Goal: Task Accomplishment & Management: Complete application form

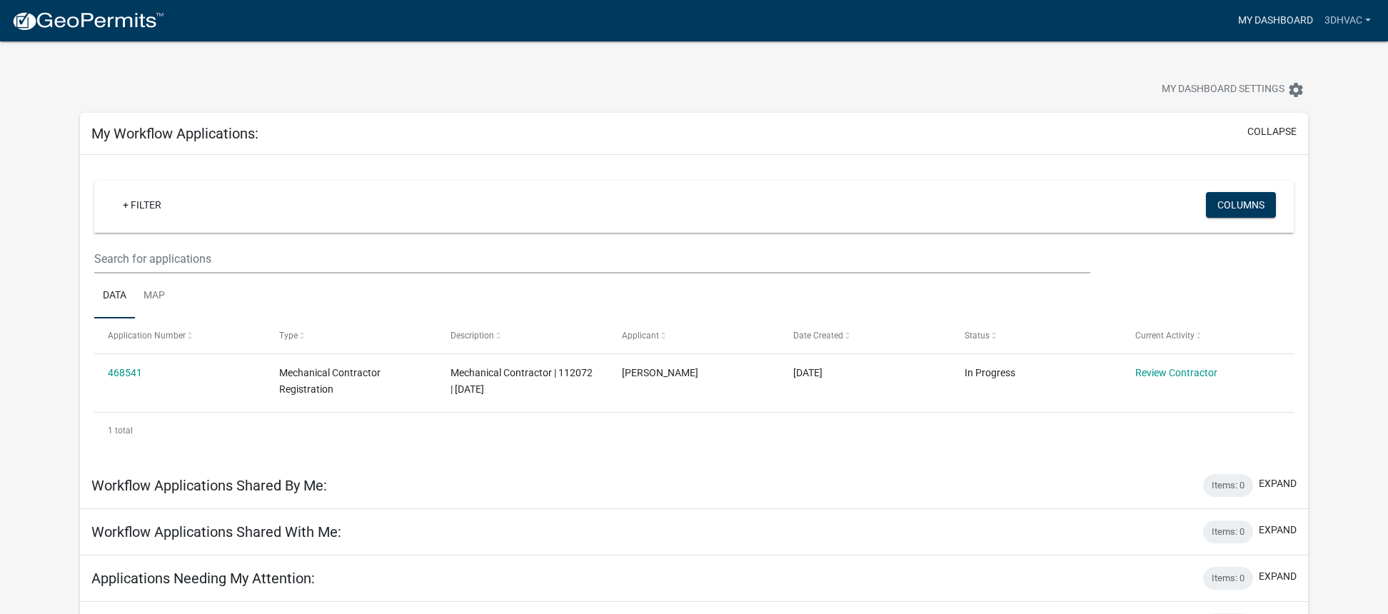
click at [1262, 19] on link "My Dashboard" at bounding box center [1275, 20] width 86 height 27
click at [1335, 18] on link "3DHVAC" at bounding box center [1348, 20] width 58 height 27
drag, startPoint x: 1129, startPoint y: 69, endPoint x: 1100, endPoint y: 62, distance: 29.4
click at [1129, 69] on div "My Dashboard Settings settings" at bounding box center [694, 74] width 1250 height 66
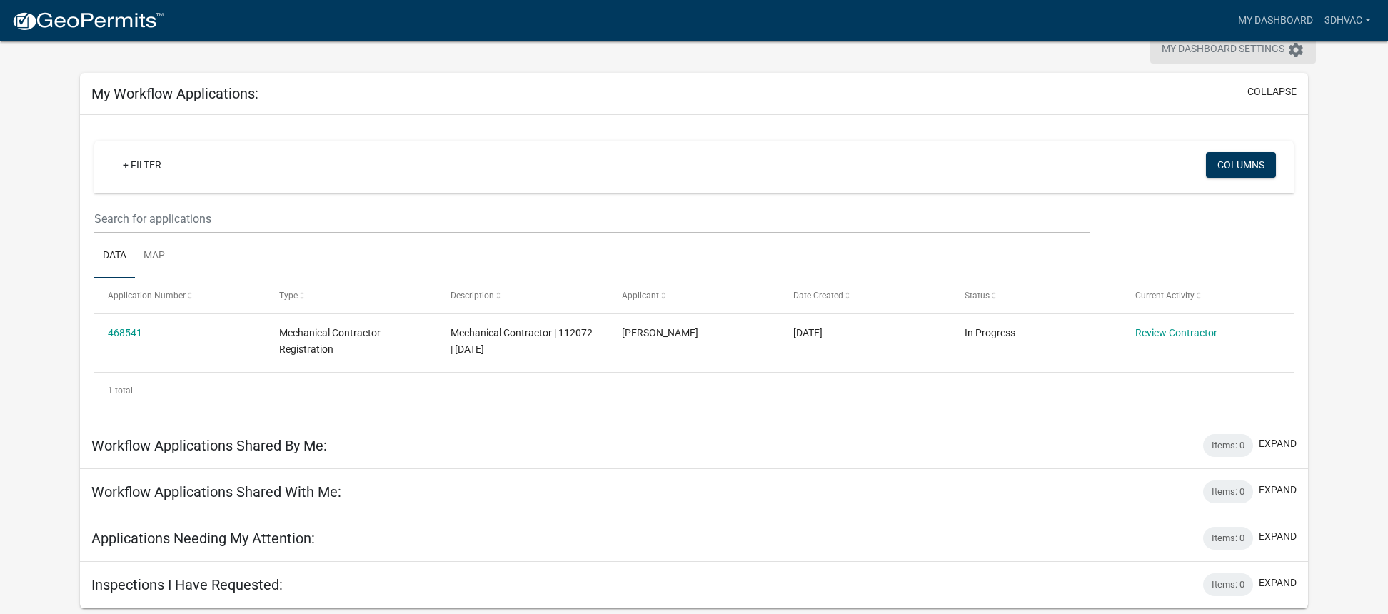
scroll to position [40, 0]
click at [1195, 46] on span "My Dashboard Settings" at bounding box center [1223, 49] width 123 height 17
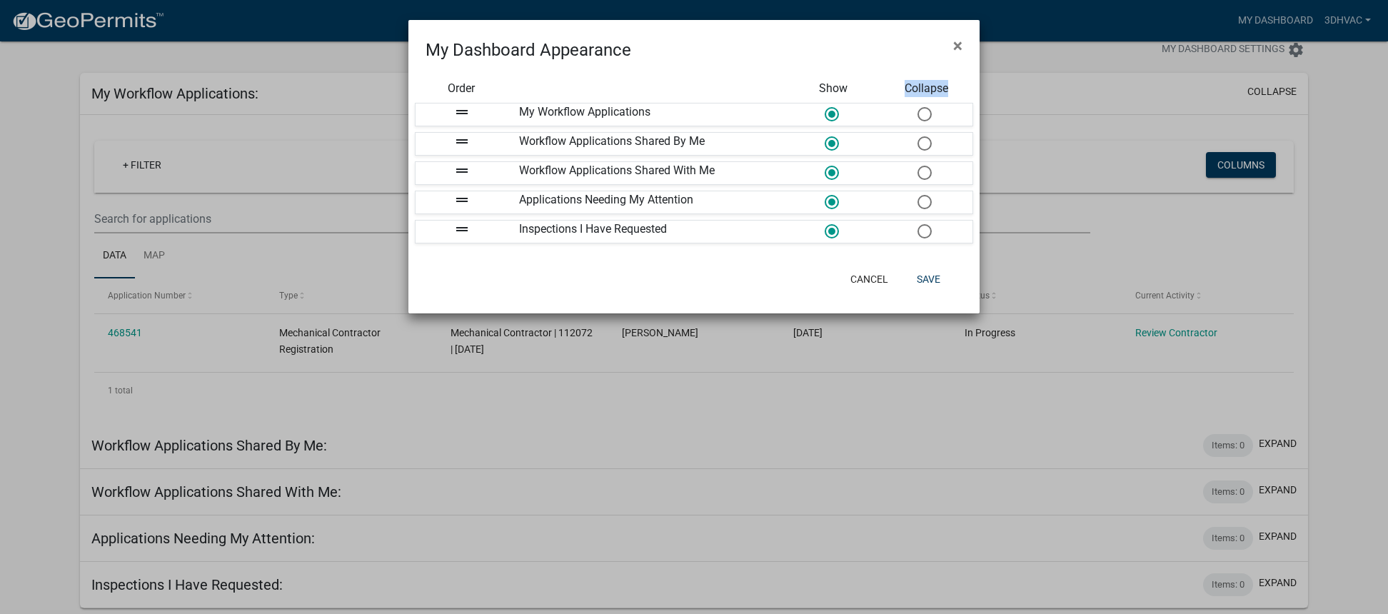
click at [1351, 80] on ngb-modal-window "My Dashboard Appearance × Order Show Collapse drag_handle My Workflow Applicati…" at bounding box center [694, 307] width 1388 height 614
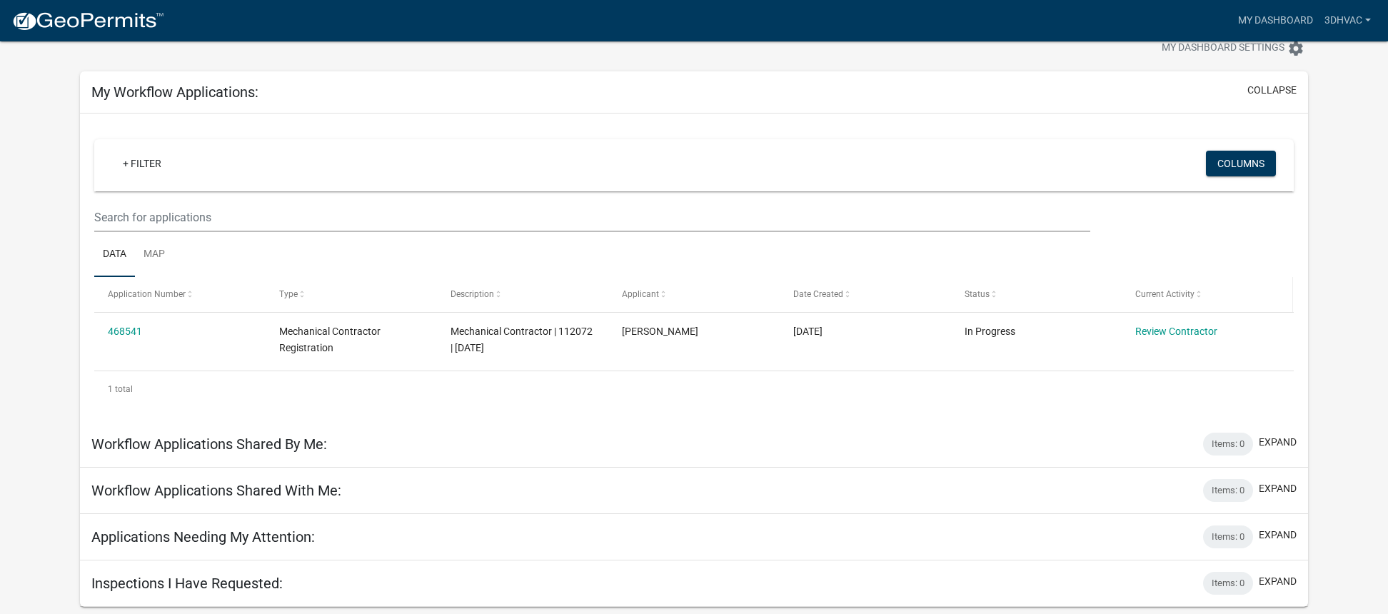
scroll to position [41, 0]
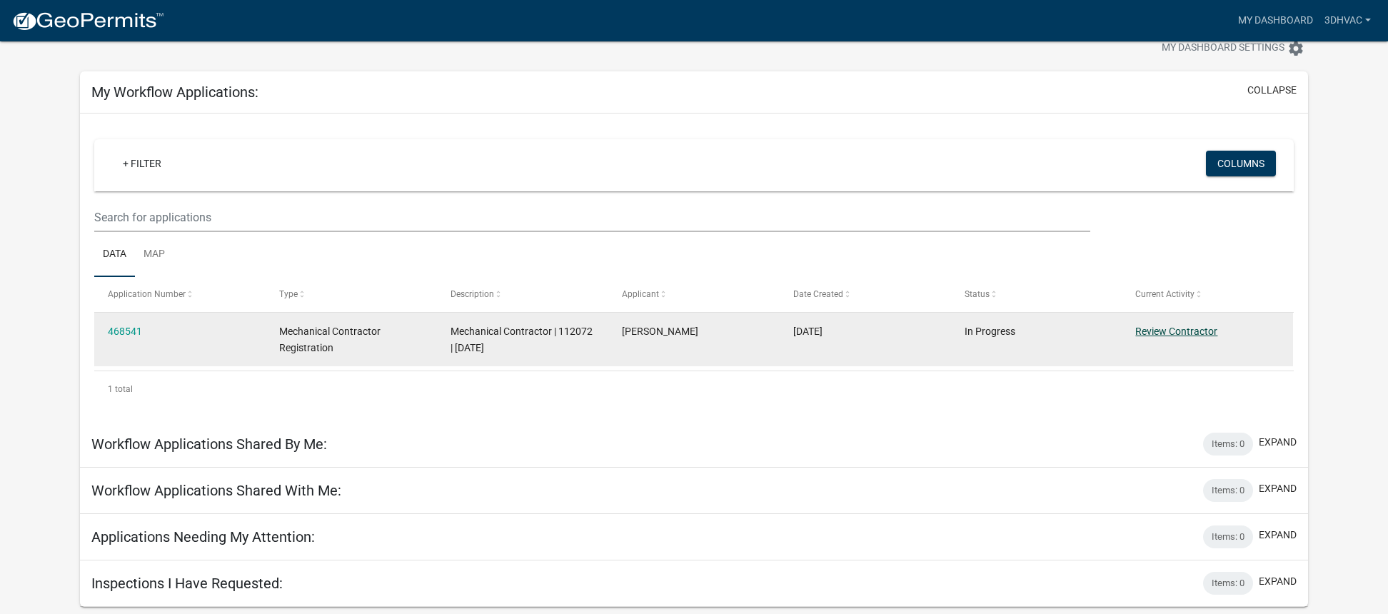
click at [1199, 329] on link "Review Contractor" at bounding box center [1176, 331] width 82 height 11
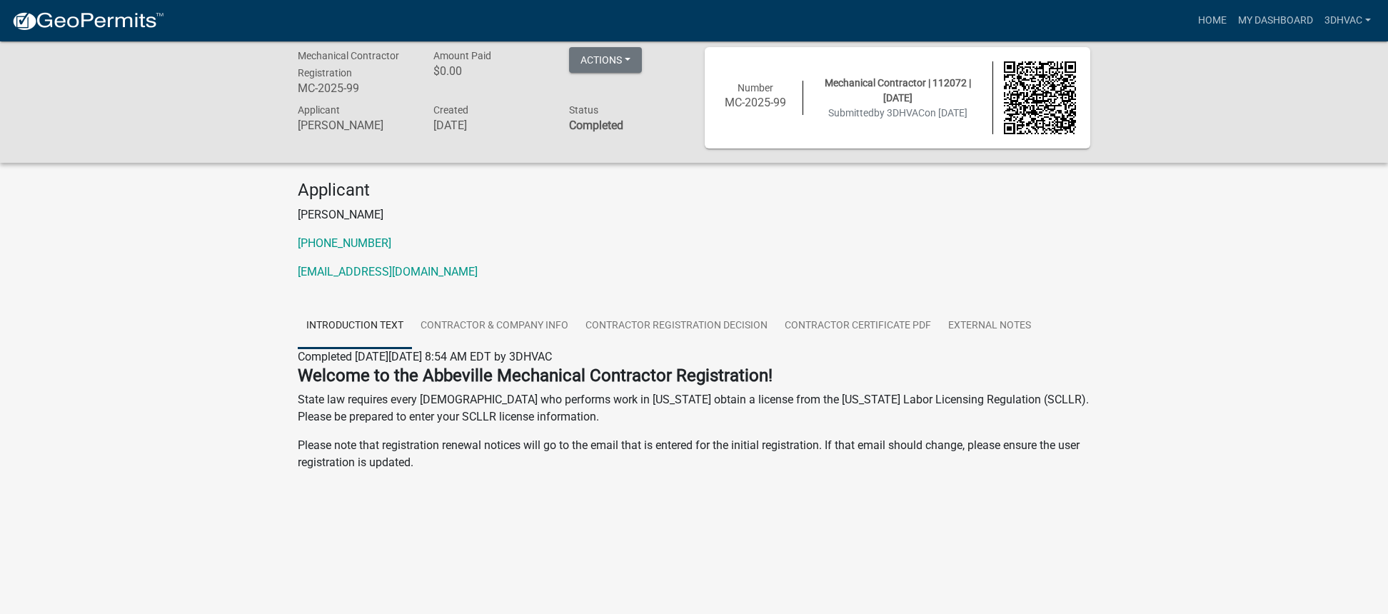
scroll to position [11, 0]
click at [1210, 18] on link "Home" at bounding box center [1212, 20] width 40 height 27
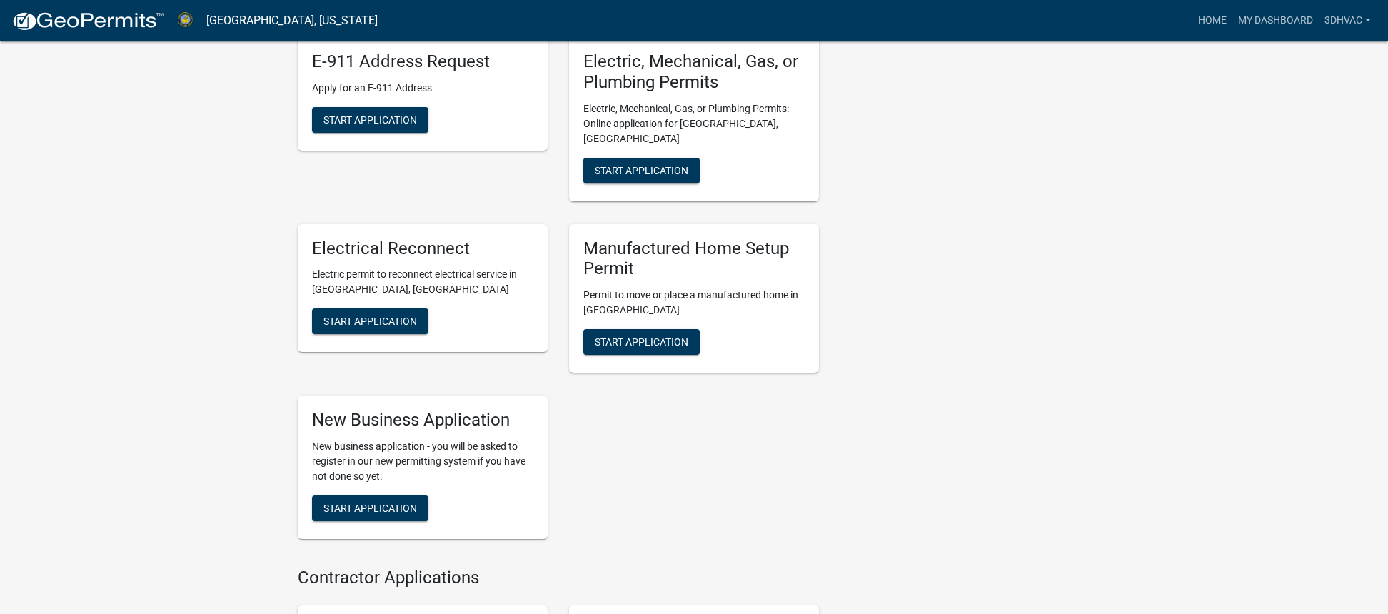
scroll to position [596, 0]
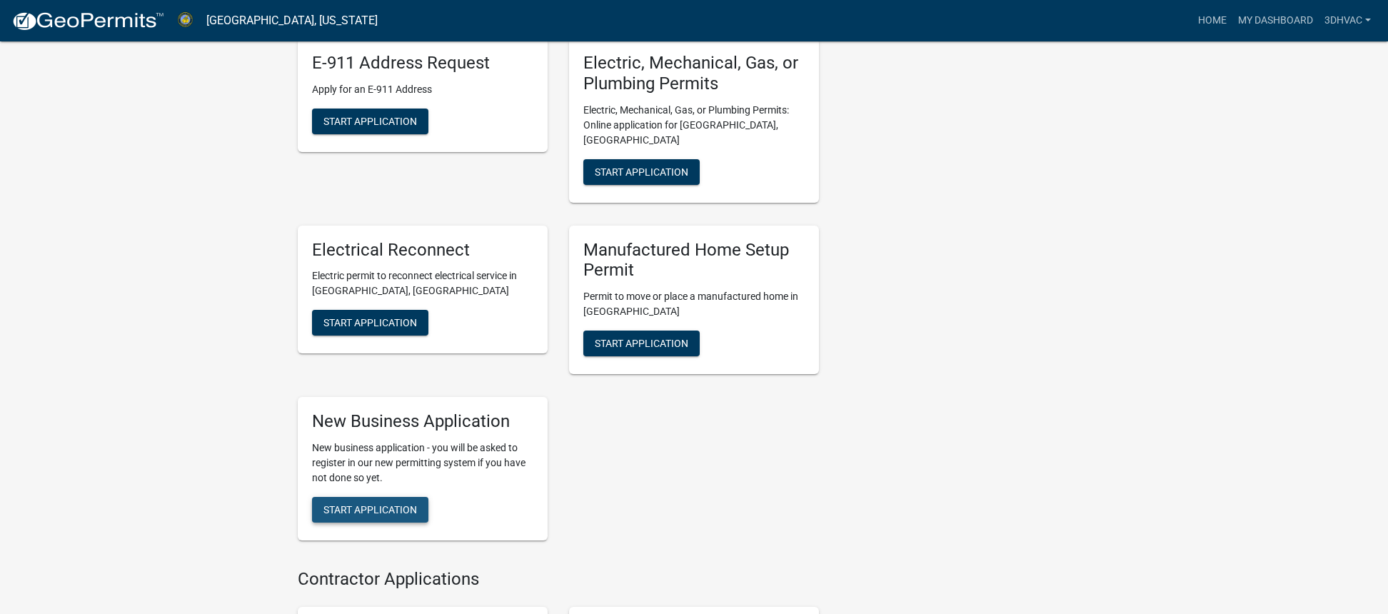
click at [373, 504] on span "Start Application" at bounding box center [370, 509] width 94 height 11
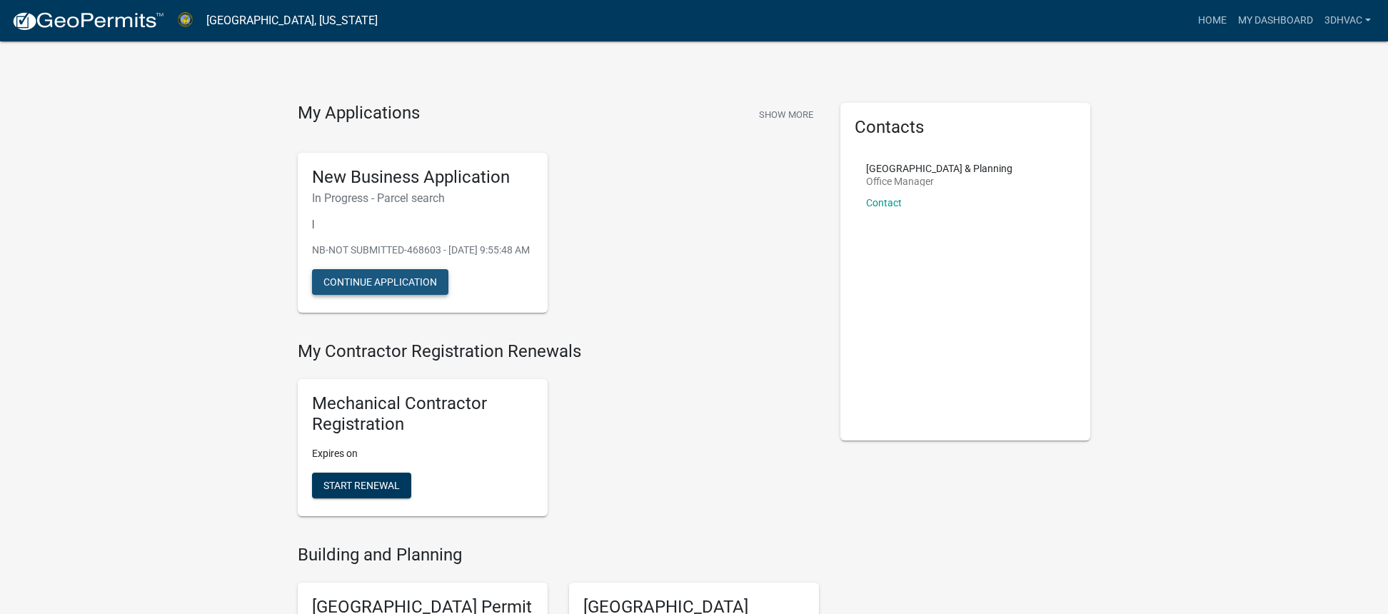
click at [396, 295] on button "Continue Application" at bounding box center [380, 282] width 136 height 26
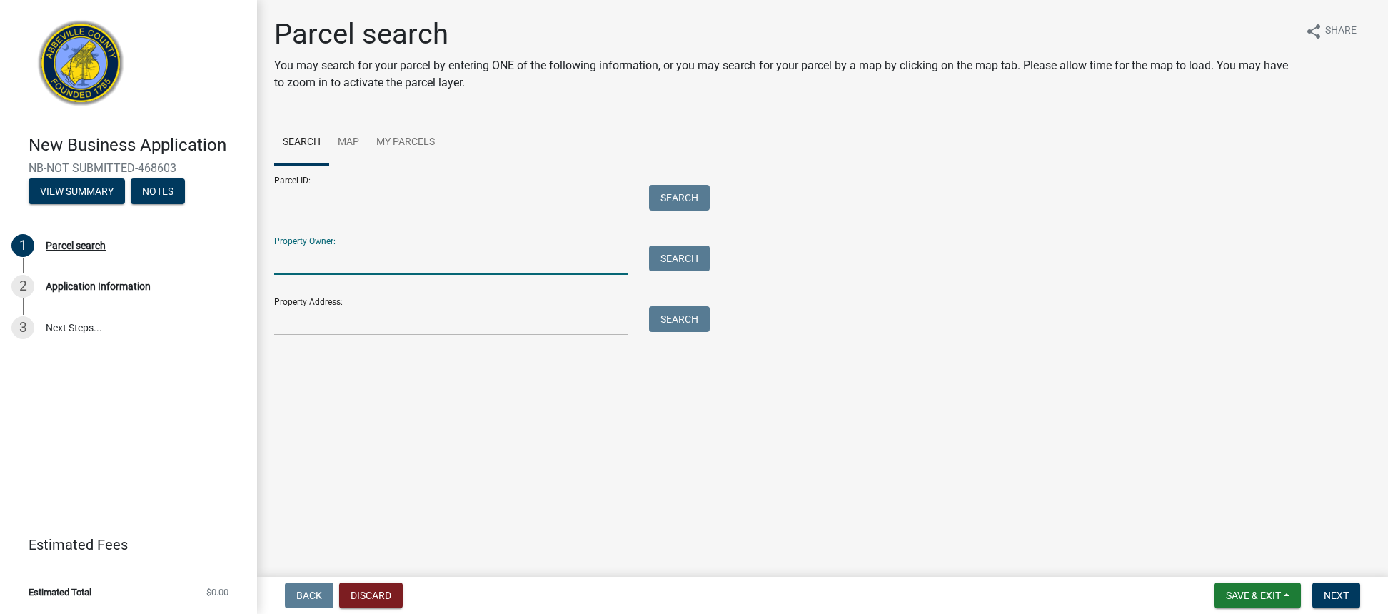
click at [337, 263] on input "Property Owner:" at bounding box center [450, 260] width 353 height 29
type input "j"
type input "[PERSON_NAME] & [PERSON_NAME]"
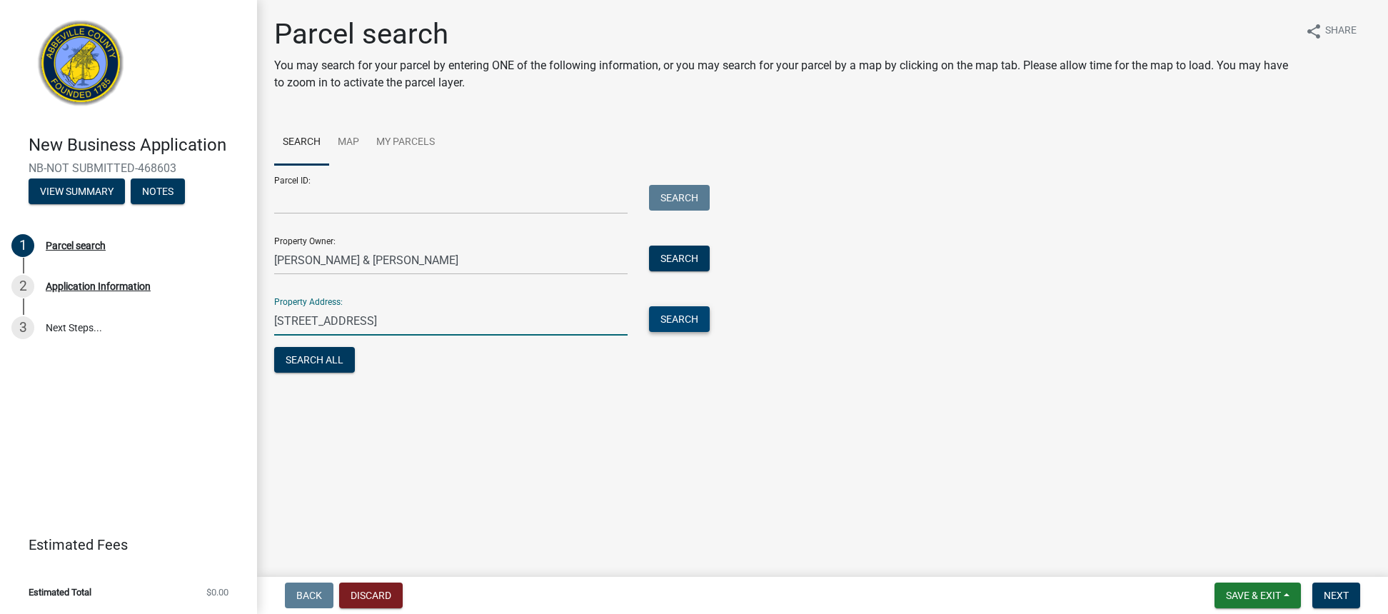
type input "[STREET_ADDRESS]"
click at [671, 317] on button "Search" at bounding box center [679, 319] width 61 height 26
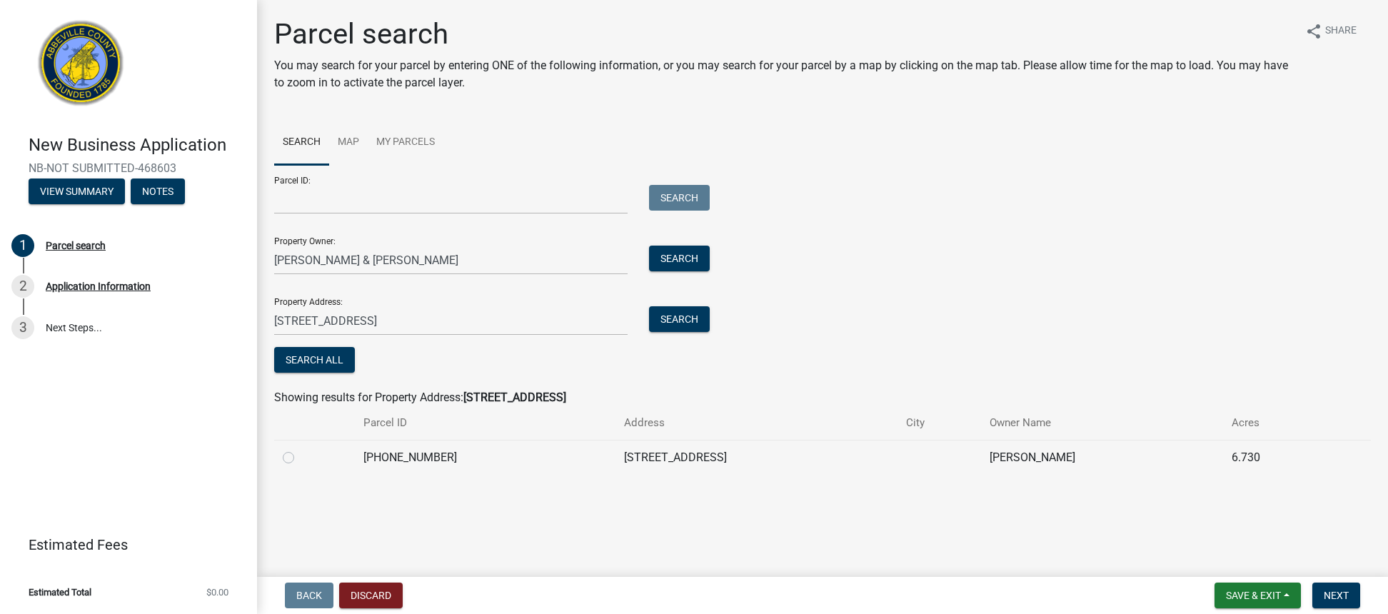
click at [300, 449] on label at bounding box center [300, 449] width 0 height 0
click at [300, 453] on input "radio" at bounding box center [304, 453] width 9 height 9
radio input "true"
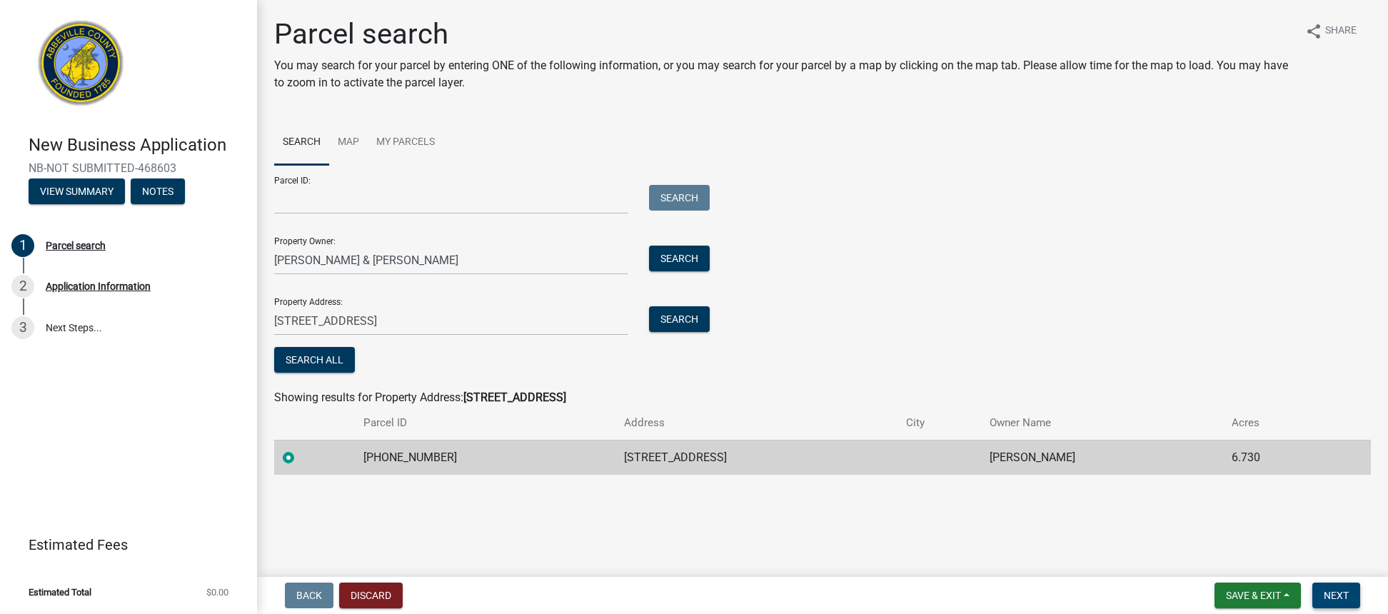
click at [1342, 592] on span "Next" at bounding box center [1336, 595] width 25 height 11
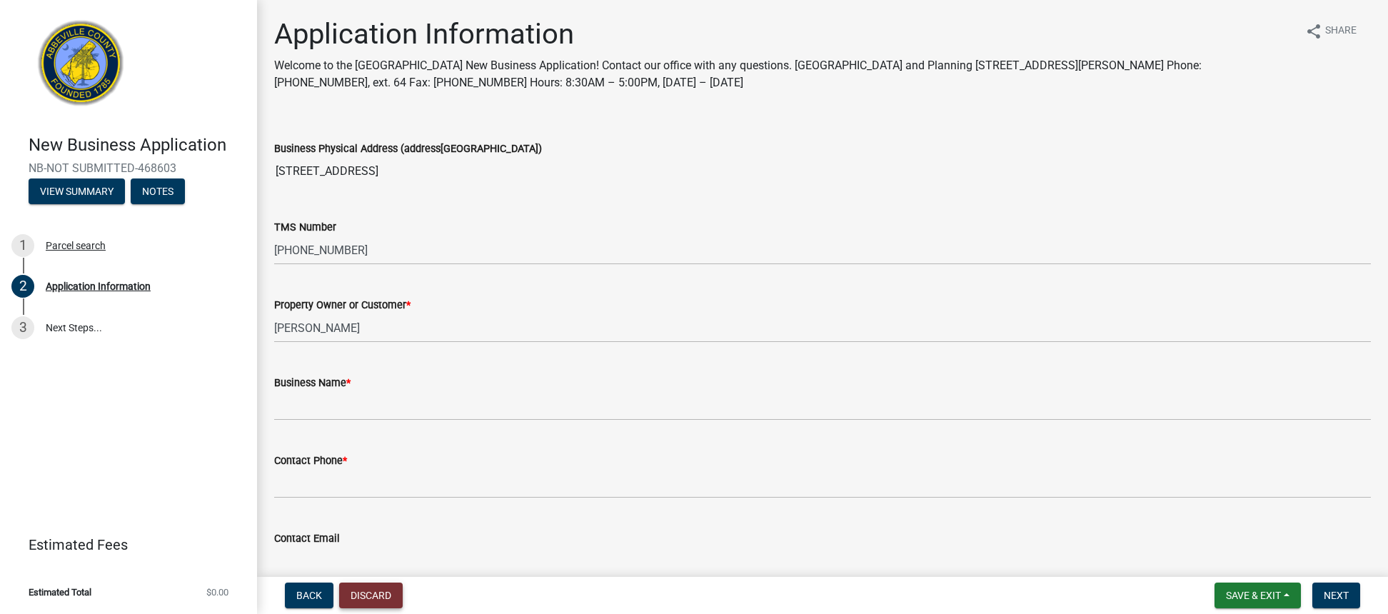
click at [385, 588] on button "Discard" at bounding box center [371, 596] width 64 height 26
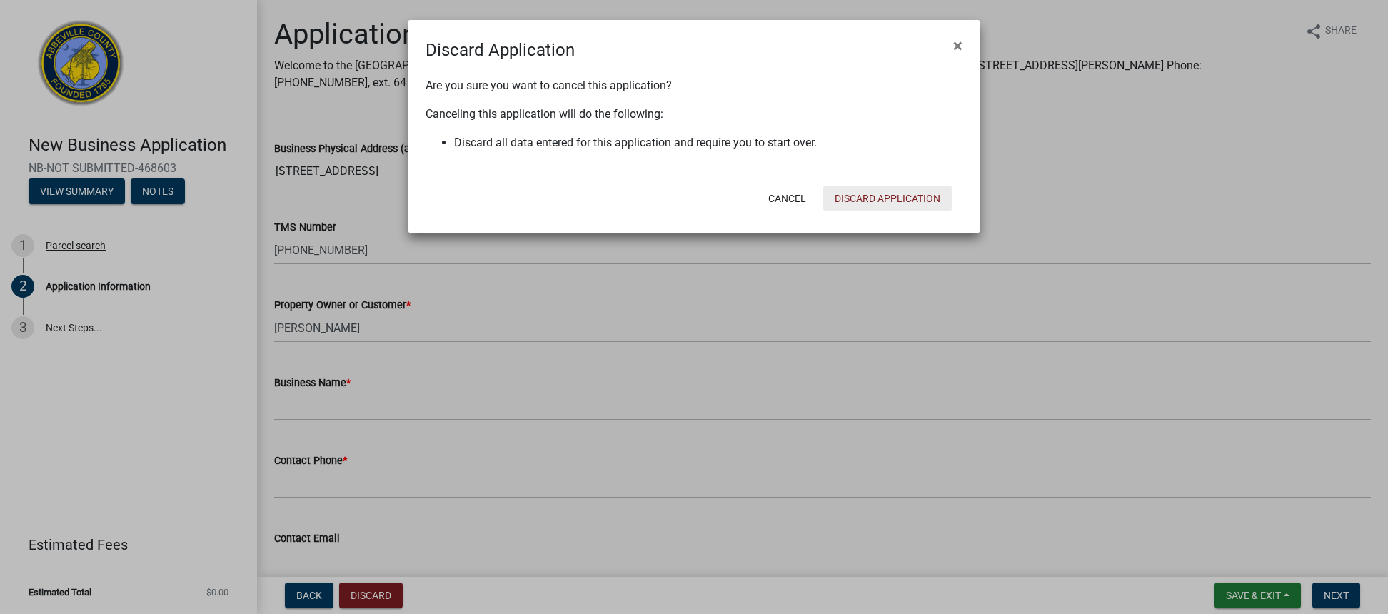
click at [918, 194] on button "Discard Application" at bounding box center [887, 199] width 129 height 26
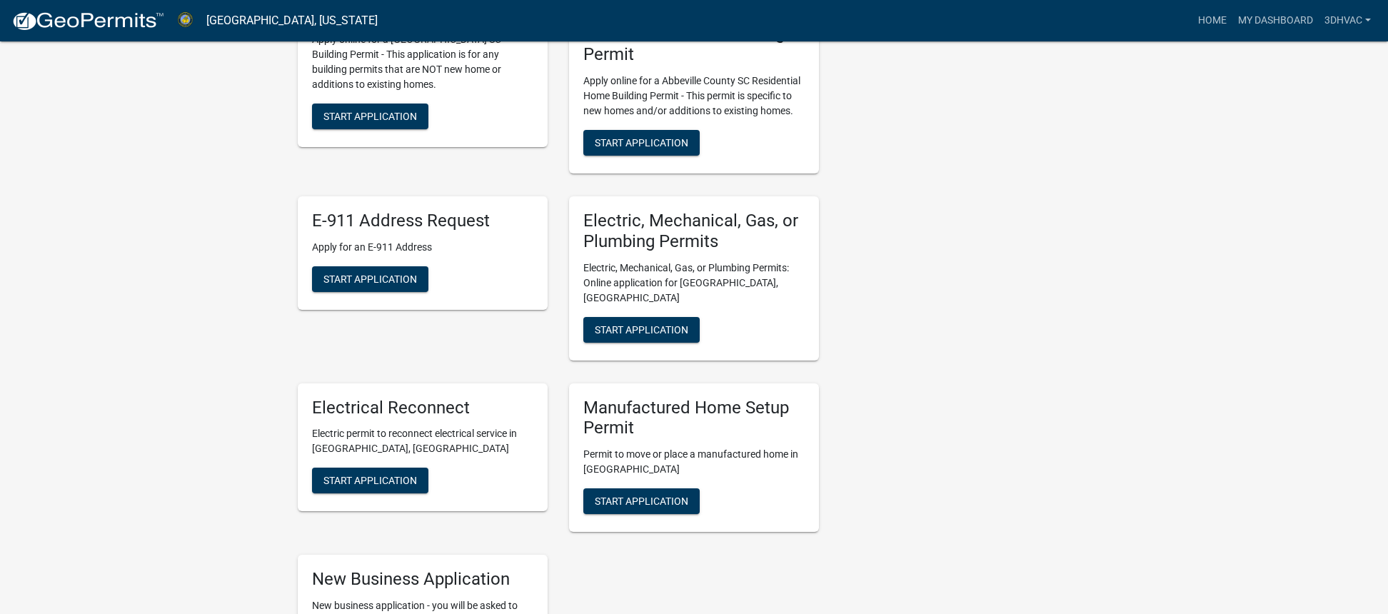
scroll to position [441, 0]
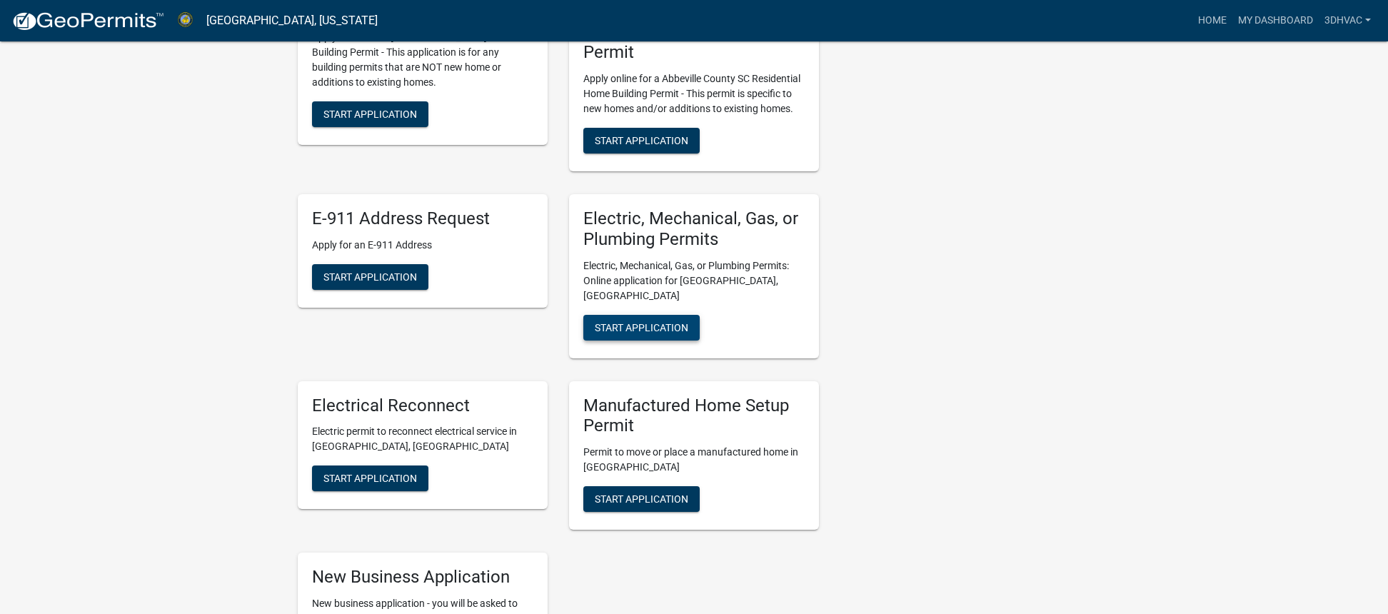
click at [660, 321] on span "Start Application" at bounding box center [642, 326] width 94 height 11
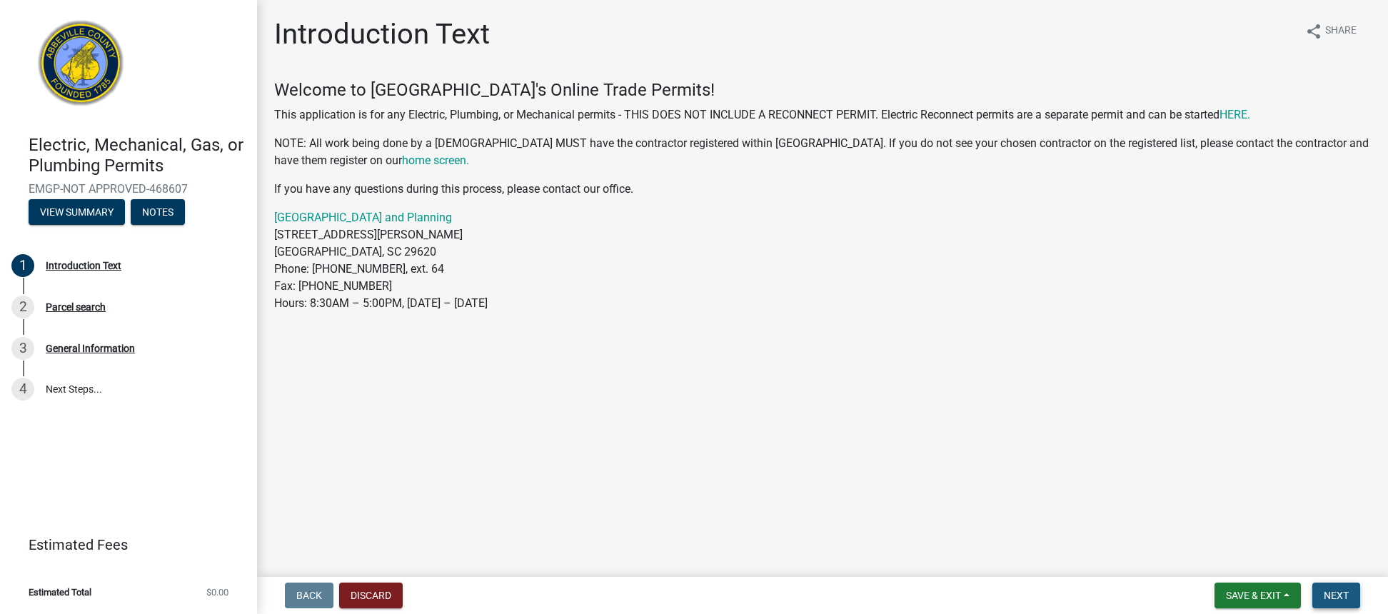
click at [1335, 592] on span "Next" at bounding box center [1336, 595] width 25 height 11
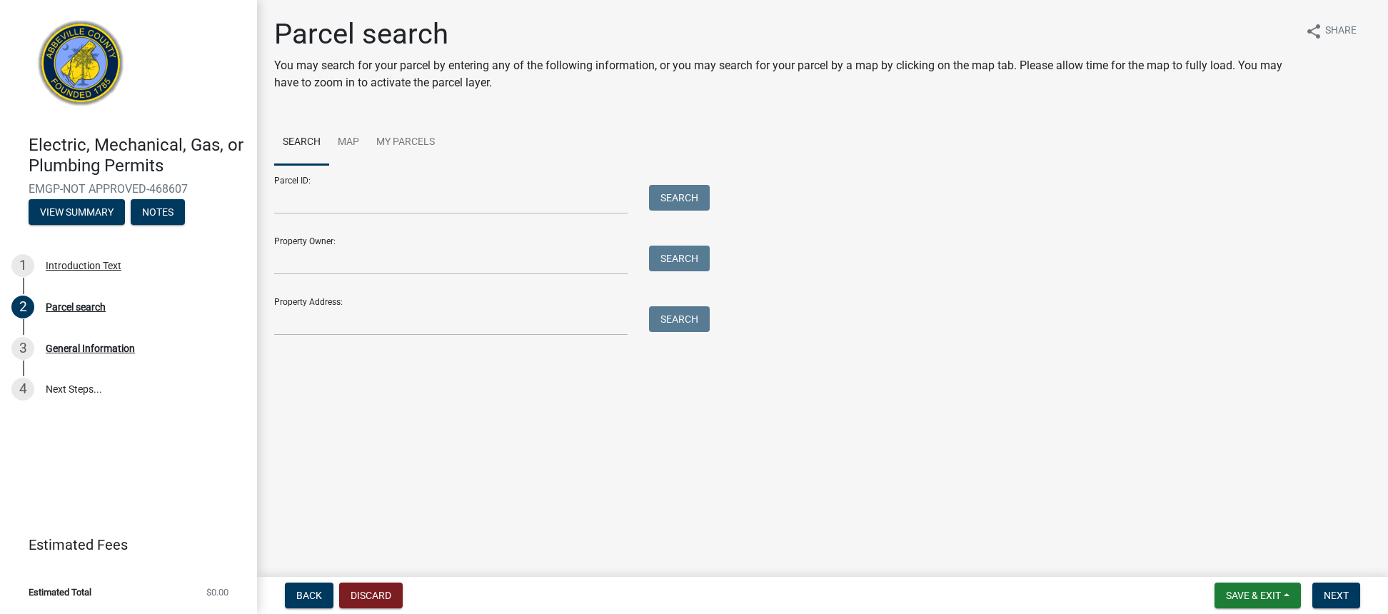
scroll to position [0, 1]
click at [464, 321] on input "Property Address:" at bounding box center [450, 320] width 353 height 29
click at [672, 320] on button "Search" at bounding box center [679, 319] width 61 height 26
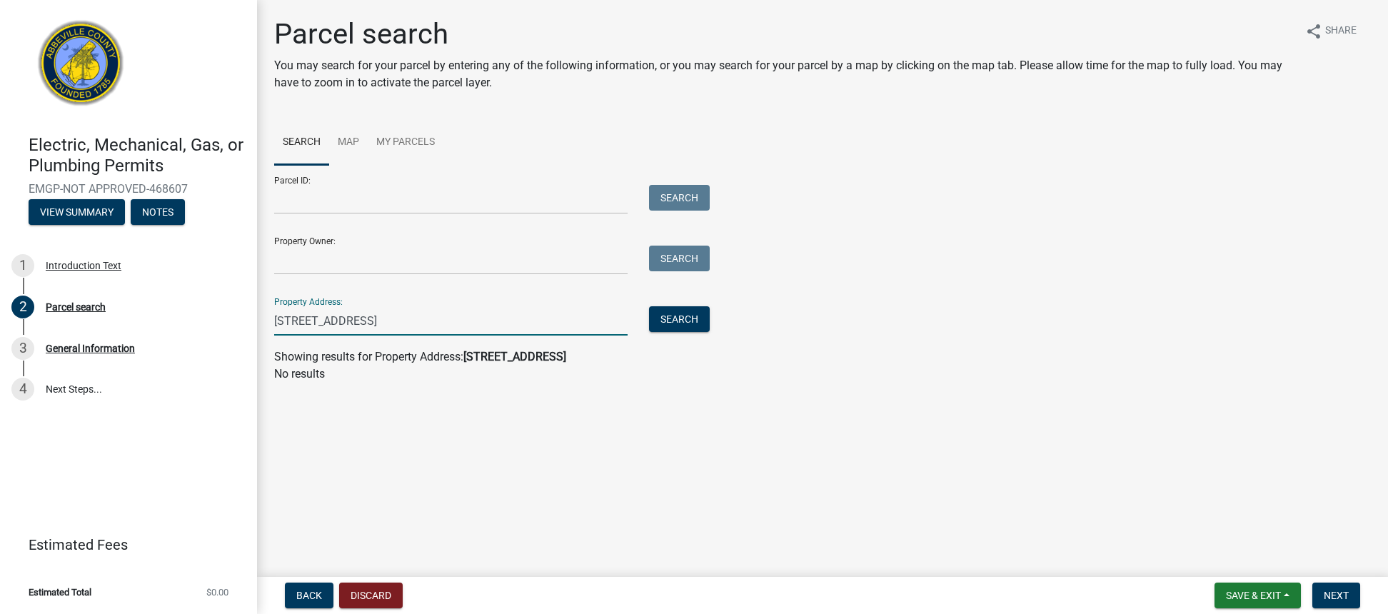
click at [328, 318] on input "7687 hwy252" at bounding box center [450, 320] width 353 height 29
type input "7687 hwy 252"
click at [670, 318] on button "Search" at bounding box center [679, 319] width 61 height 26
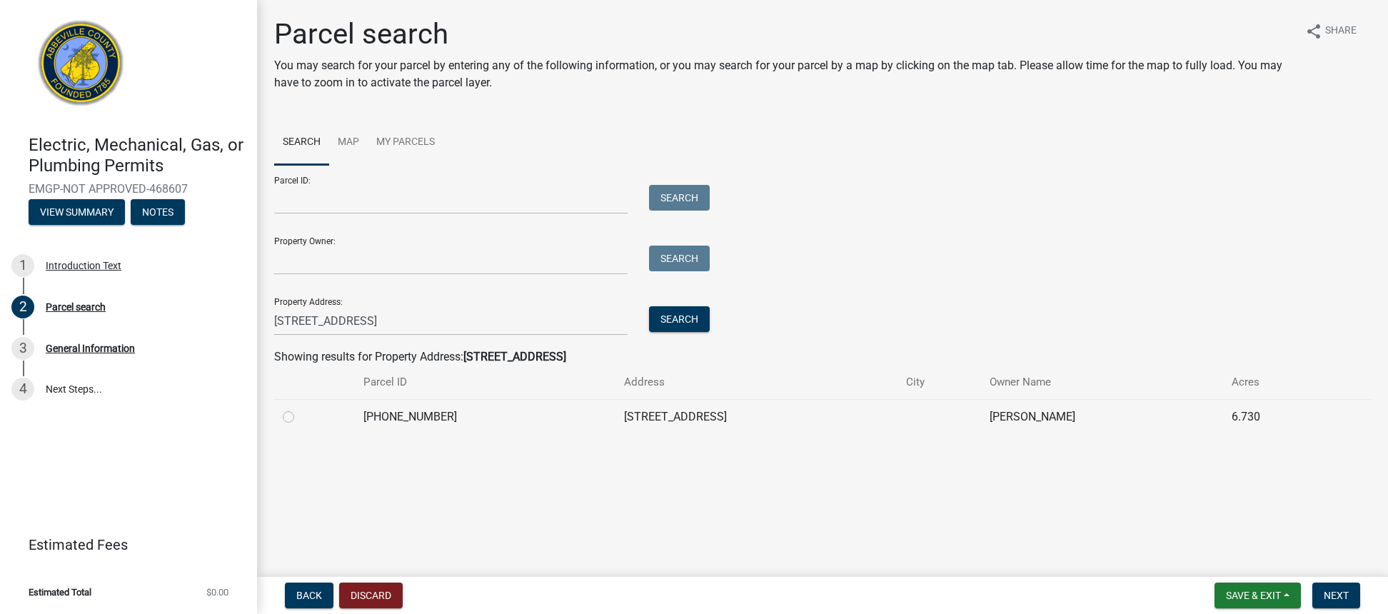
click at [300, 408] on label at bounding box center [300, 408] width 0 height 0
click at [300, 416] on input "radio" at bounding box center [304, 412] width 9 height 9
radio input "true"
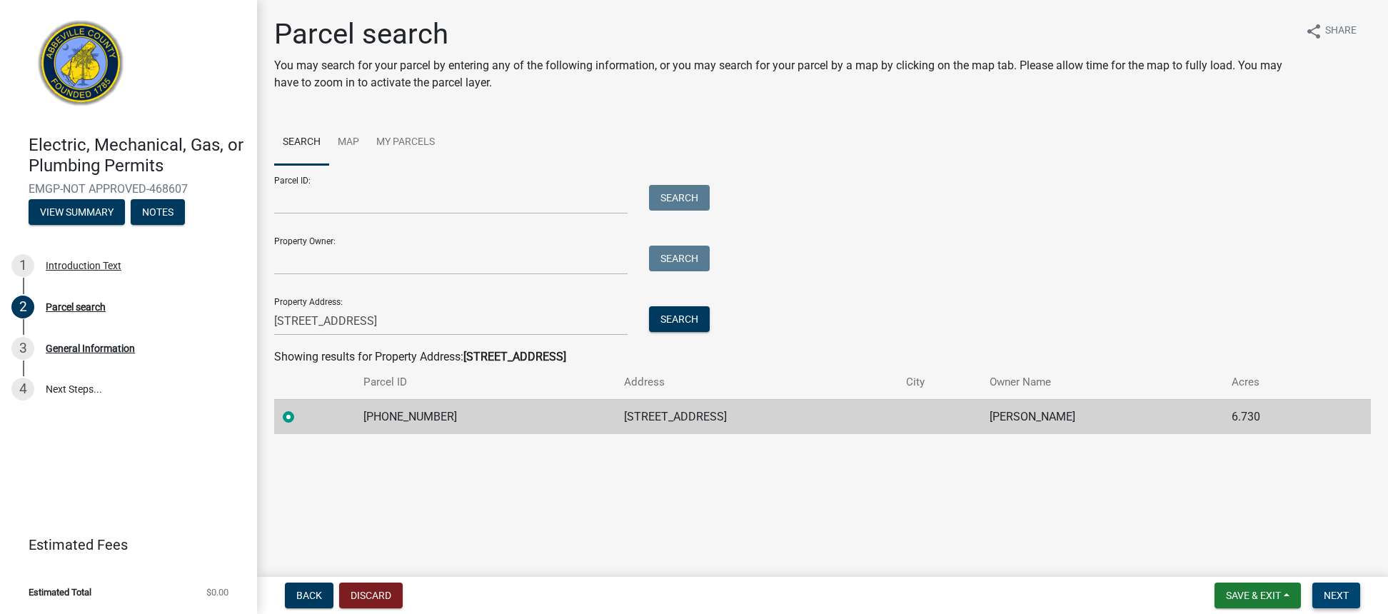
click at [1337, 593] on span "Next" at bounding box center [1336, 595] width 25 height 11
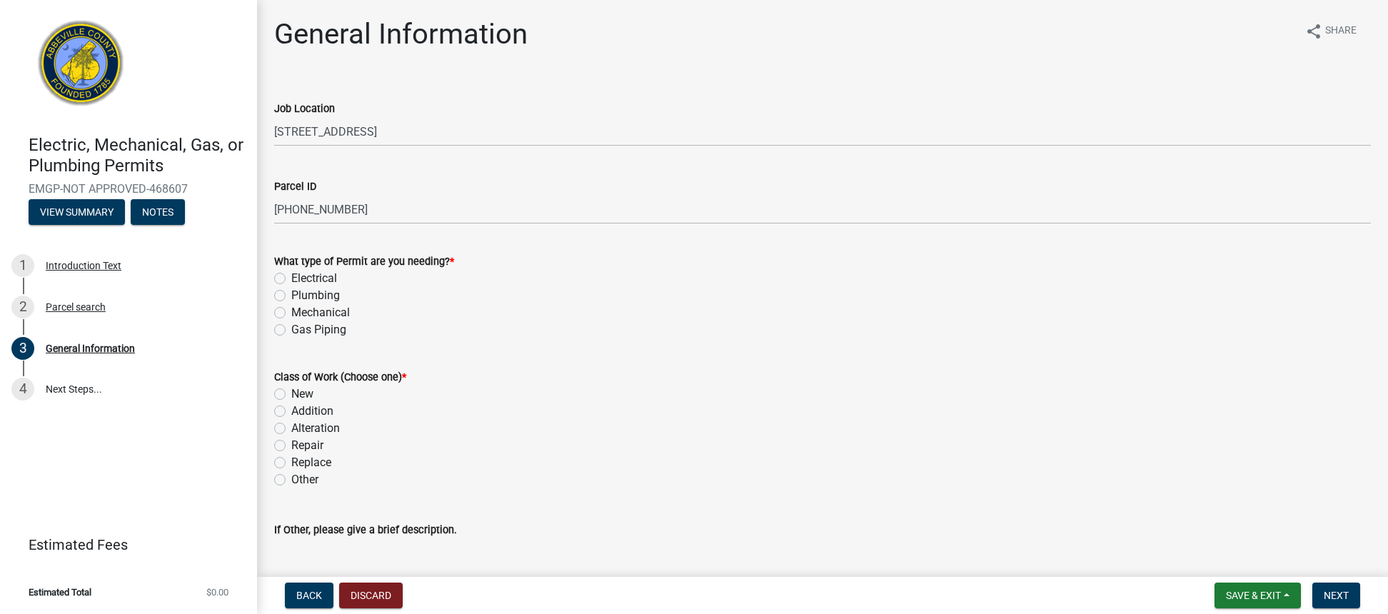
click at [291, 311] on label "Mechanical" at bounding box center [320, 312] width 59 height 17
click at [291, 311] on input "Mechanical" at bounding box center [295, 308] width 9 height 9
radio input "true"
click at [291, 330] on label "Gas Piping" at bounding box center [318, 329] width 55 height 17
click at [291, 330] on input "Gas Piping" at bounding box center [295, 325] width 9 height 9
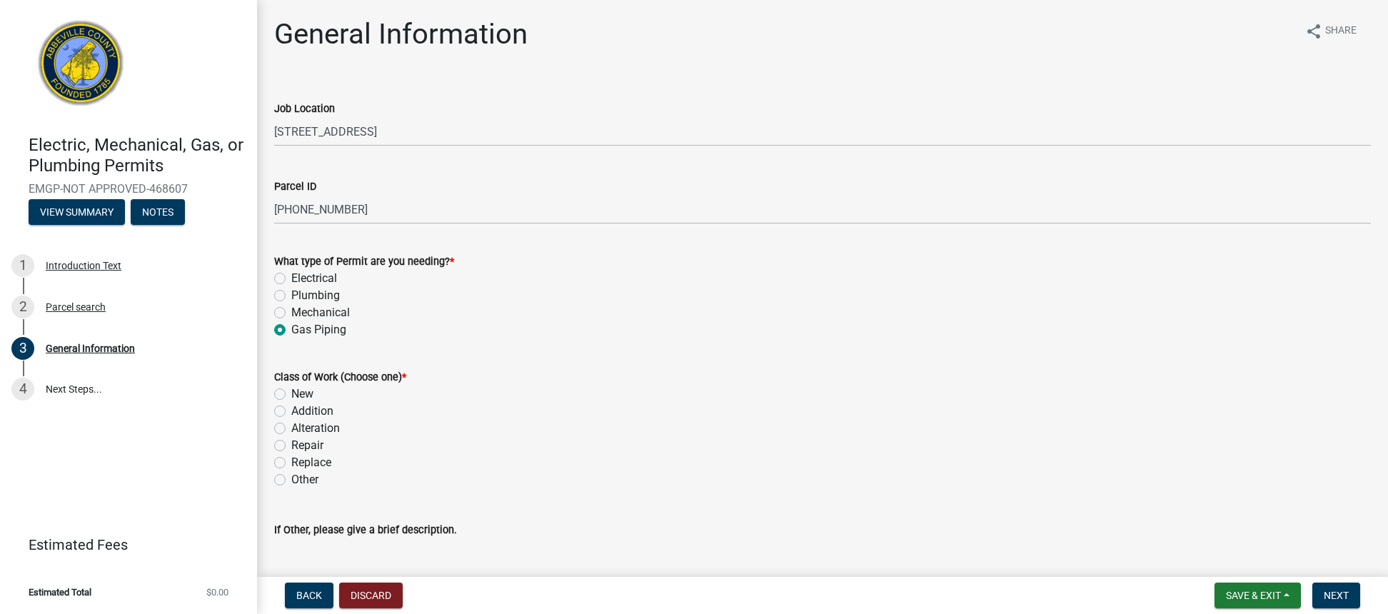
radio input "true"
click at [291, 312] on label "Mechanical" at bounding box center [320, 312] width 59 height 17
click at [291, 312] on input "Mechanical" at bounding box center [295, 308] width 9 height 9
radio input "true"
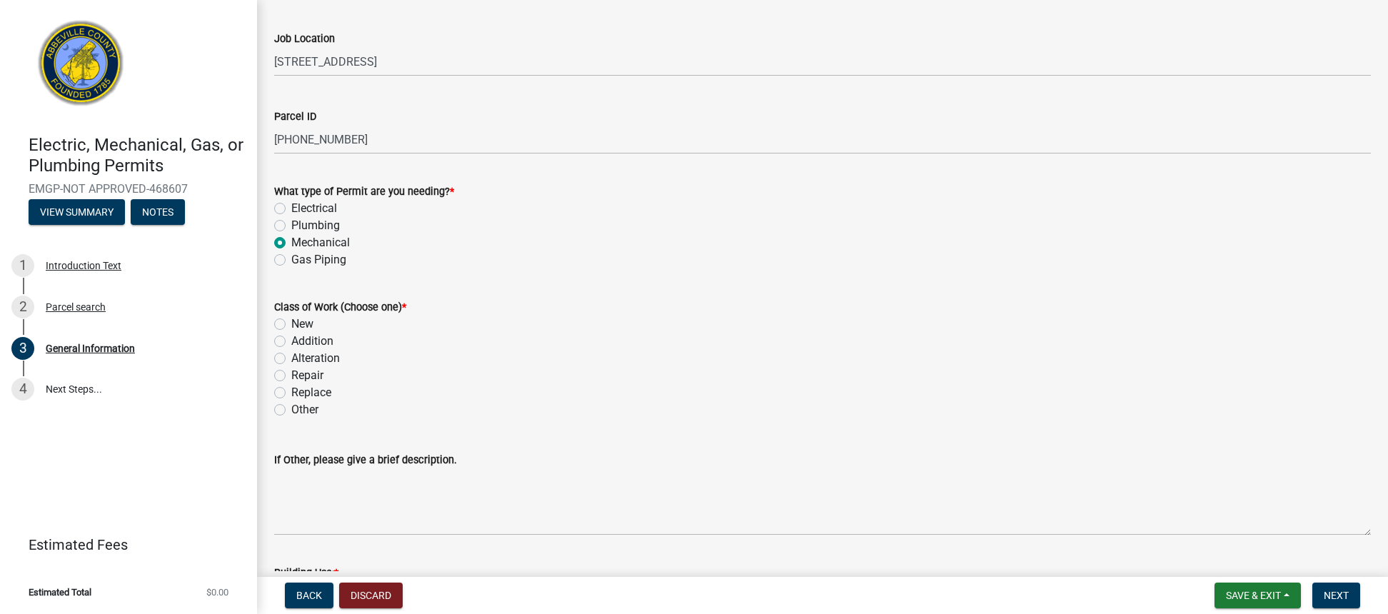
scroll to position [69, 0]
click at [291, 260] on label "Gas Piping" at bounding box center [318, 260] width 55 height 17
click at [291, 260] on input "Gas Piping" at bounding box center [295, 256] width 9 height 9
radio input "true"
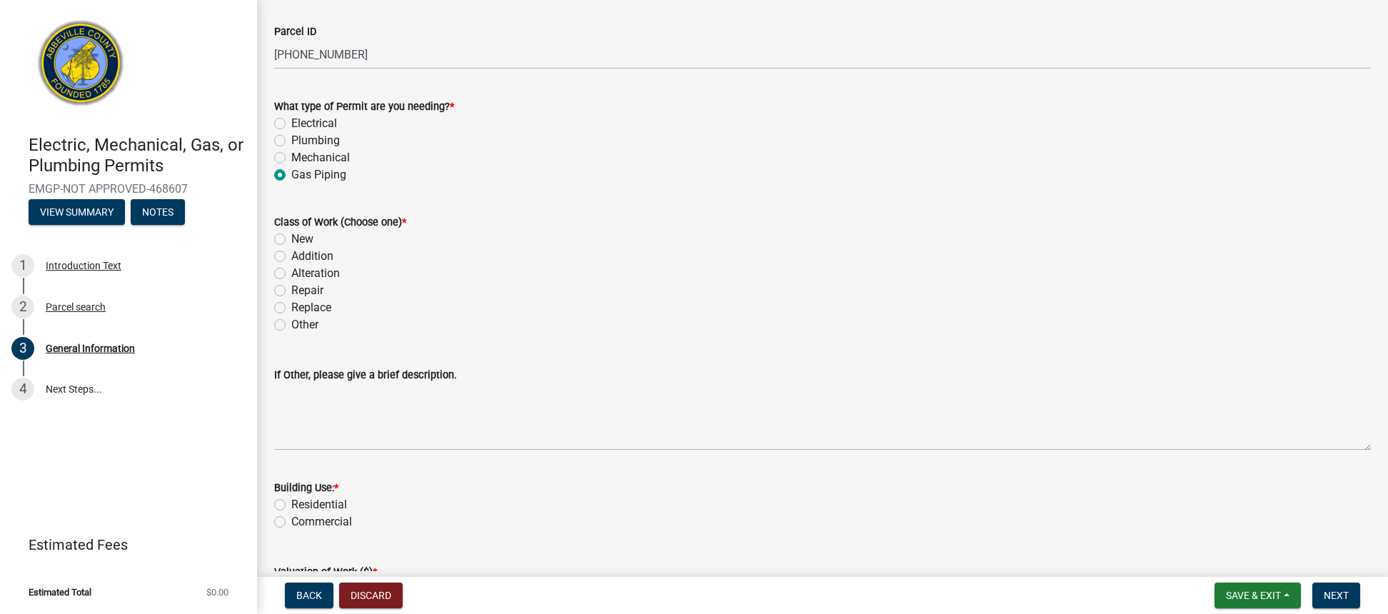
scroll to position [153, 0]
click at [291, 308] on label "Replace" at bounding box center [311, 309] width 40 height 17
click at [291, 308] on input "Replace" at bounding box center [295, 305] width 9 height 9
radio input "true"
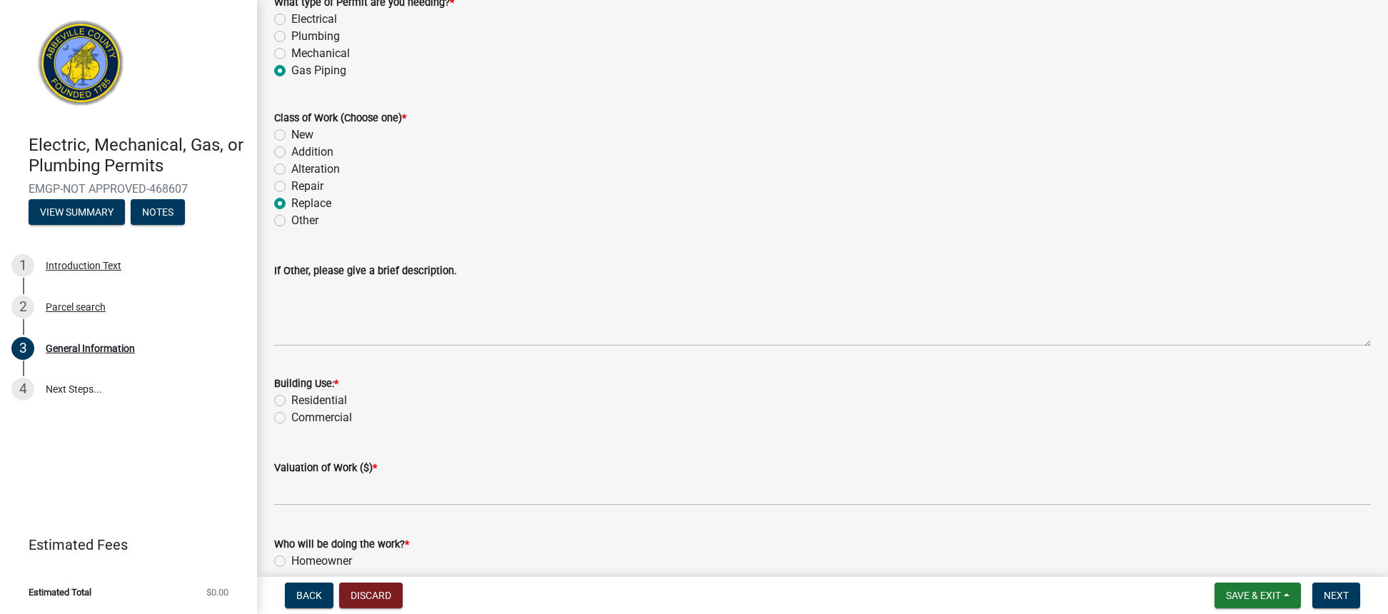
scroll to position [258, 0]
click at [291, 400] on label "Residential" at bounding box center [319, 401] width 56 height 17
click at [291, 400] on input "Residential" at bounding box center [295, 397] width 9 height 9
radio input "true"
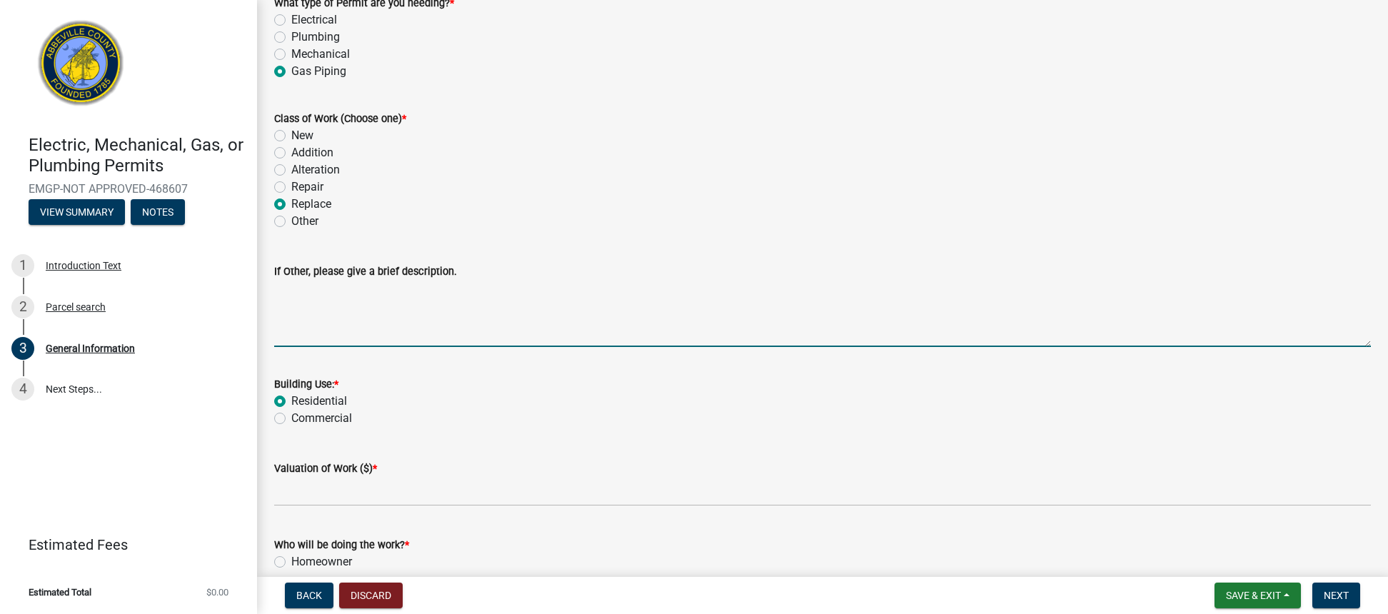
click at [329, 335] on textarea "If Other, please give a brief description." at bounding box center [822, 313] width 1097 height 67
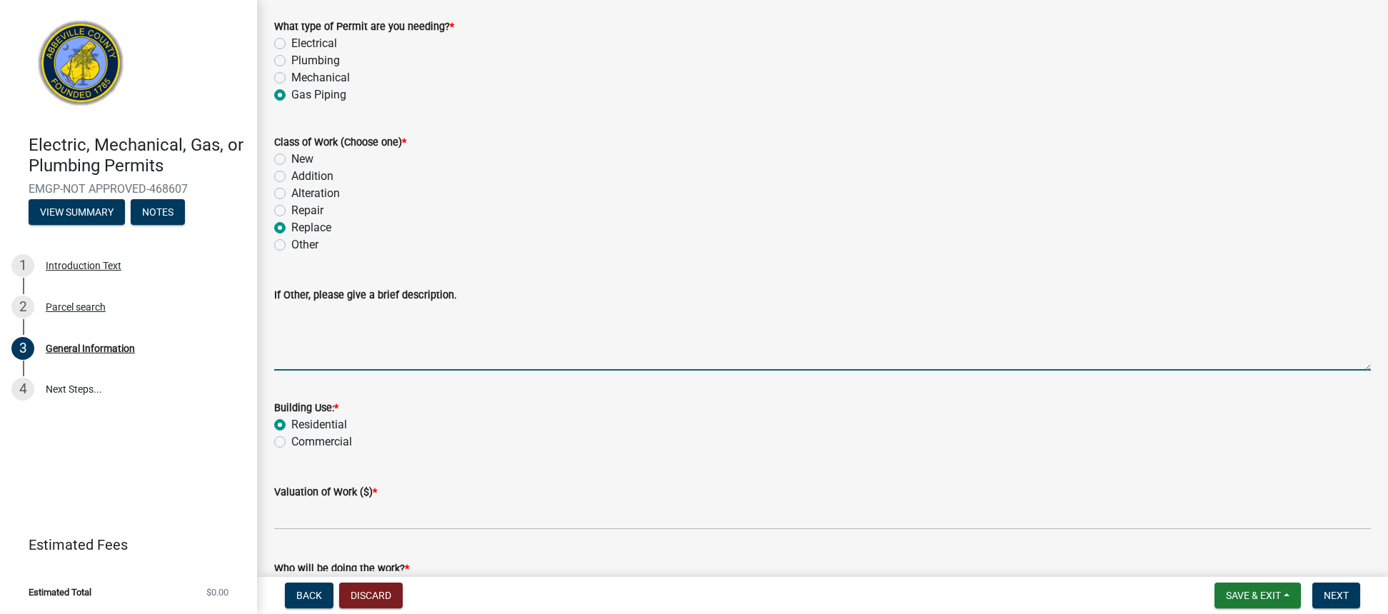
scroll to position [256, 0]
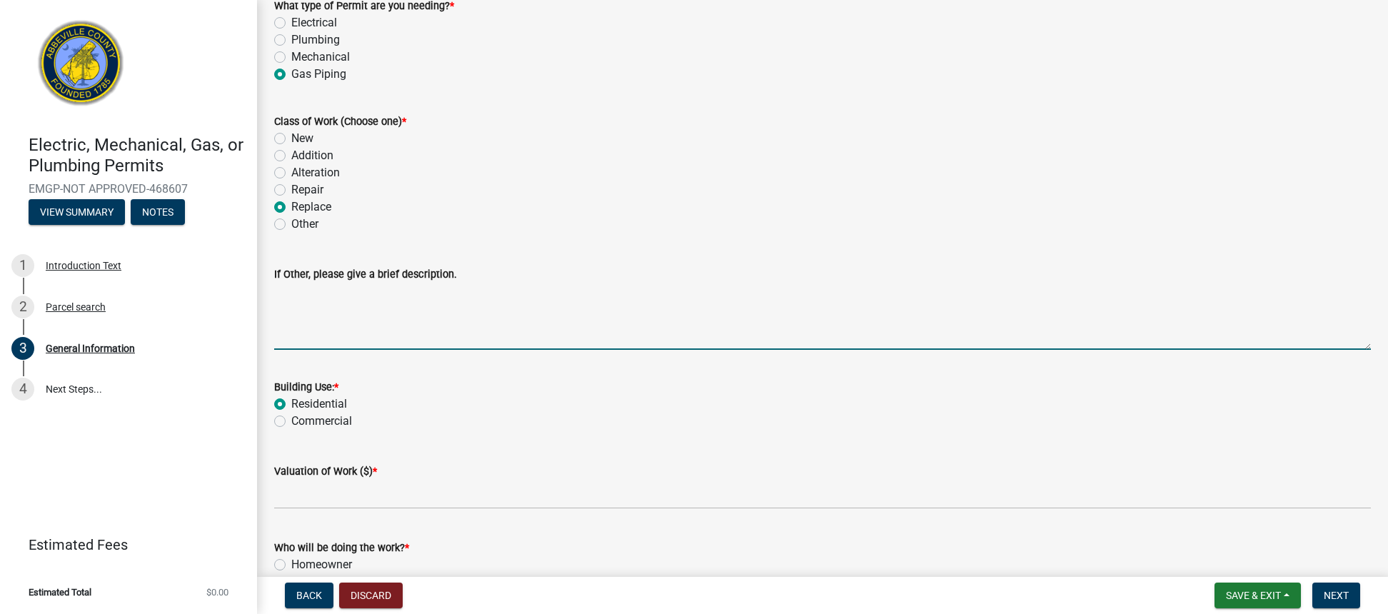
click at [291, 138] on label "New" at bounding box center [302, 138] width 22 height 17
click at [291, 138] on input "New" at bounding box center [295, 134] width 9 height 9
radio input "true"
click at [295, 335] on textarea "If Other, please give a brief description." at bounding box center [822, 316] width 1097 height 67
type textarea "Installed new Split AC on Gas Furnace and all new ductwork"
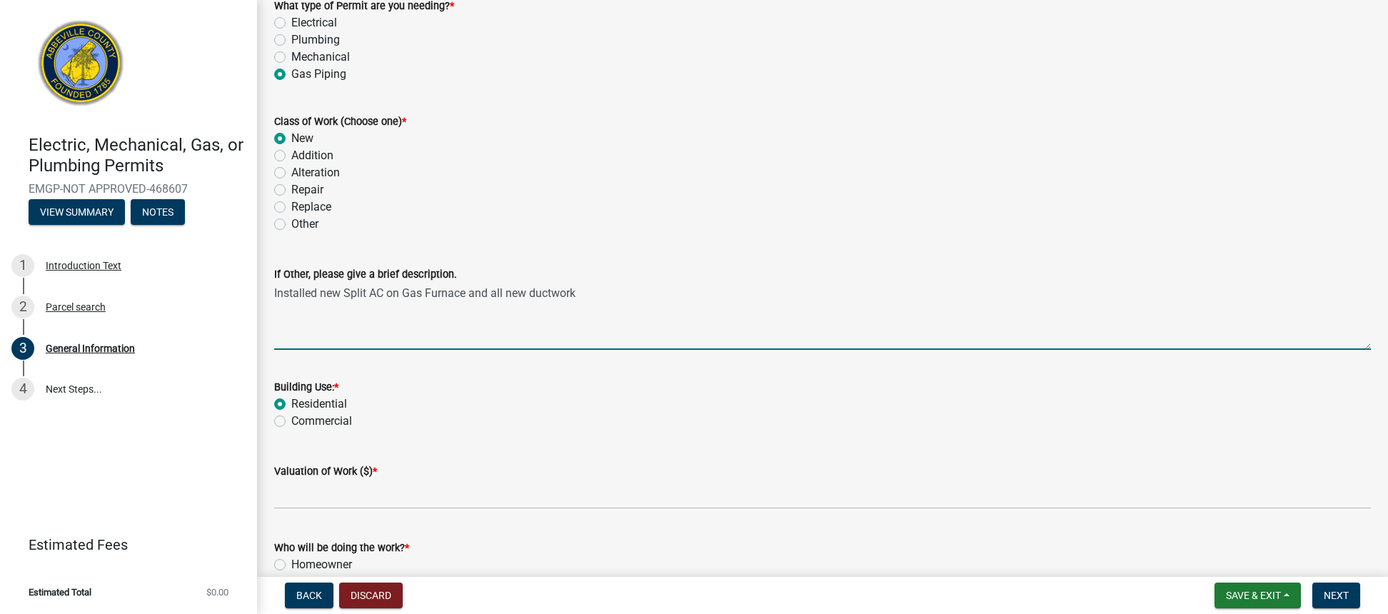
click at [291, 206] on label "Replace" at bounding box center [311, 207] width 40 height 17
click at [291, 206] on input "Replace" at bounding box center [295, 203] width 9 height 9
radio input "true"
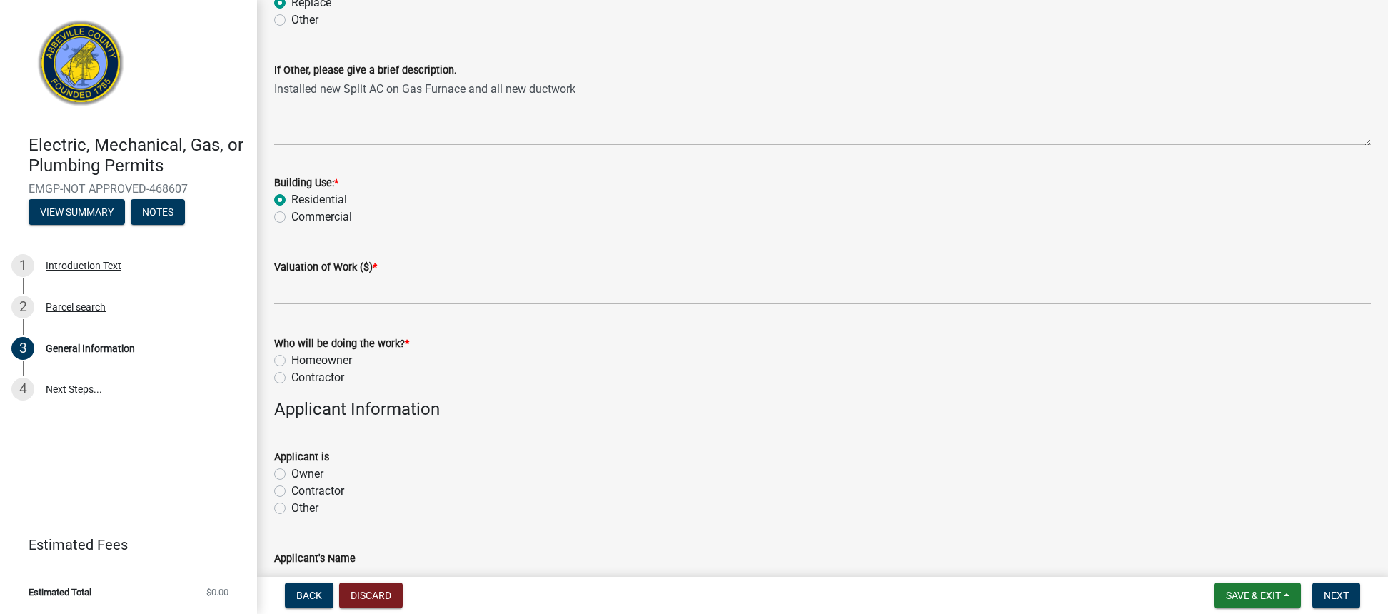
scroll to position [464, 0]
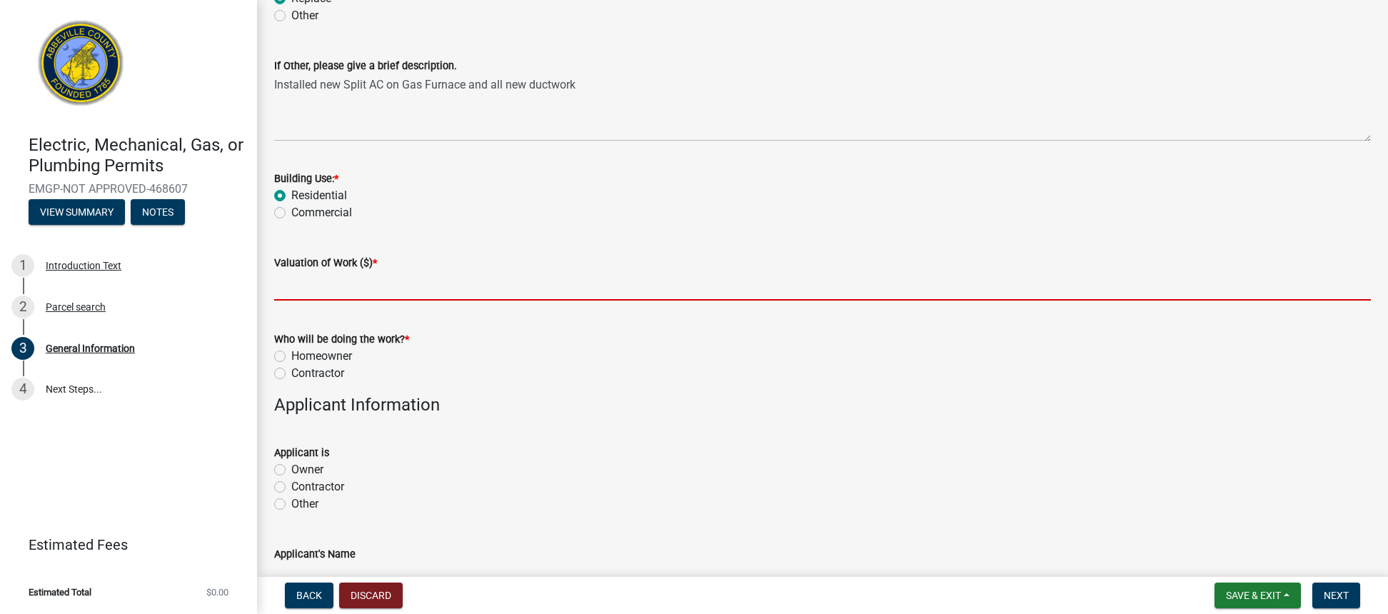
click at [301, 286] on input "text" at bounding box center [822, 285] width 1097 height 29
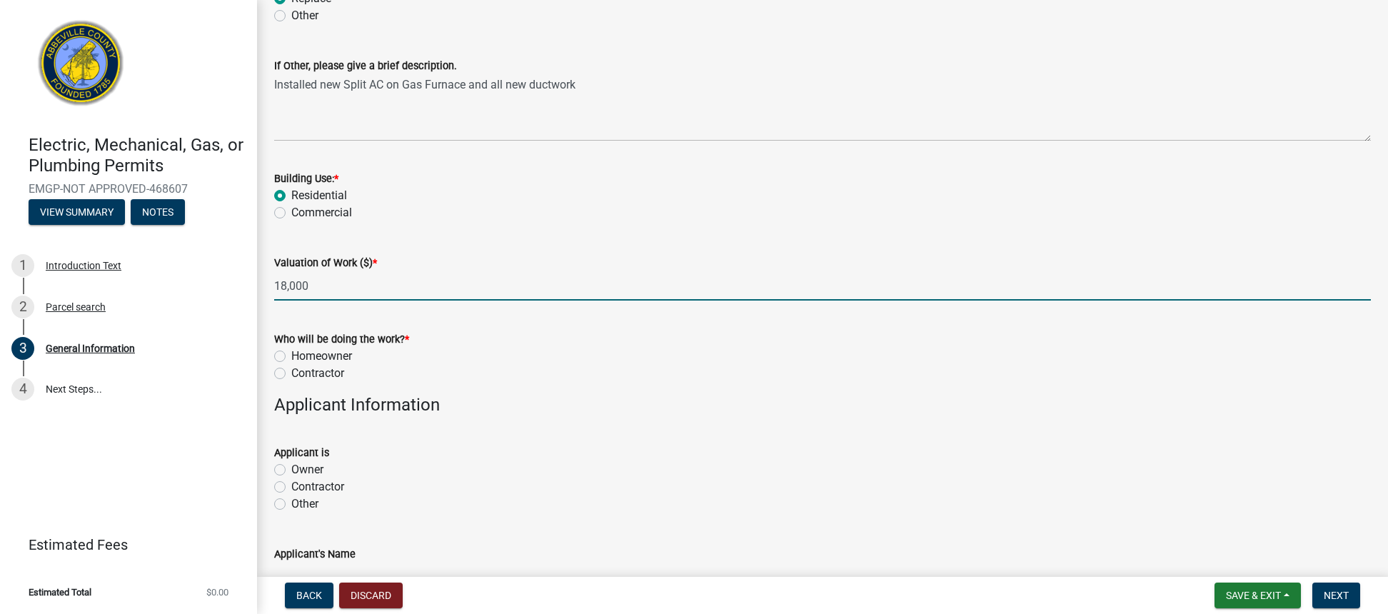
type input "18000"
click at [291, 373] on label "Contractor" at bounding box center [317, 373] width 53 height 17
click at [291, 373] on input "Contractor" at bounding box center [295, 369] width 9 height 9
radio input "true"
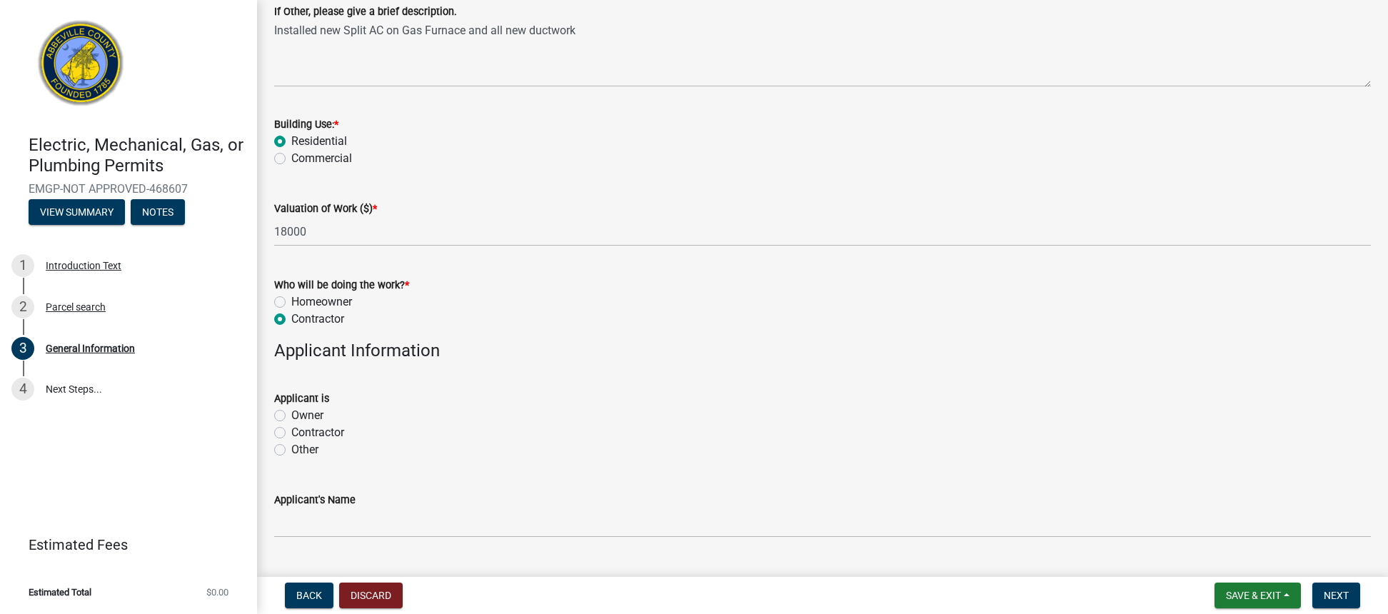
scroll to position [515, 0]
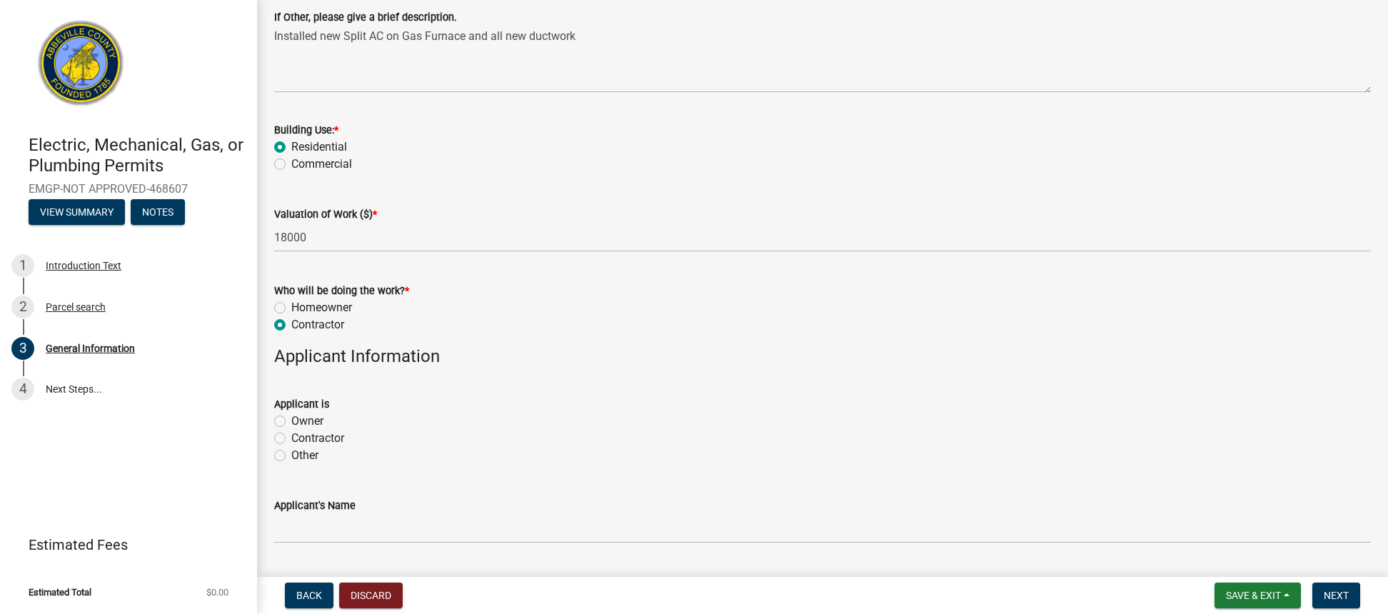
click at [278, 433] on div "Contractor" at bounding box center [822, 438] width 1097 height 17
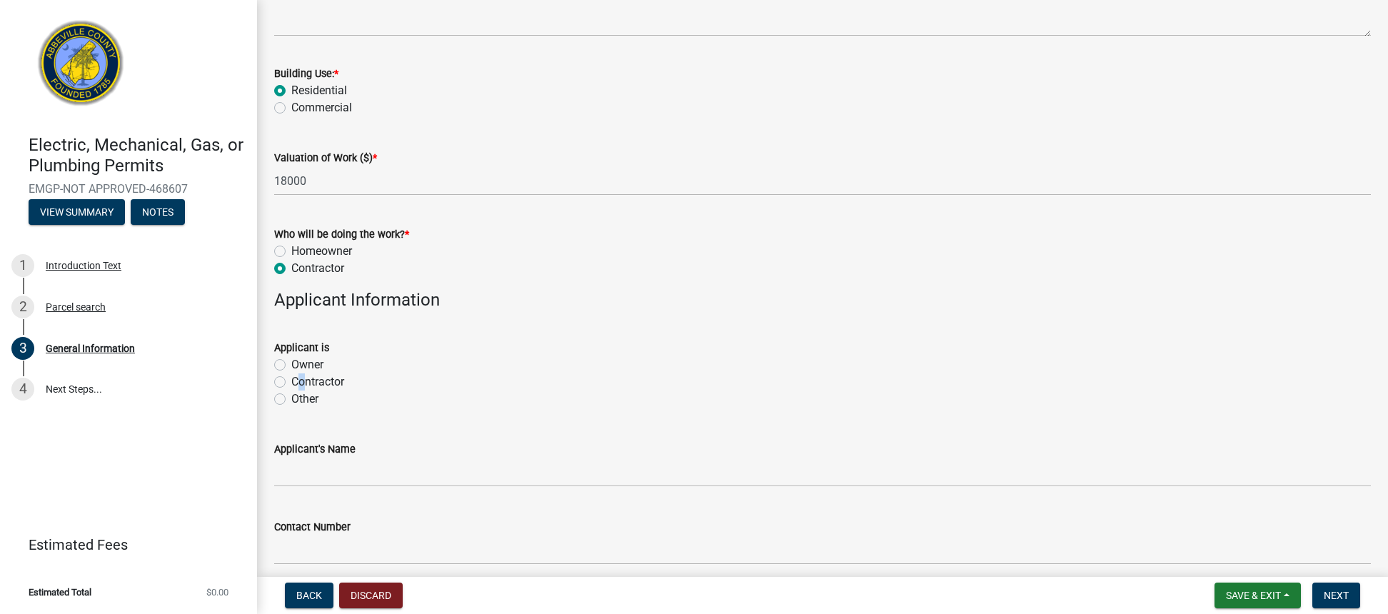
scroll to position [574, 0]
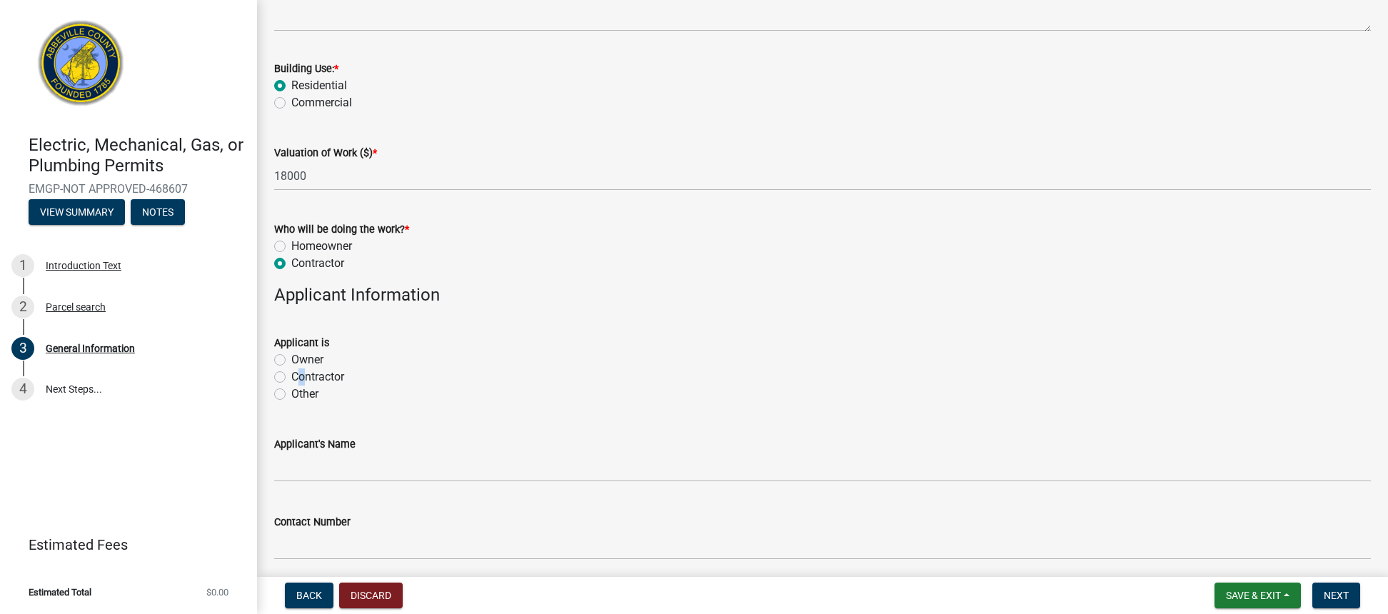
click at [291, 375] on label "Contractor" at bounding box center [317, 376] width 53 height 17
click at [291, 375] on input "Contractor" at bounding box center [295, 372] width 9 height 9
radio input "true"
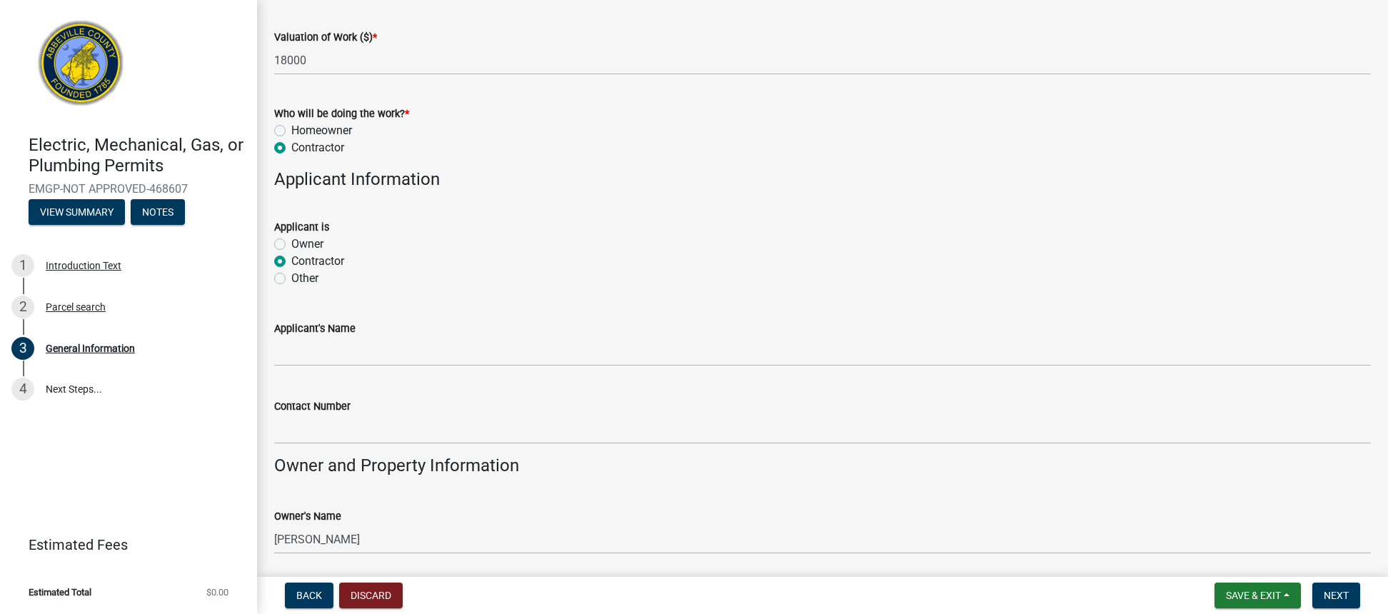
scroll to position [690, 0]
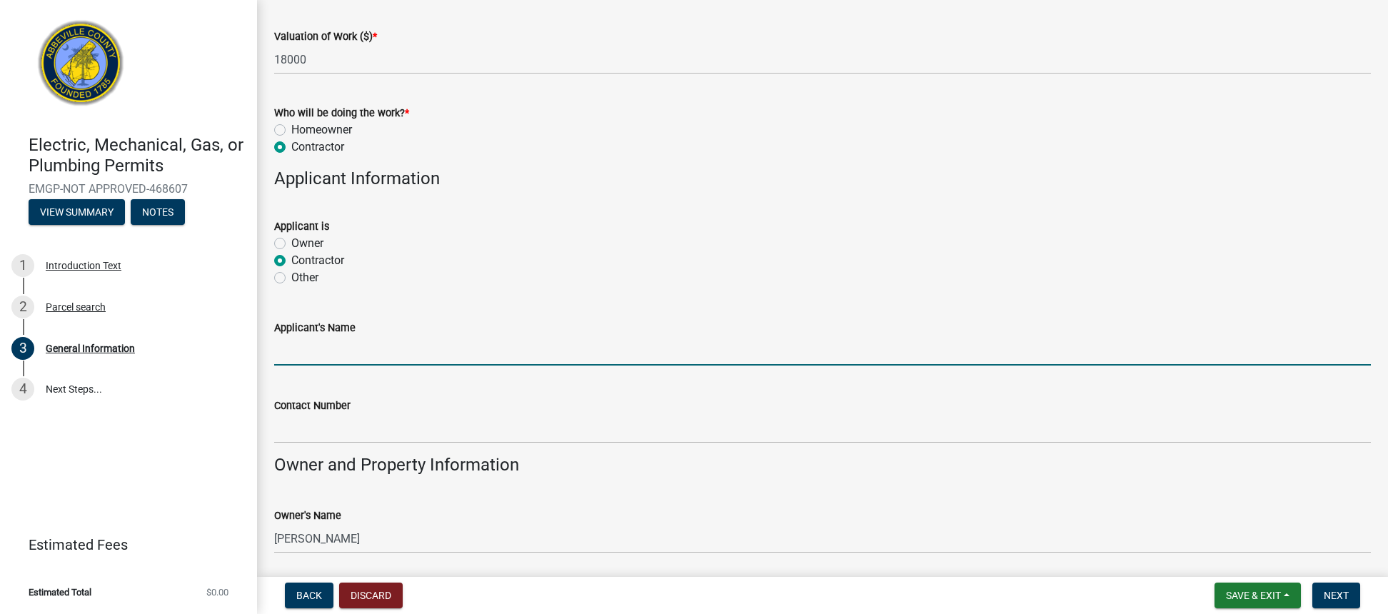
click at [328, 354] on input "Applicant's Name" at bounding box center [822, 350] width 1097 height 29
type input "3D"
type input "3D Heating & Air,LLC"
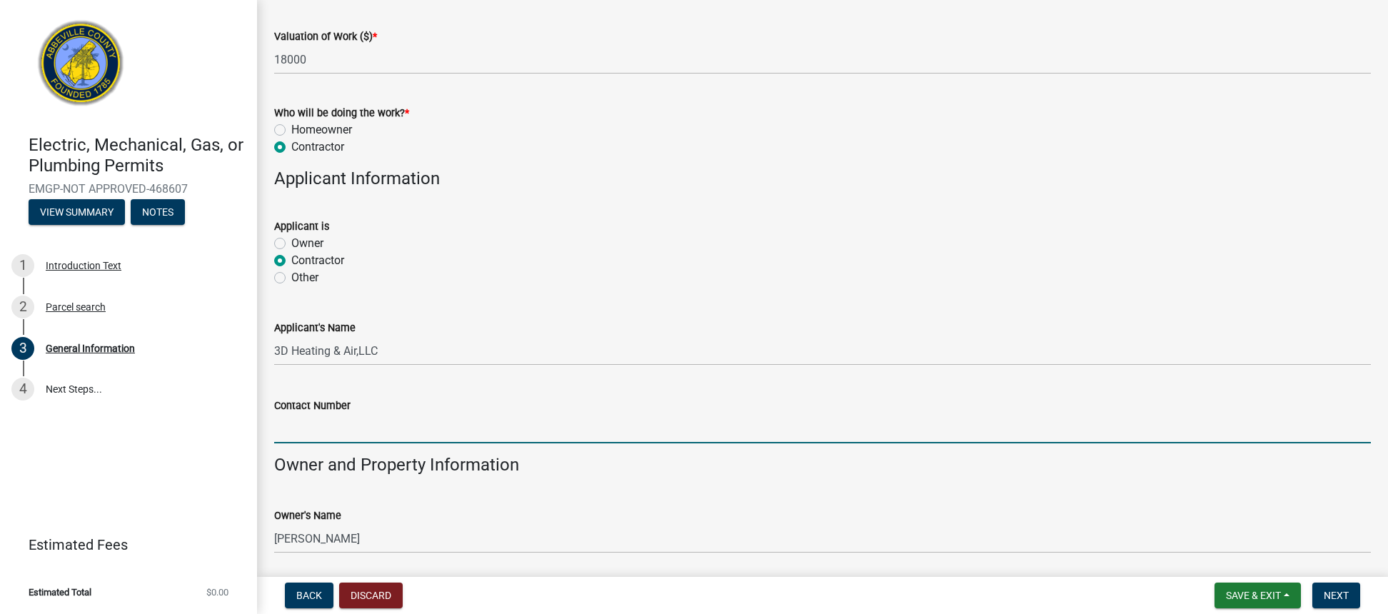
click at [395, 430] on input "Contact Number" at bounding box center [822, 428] width 1097 height 29
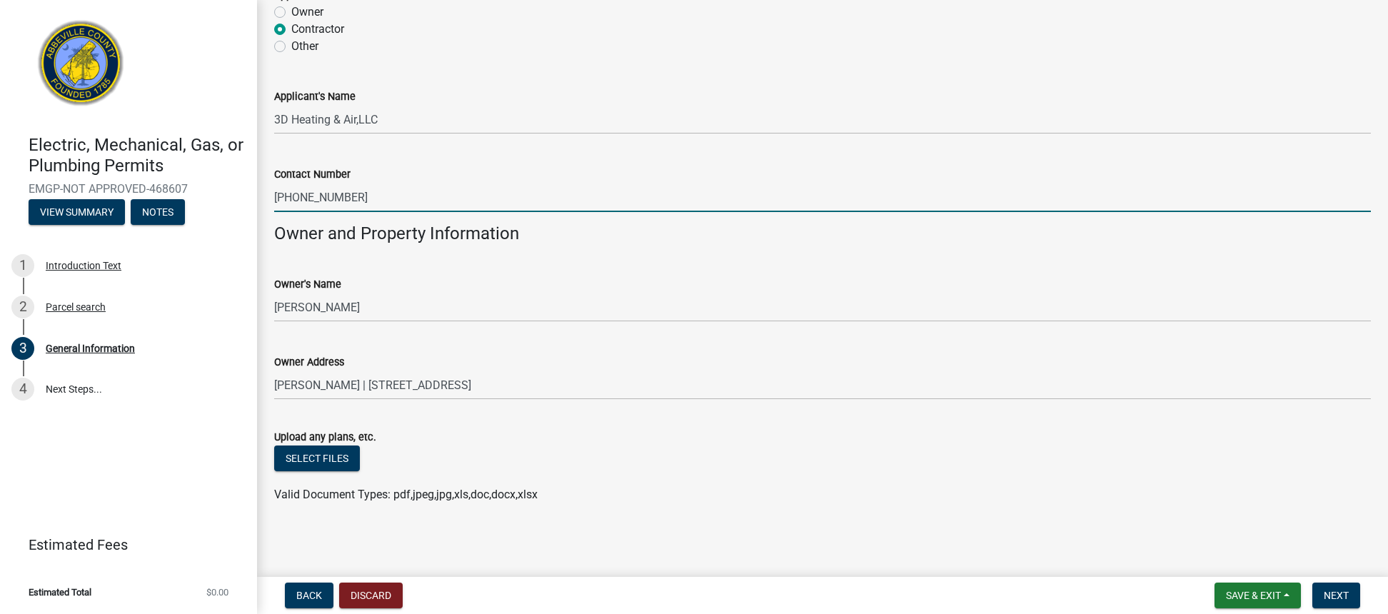
scroll to position [921, 0]
type input "[PHONE_NUMBER]"
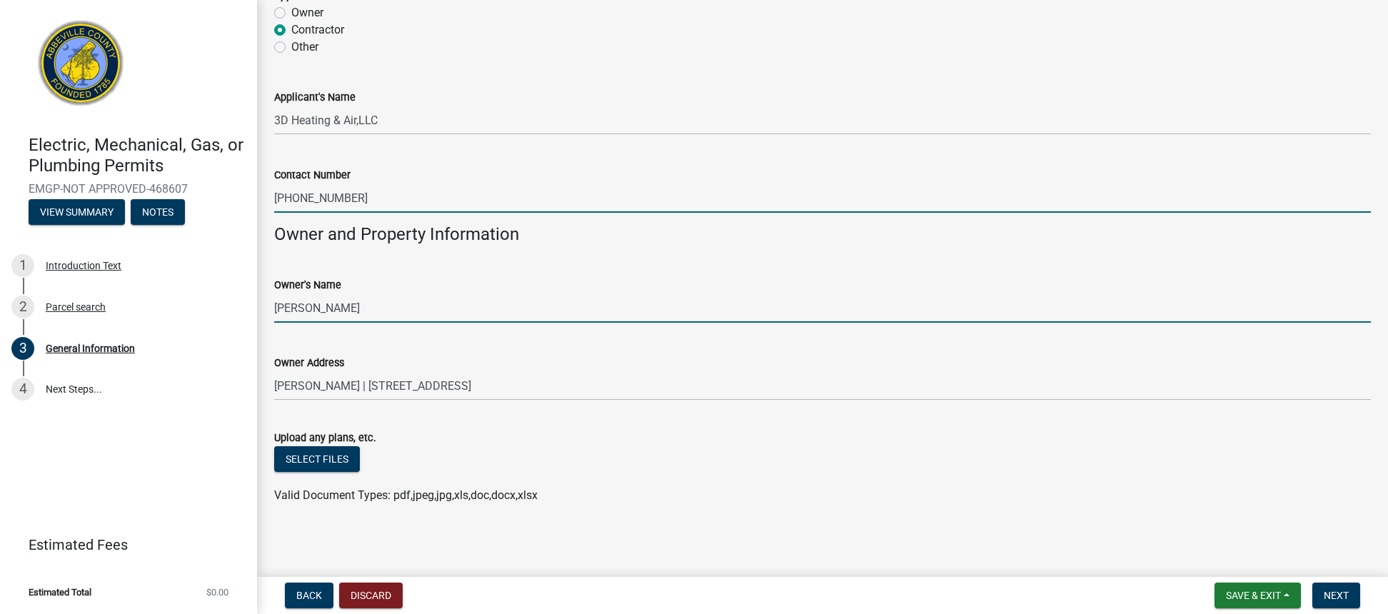
click at [358, 306] on input "[PERSON_NAME]" at bounding box center [822, 307] width 1097 height 29
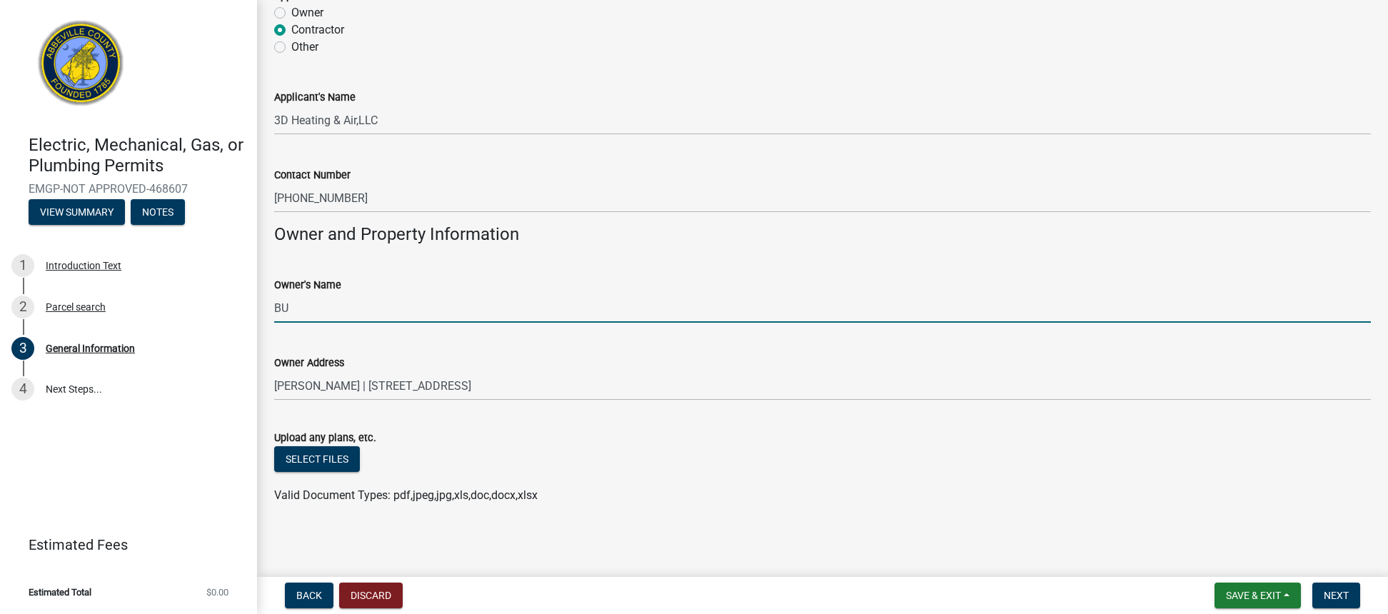
type input "B"
type input "[PERSON_NAME] & [PERSON_NAME]"
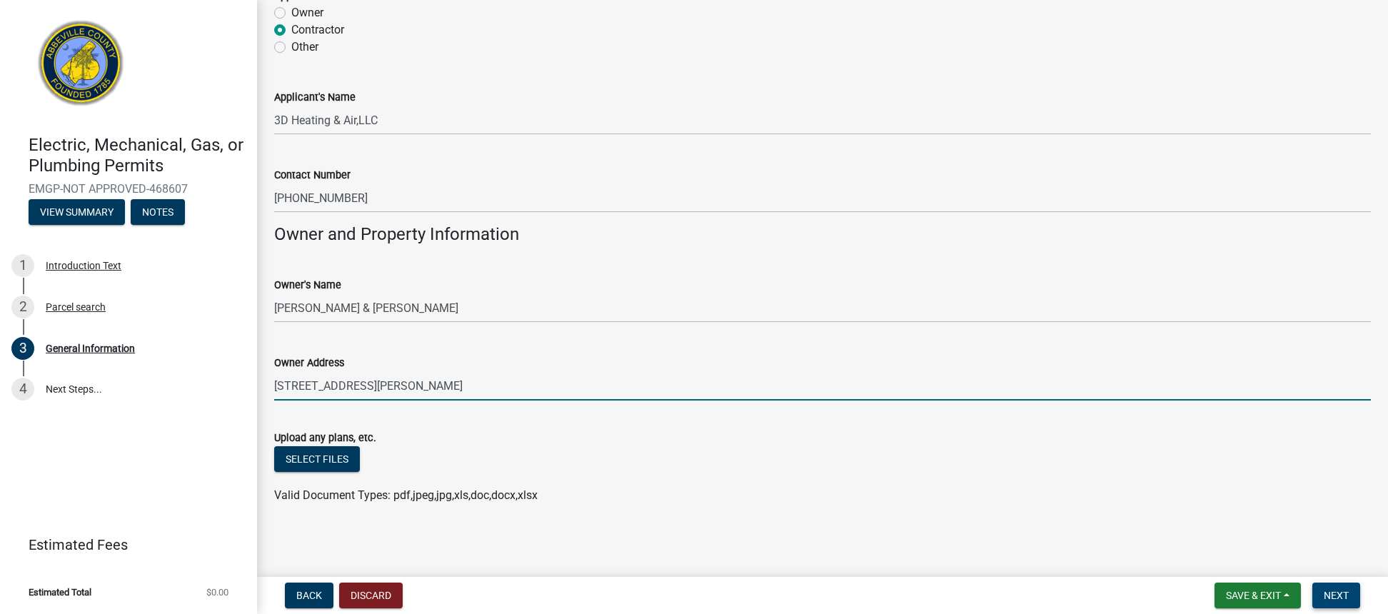
type input "1699 Legion Lake Rd, Honea Path SC 29654"
click at [1332, 591] on span "Next" at bounding box center [1336, 595] width 25 height 11
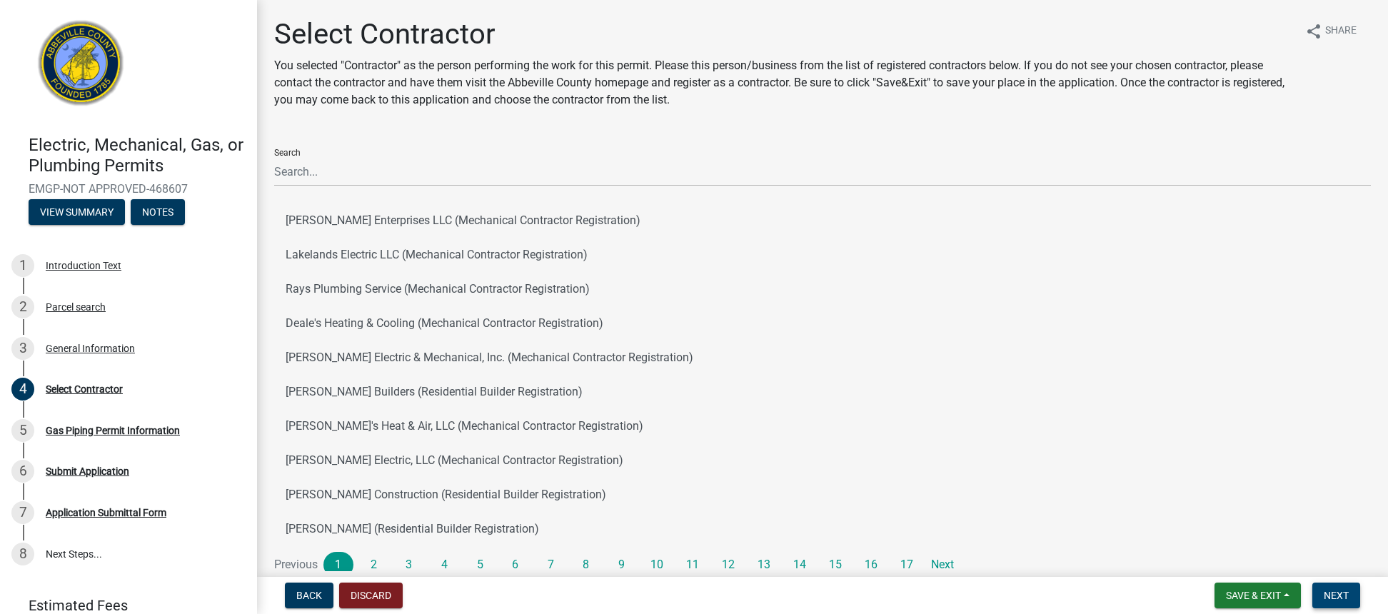
scroll to position [0, 0]
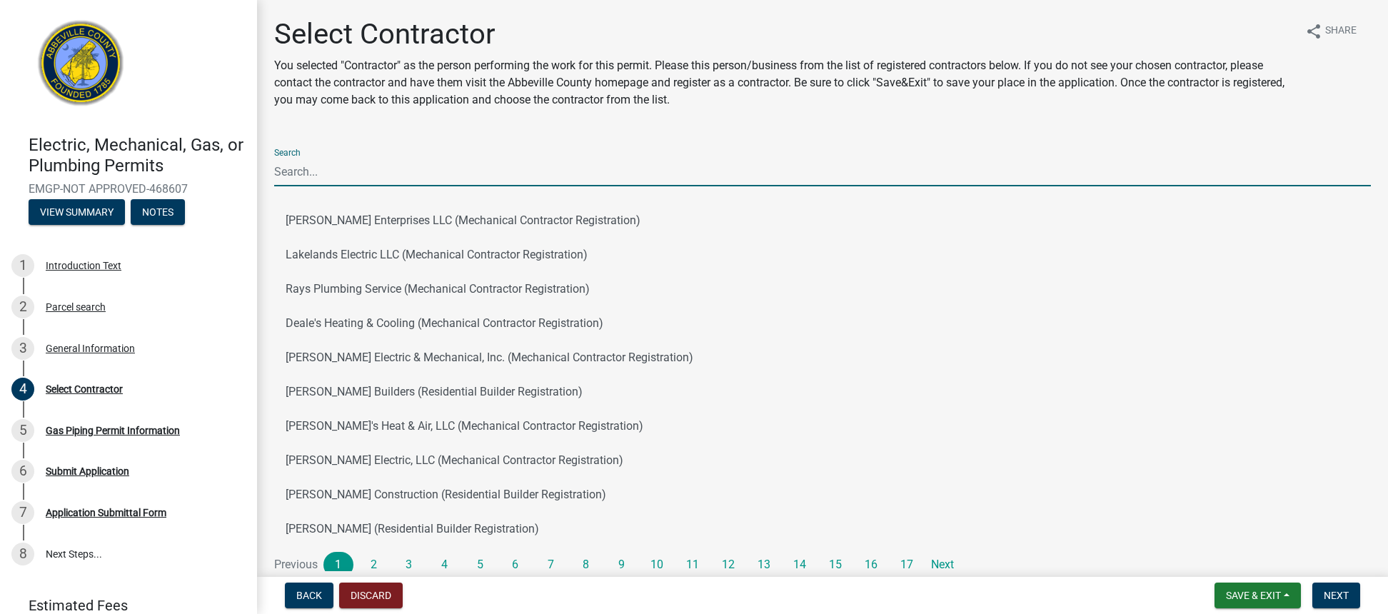
click at [448, 167] on input "Search" at bounding box center [822, 171] width 1097 height 29
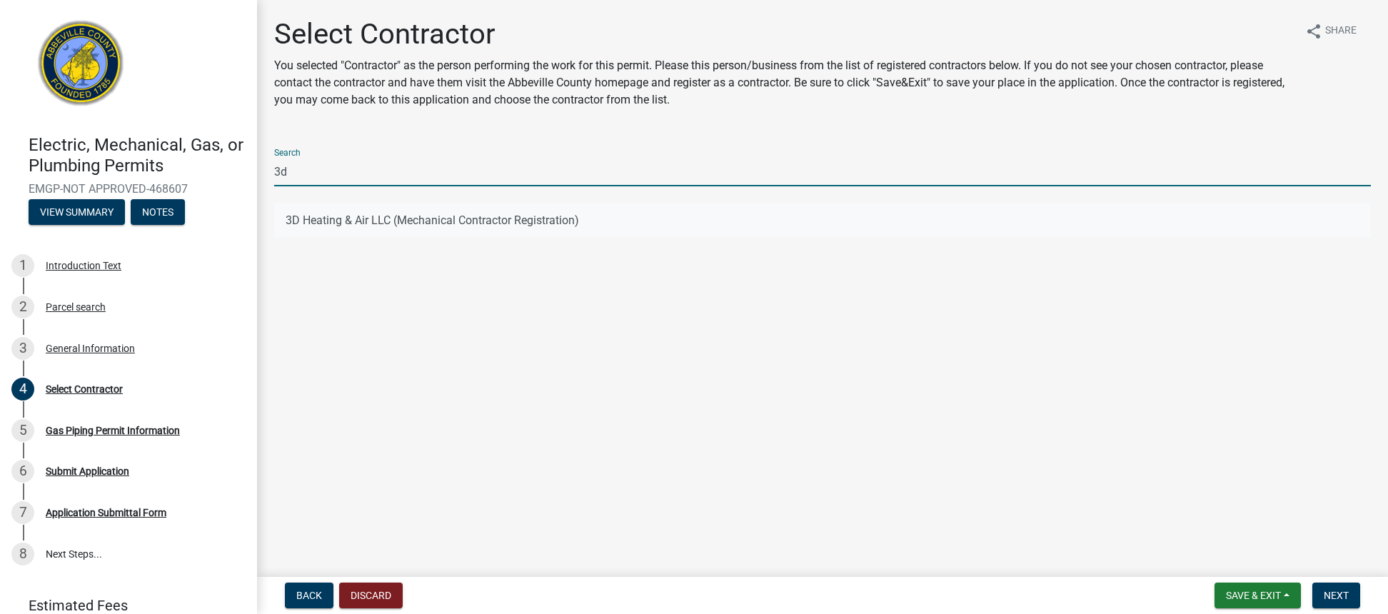
type input "3d"
click at [428, 218] on button "3D Heating & Air LLC (Mechanical Contractor Registration)" at bounding box center [822, 221] width 1097 height 34
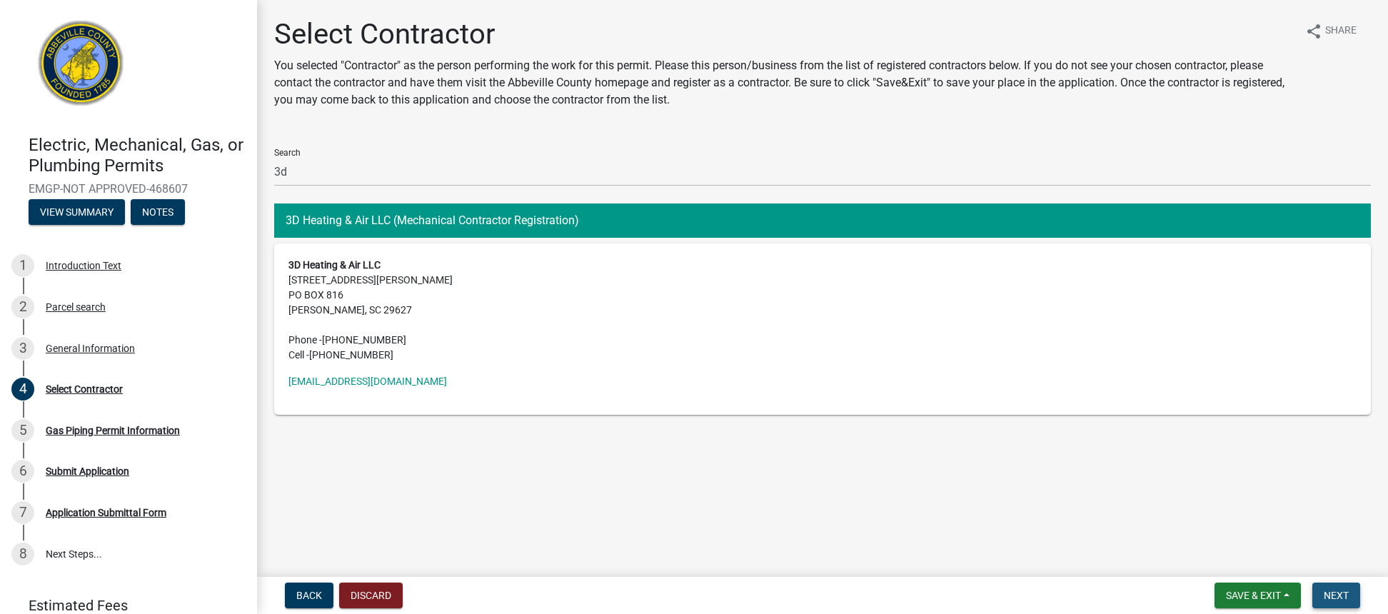
click at [1338, 591] on span "Next" at bounding box center [1336, 595] width 25 height 11
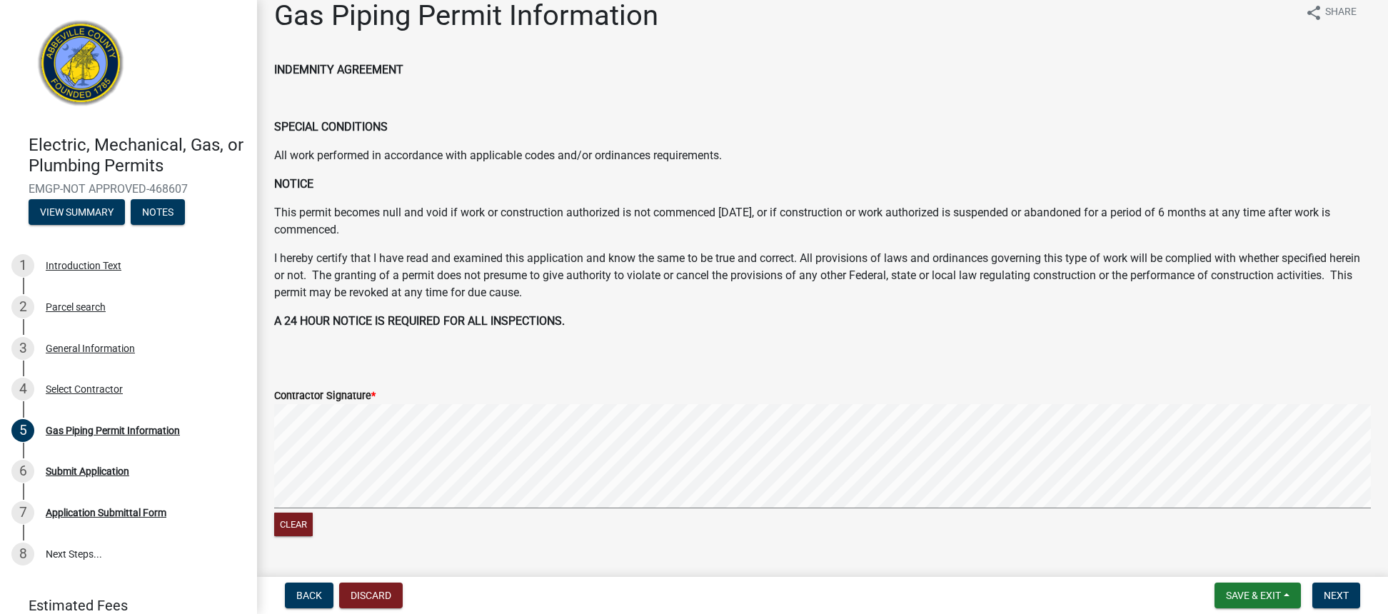
click at [627, 471] on signature-pad at bounding box center [822, 458] width 1097 height 109
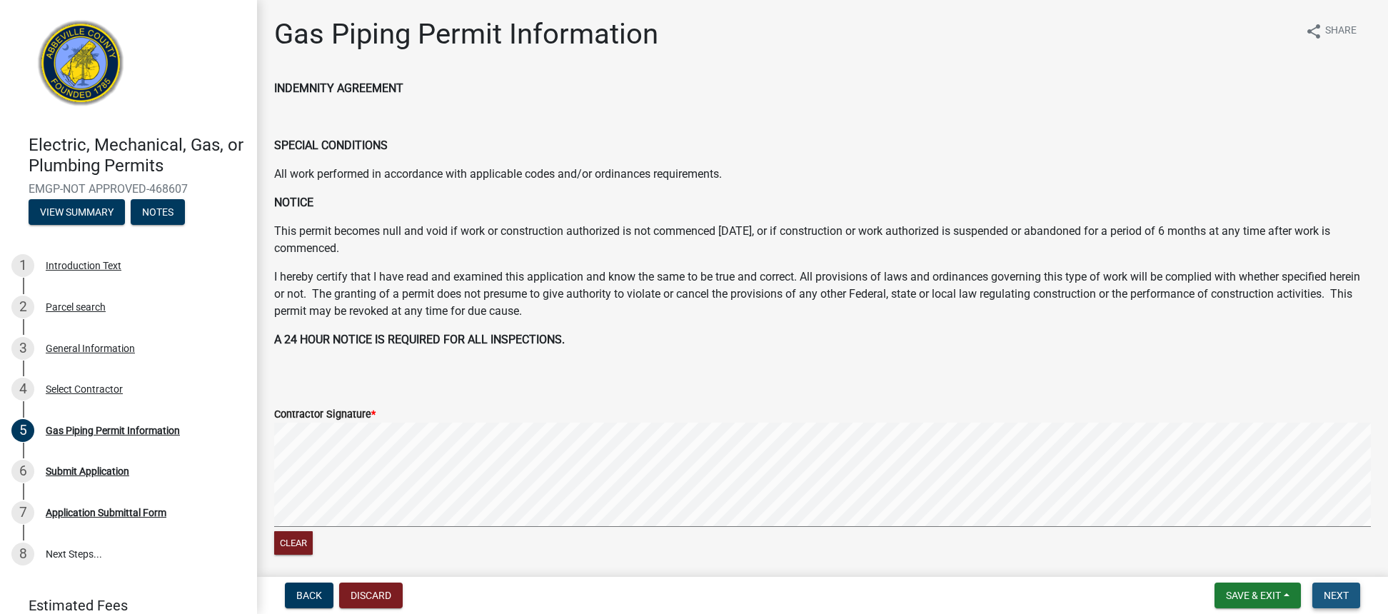
click at [1331, 593] on span "Next" at bounding box center [1336, 595] width 25 height 11
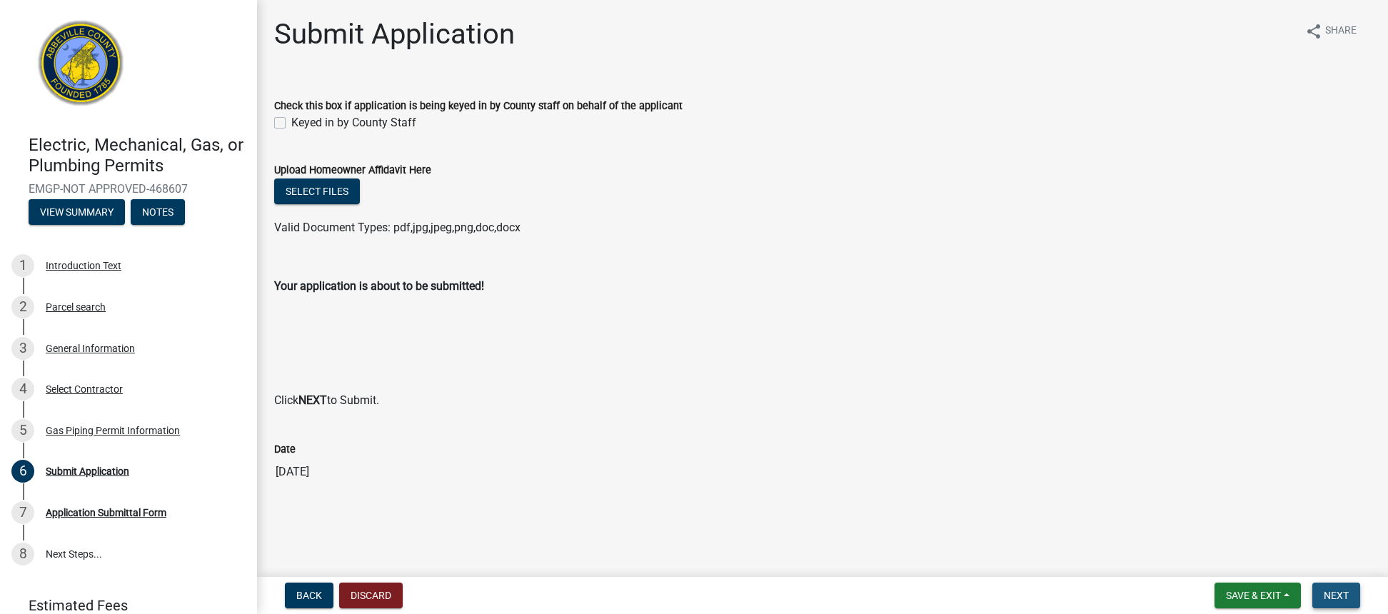
click at [1343, 594] on span "Next" at bounding box center [1336, 595] width 25 height 11
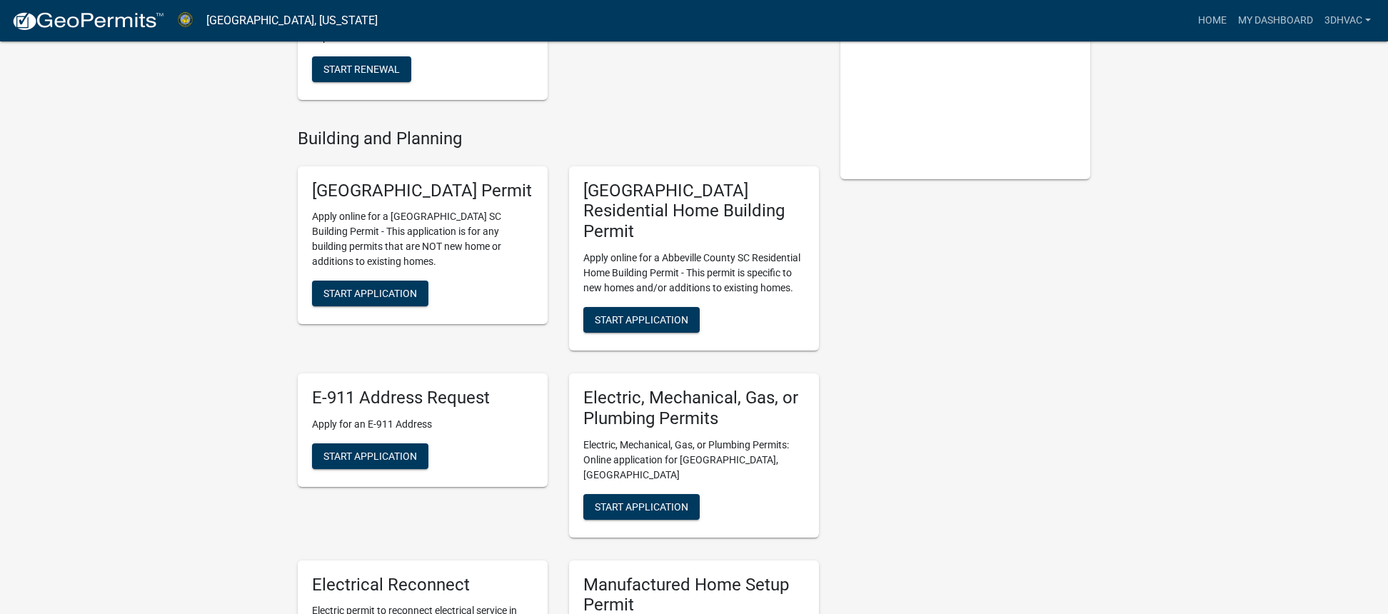
scroll to position [268, 0]
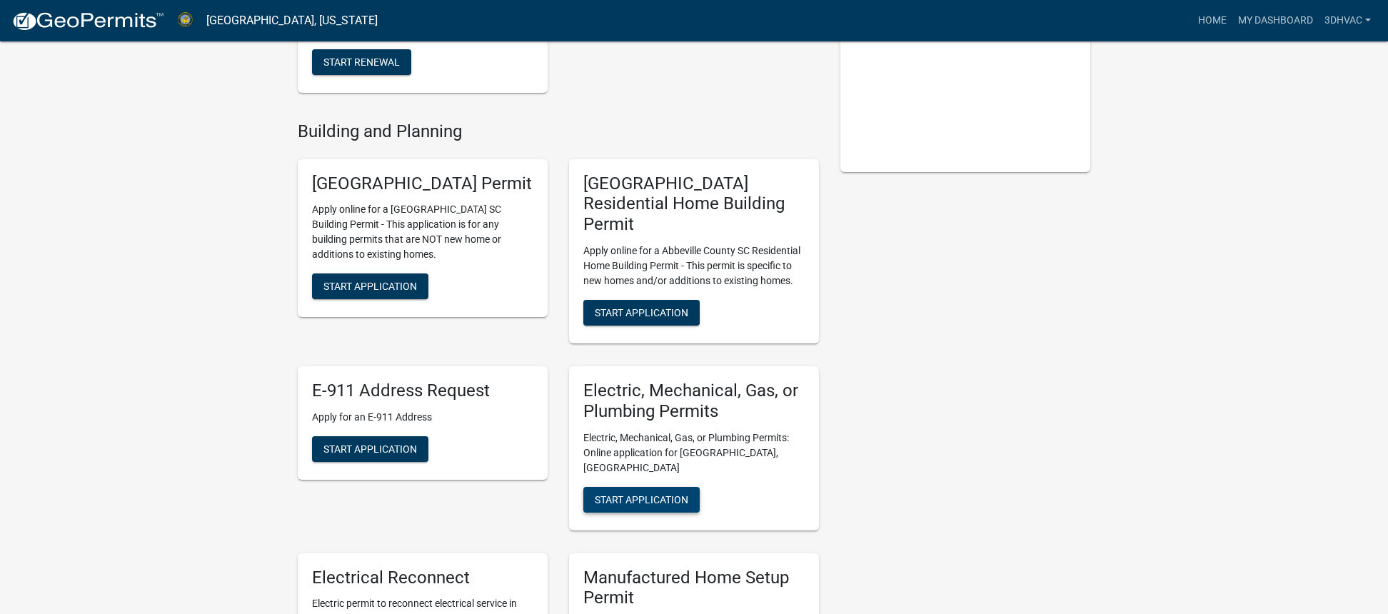
click at [650, 493] on span "Start Application" at bounding box center [642, 498] width 94 height 11
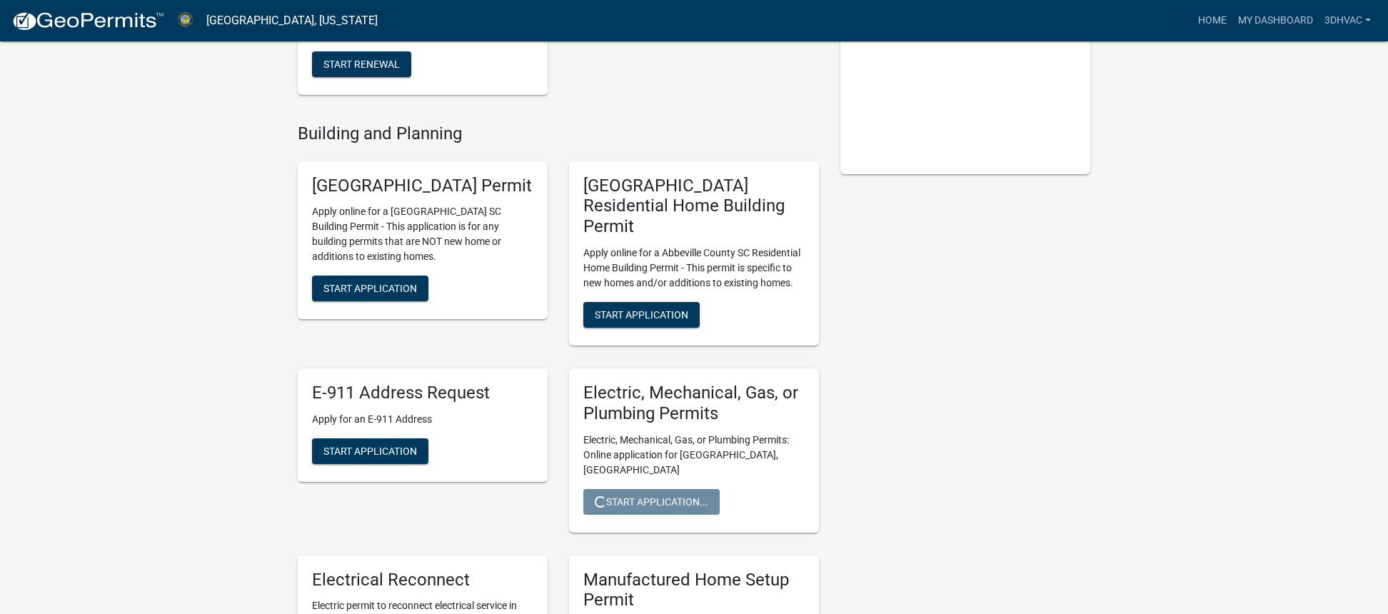
scroll to position [263, 0]
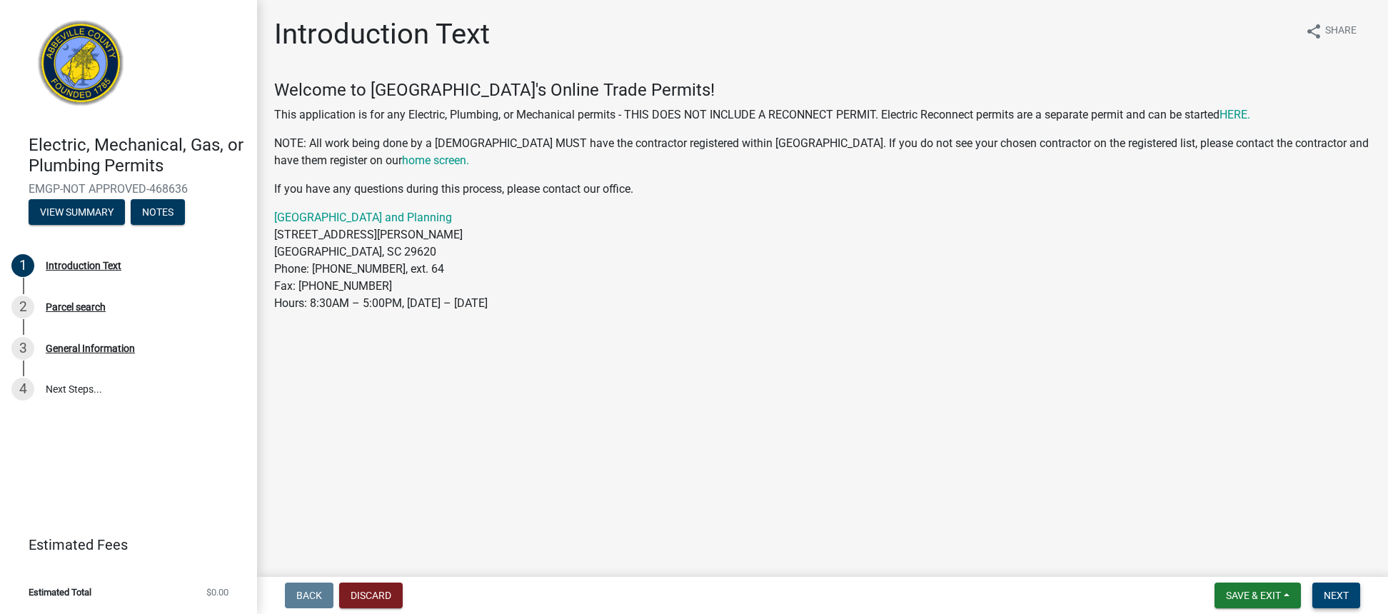
click at [1345, 597] on span "Next" at bounding box center [1336, 595] width 25 height 11
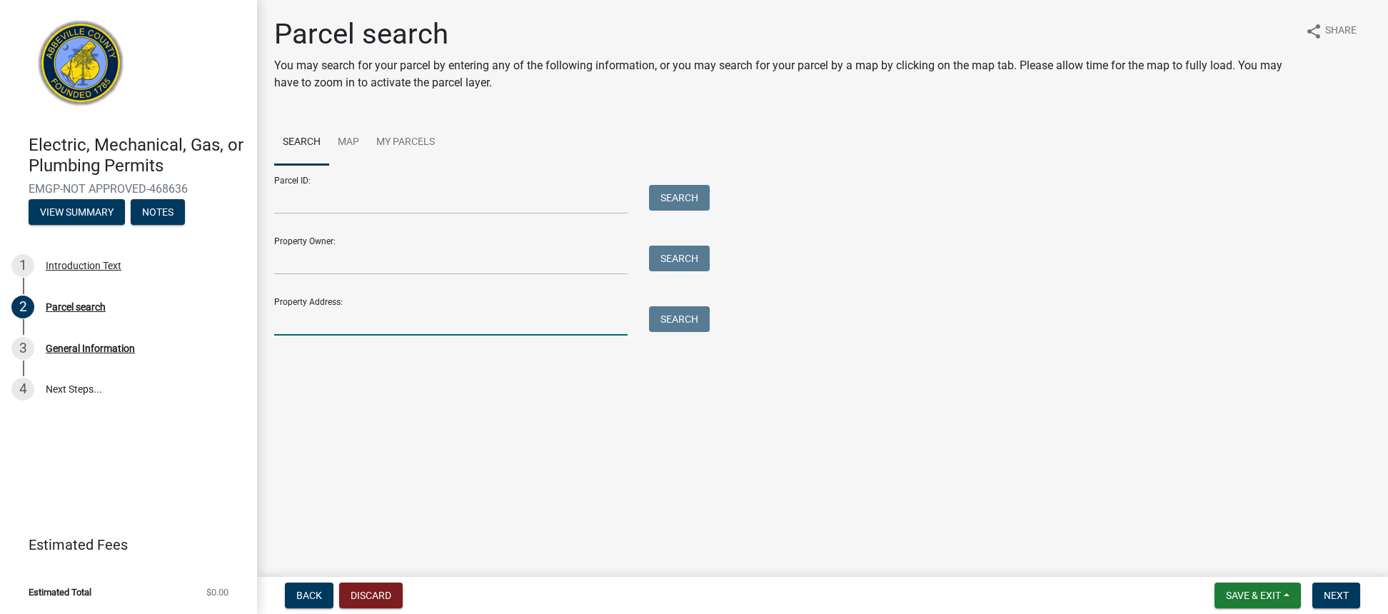
click at [544, 328] on input "Property Address:" at bounding box center [450, 320] width 353 height 29
type input "[STREET_ADDRESS]"
click at [693, 321] on button "Search" at bounding box center [679, 319] width 61 height 26
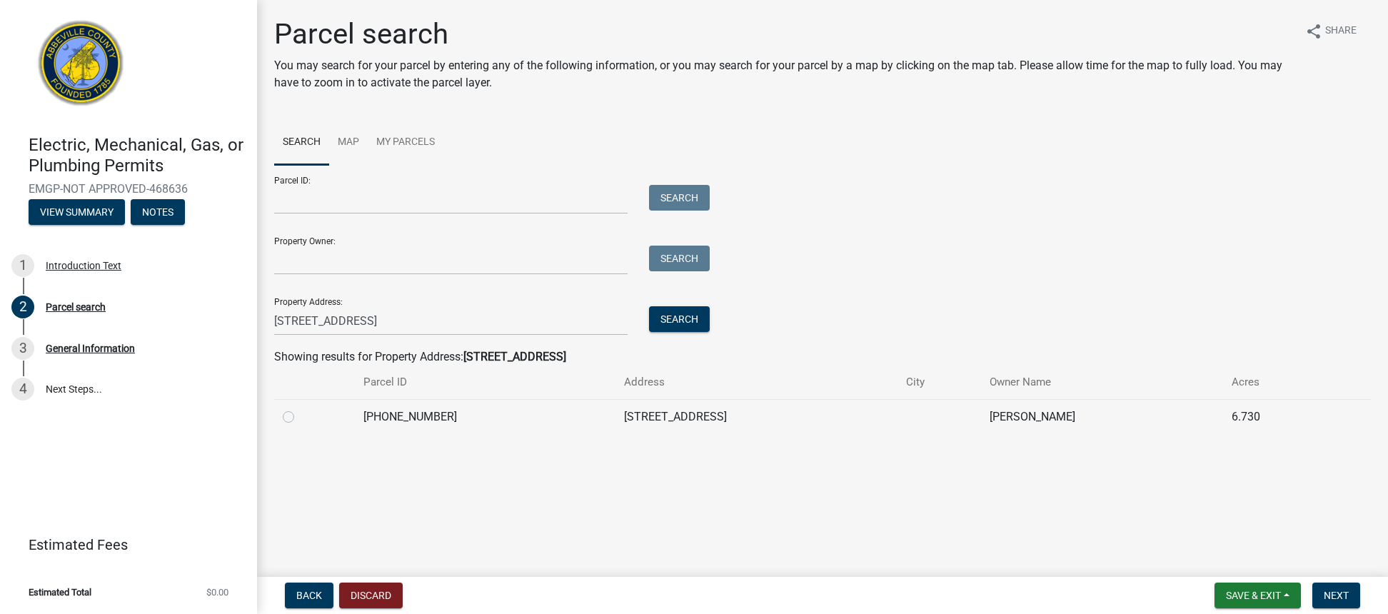
click at [300, 408] on label at bounding box center [300, 408] width 0 height 0
click at [300, 413] on input "radio" at bounding box center [304, 412] width 9 height 9
radio input "true"
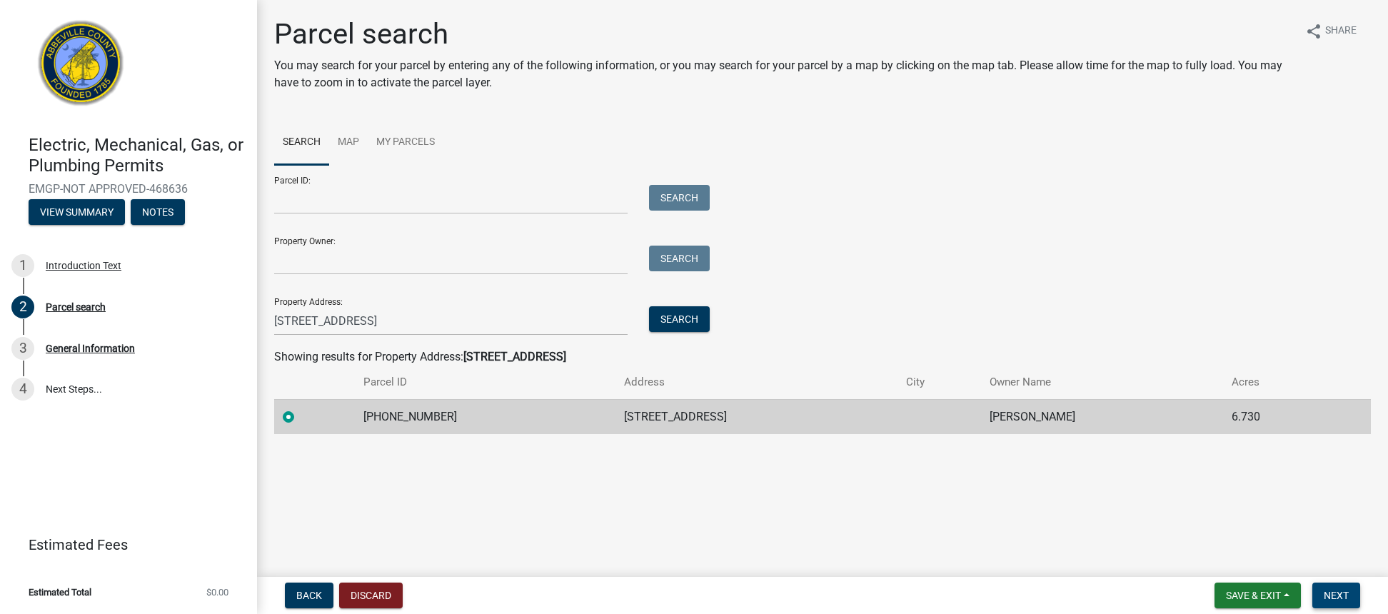
click at [1338, 596] on span "Next" at bounding box center [1336, 595] width 25 height 11
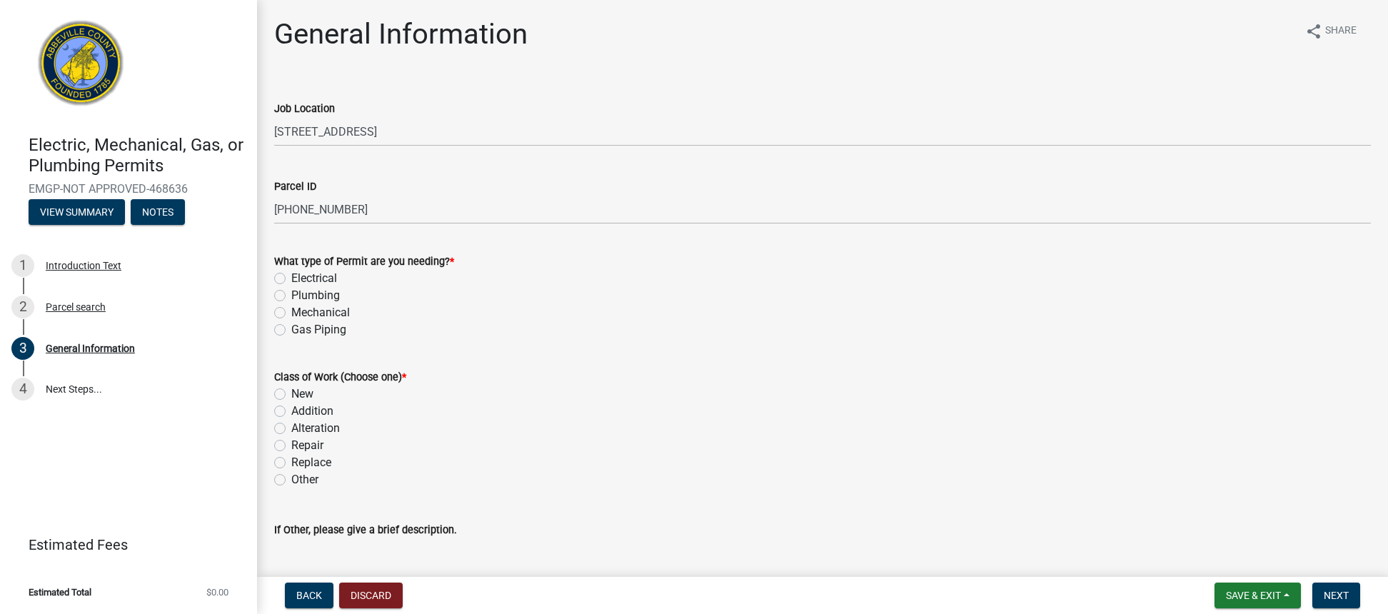
click at [291, 311] on label "Mechanical" at bounding box center [320, 312] width 59 height 17
click at [291, 311] on input "Mechanical" at bounding box center [295, 308] width 9 height 9
radio input "true"
click at [291, 461] on label "Replace" at bounding box center [311, 462] width 40 height 17
click at [291, 461] on input "Replace" at bounding box center [295, 458] width 9 height 9
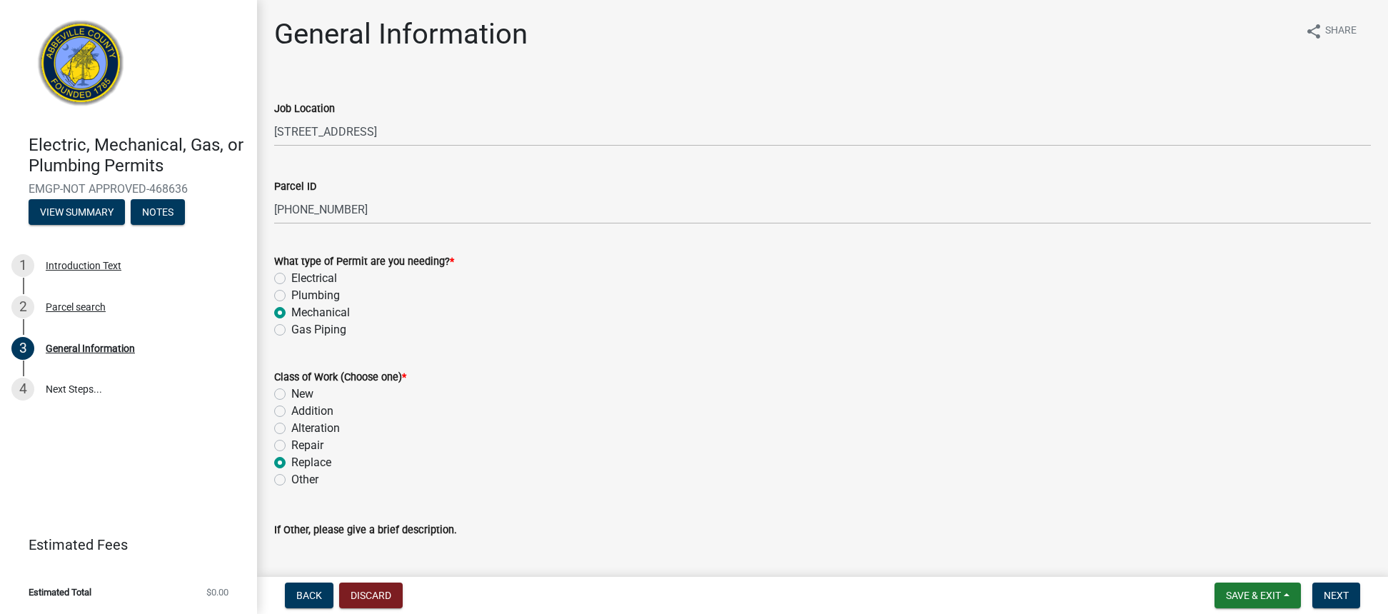
radio input "true"
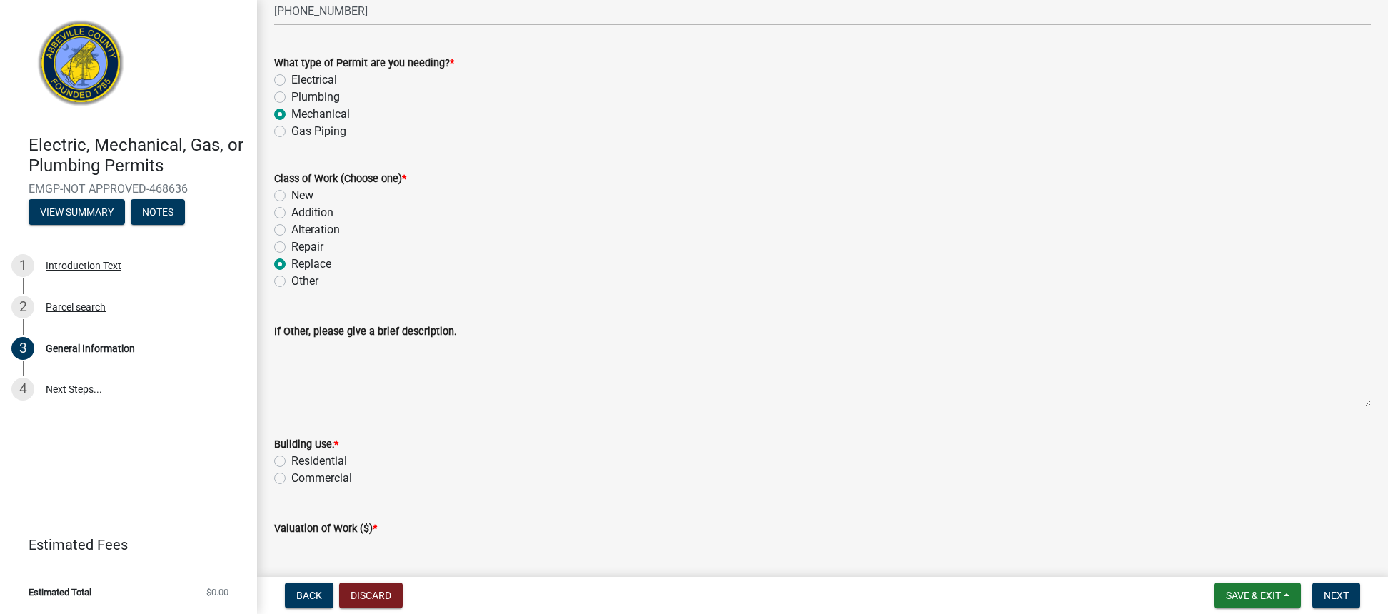
scroll to position [209, 0]
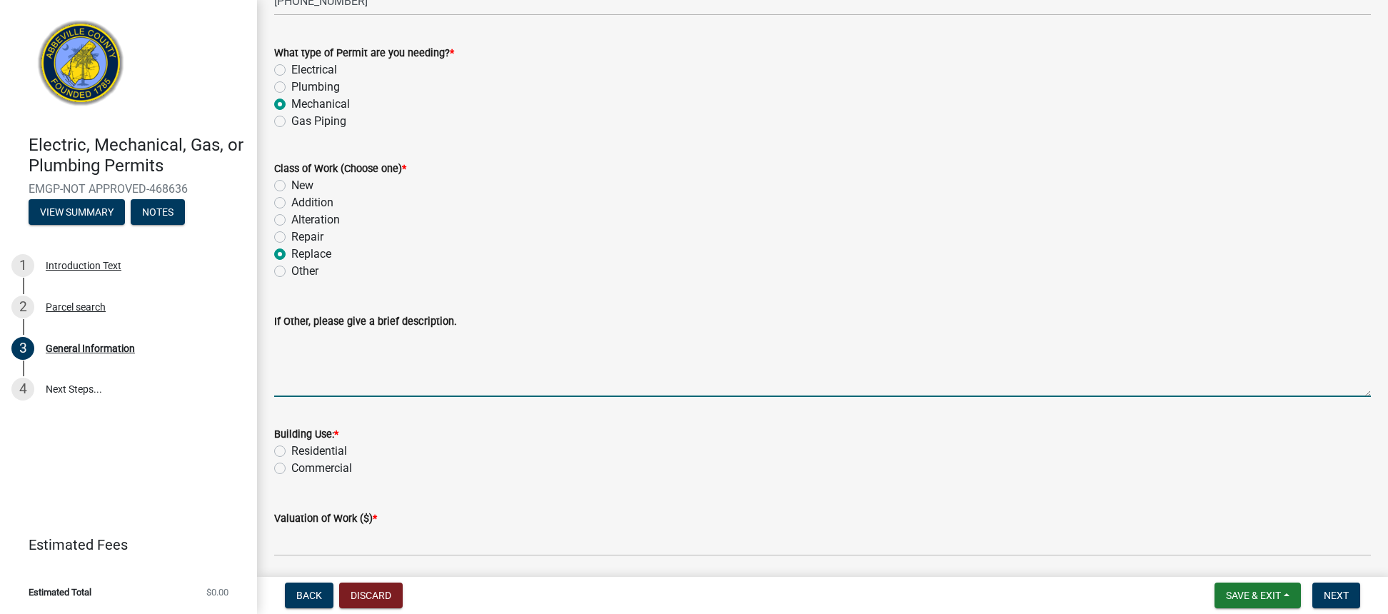
click at [294, 373] on textarea "If Other, please give a brief description." at bounding box center [822, 363] width 1097 height 67
type textarea "Installed new TRANE 3ton Split AC on Trane Gas Furnace and new ductwork"
click at [291, 448] on label "Residential" at bounding box center [319, 451] width 56 height 17
click at [291, 448] on input "Residential" at bounding box center [295, 447] width 9 height 9
radio input "true"
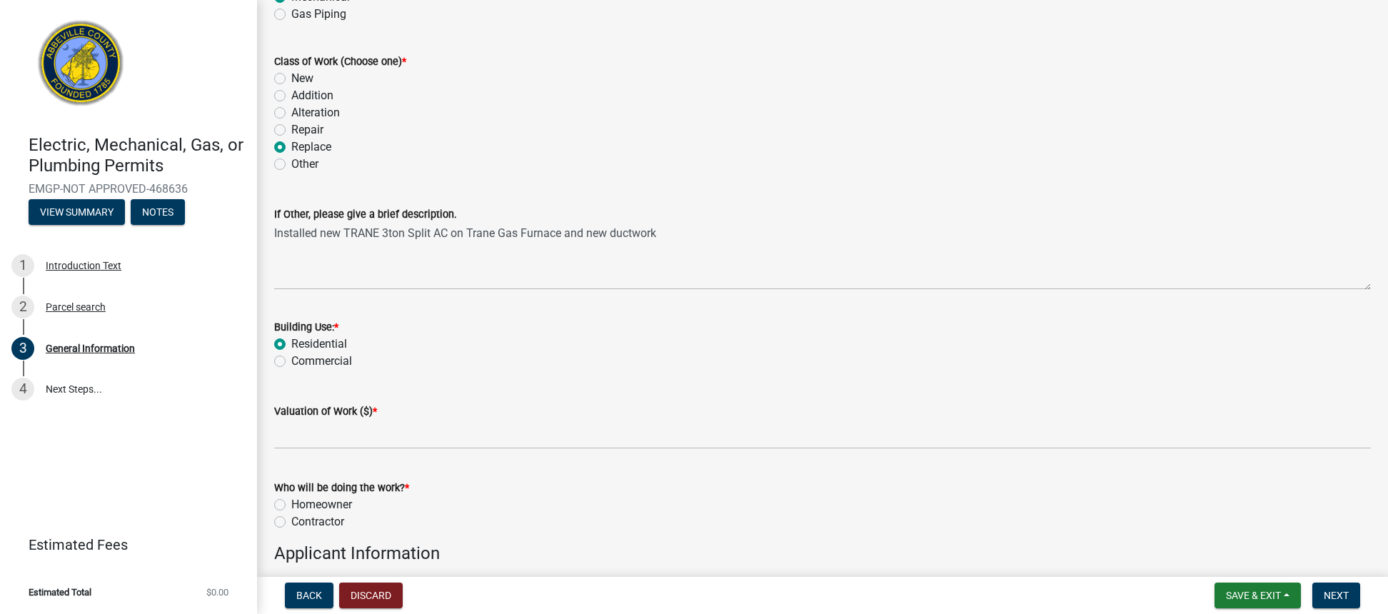
scroll to position [318, 0]
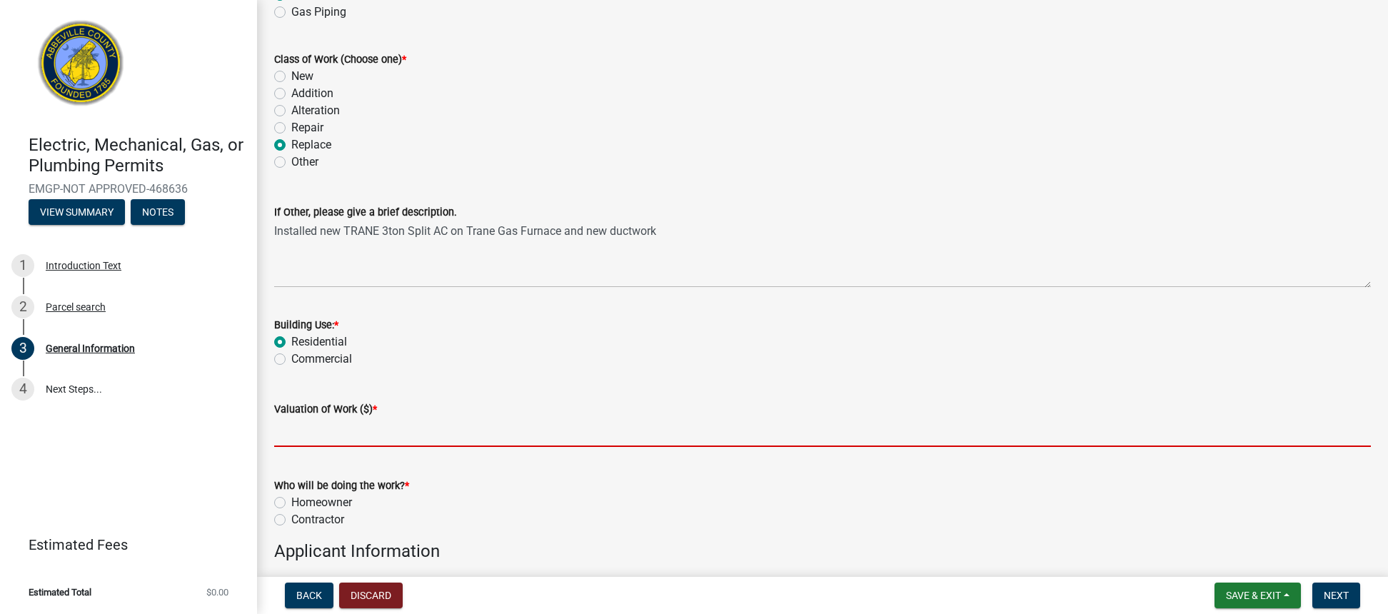
click at [290, 438] on input "text" at bounding box center [822, 432] width 1097 height 29
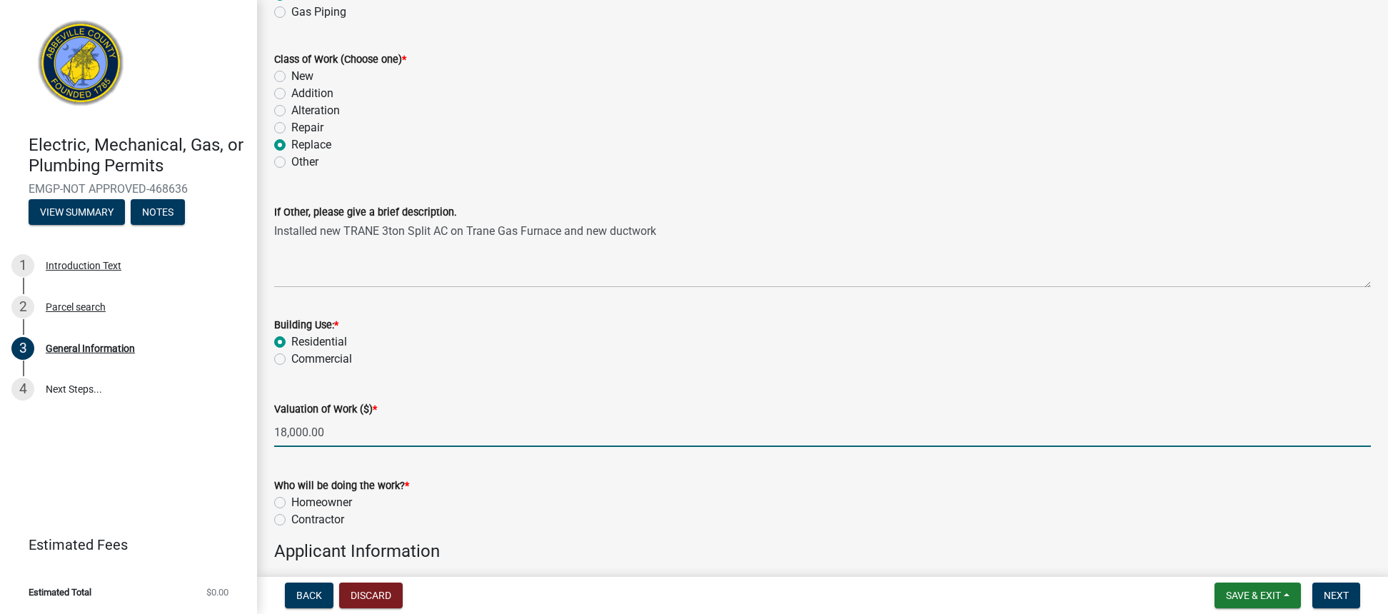
type input "18000"
click at [291, 518] on label "Contractor" at bounding box center [317, 519] width 53 height 17
click at [291, 518] on input "Contractor" at bounding box center [295, 515] width 9 height 9
radio input "true"
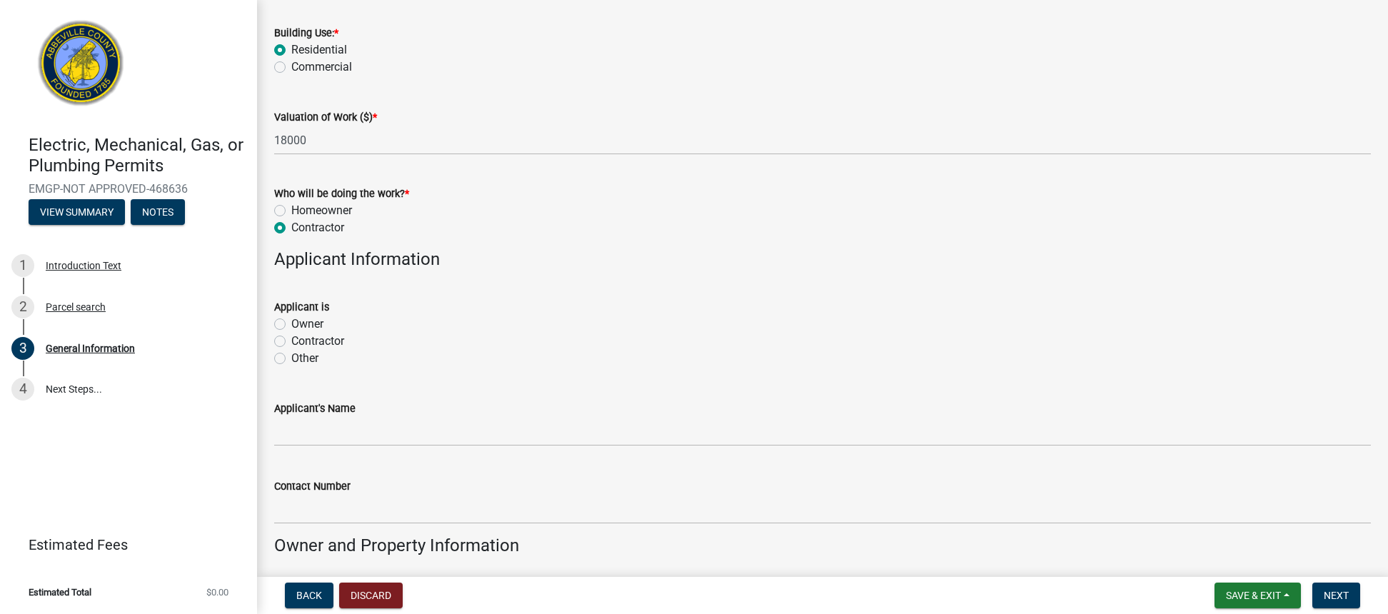
scroll to position [620, 0]
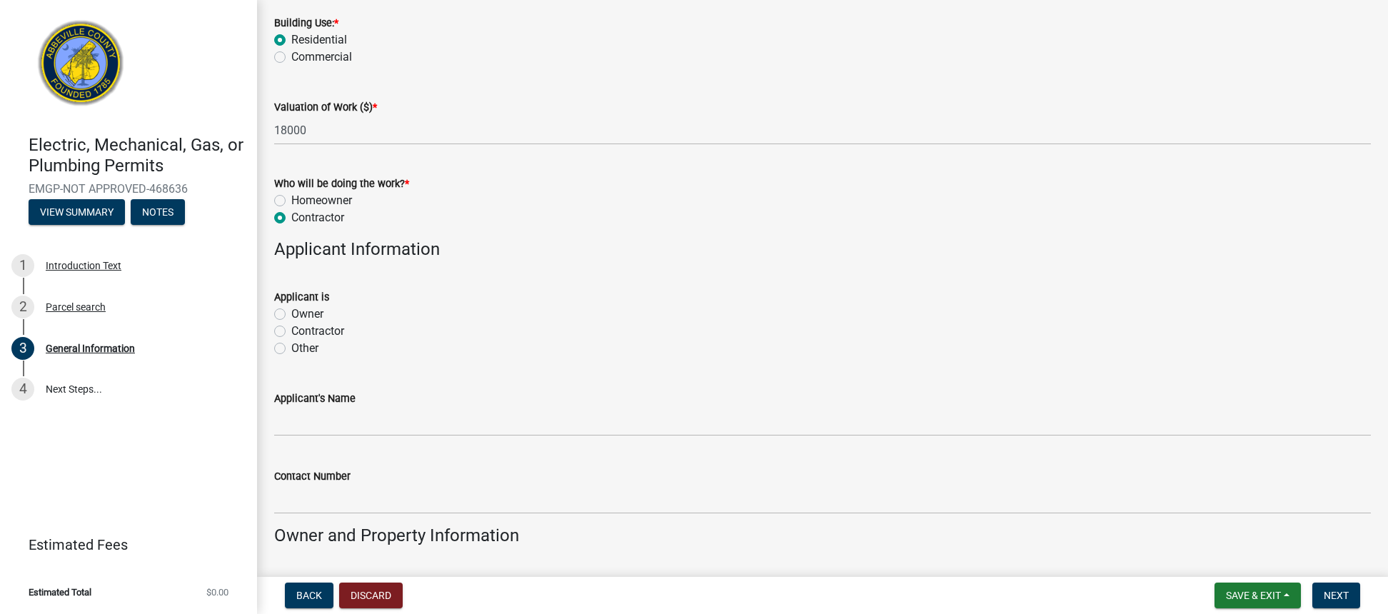
click at [291, 328] on label "Contractor" at bounding box center [317, 331] width 53 height 17
click at [291, 328] on input "Contractor" at bounding box center [295, 327] width 9 height 9
radio input "true"
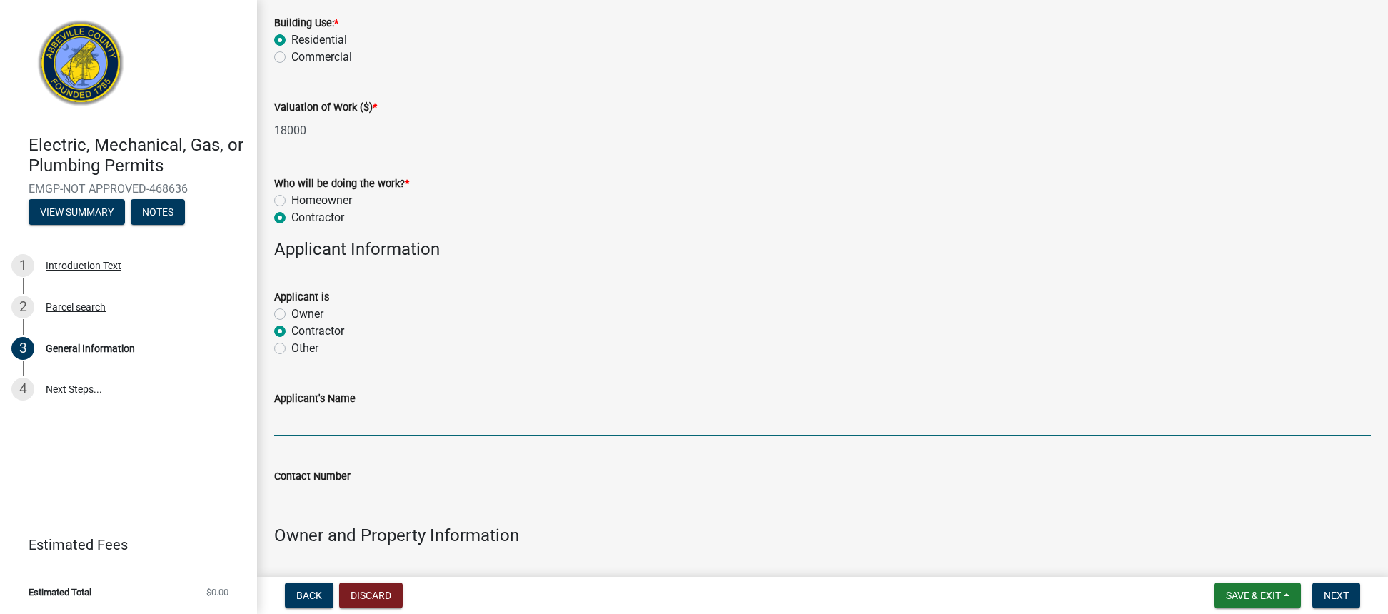
click at [305, 423] on input "Applicant's Name" at bounding box center [822, 421] width 1097 height 29
type input "3D Heat"
type input "3D Heating & Air,LLC"
type input "LLC 3D Heating & Air"
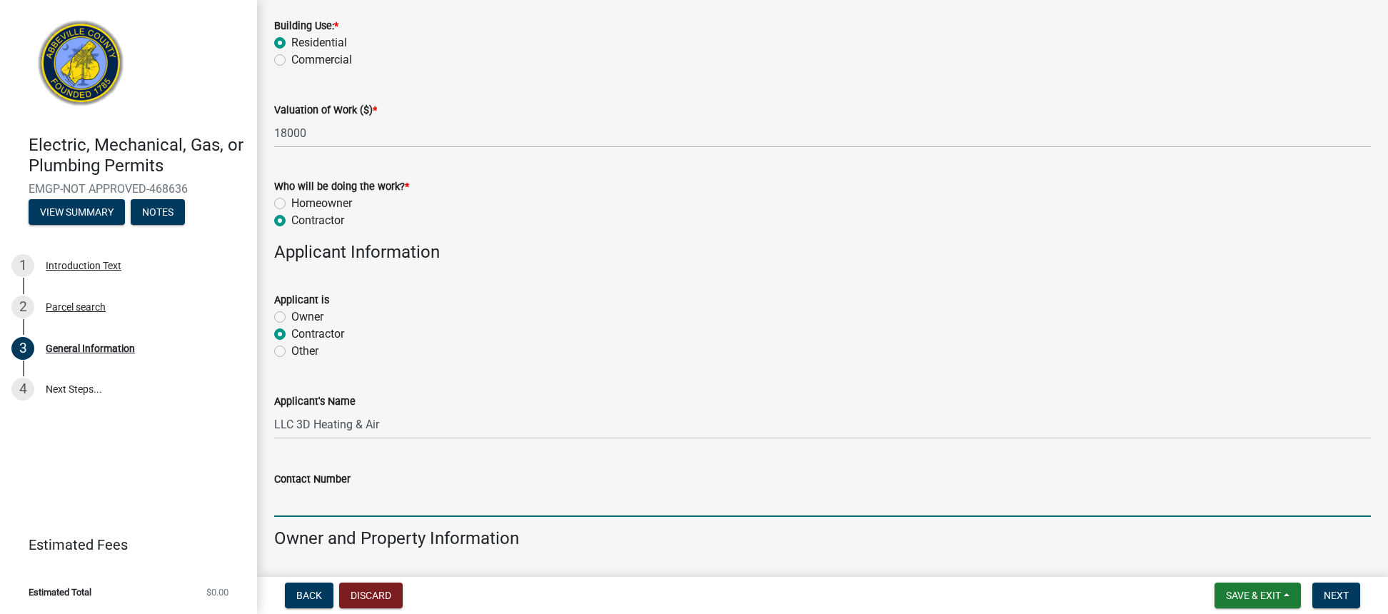
click at [314, 509] on input "Contact Number" at bounding box center [822, 502] width 1097 height 29
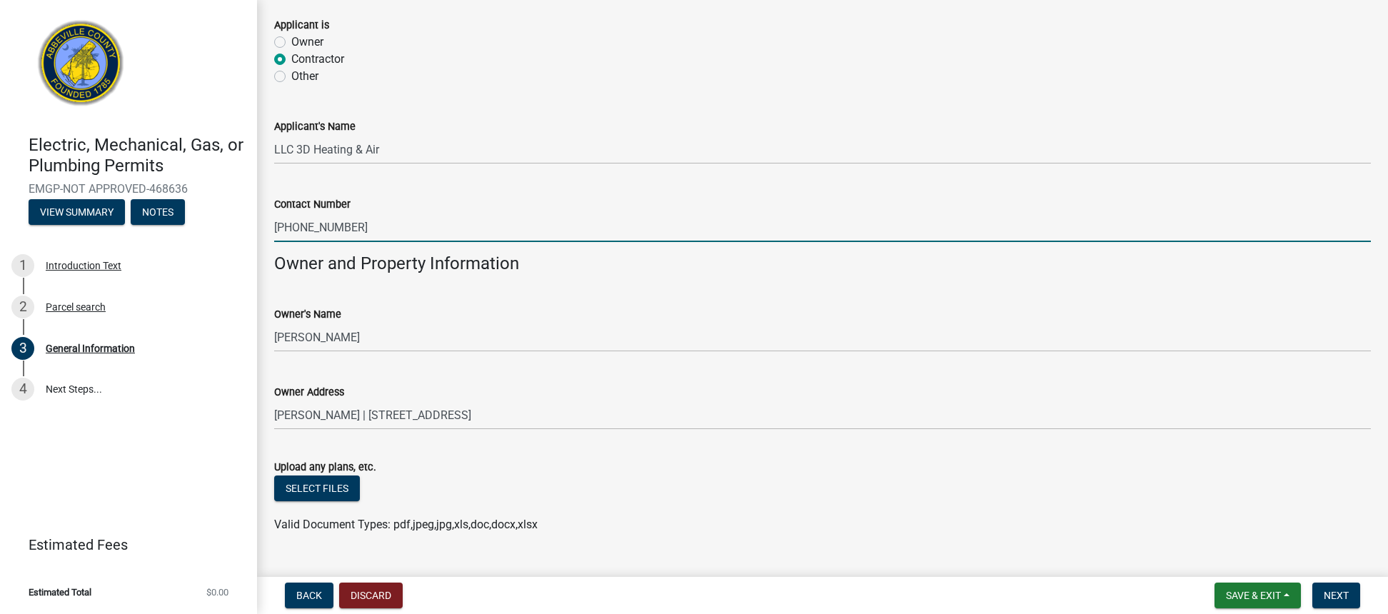
scroll to position [894, 0]
type input "[PHONE_NUMBER]"
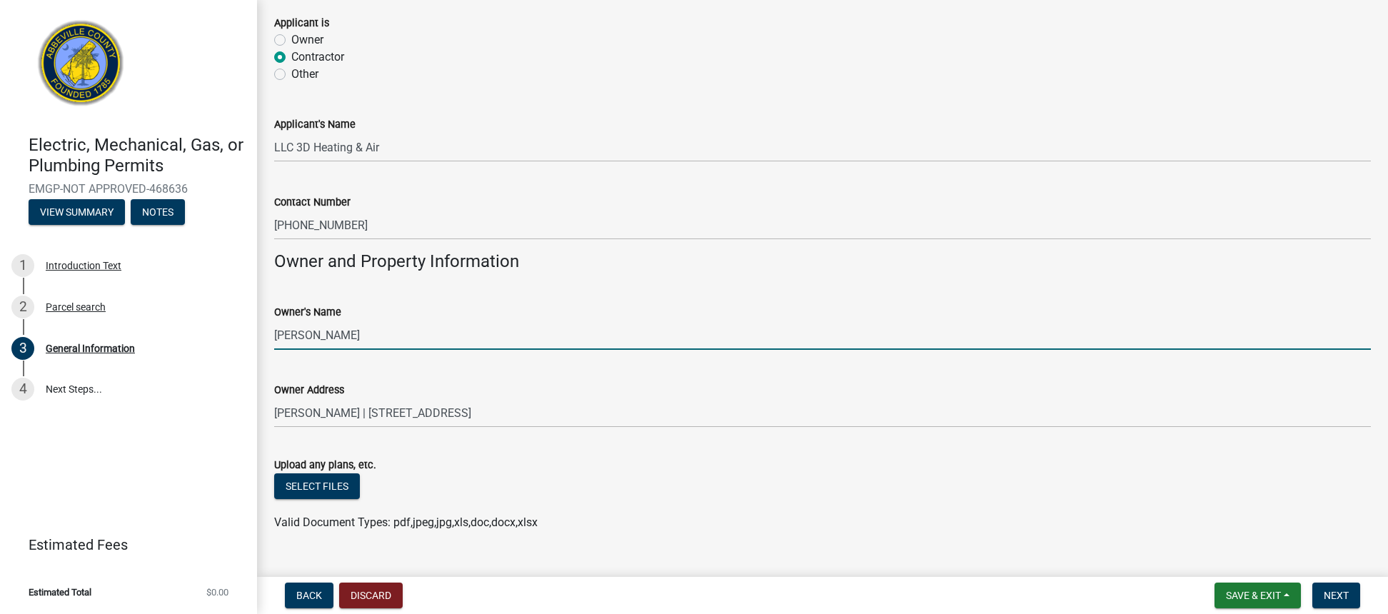
drag, startPoint x: 358, startPoint y: 336, endPoint x: 257, endPoint y: 329, distance: 100.9
type input "[PERSON_NAME] & [PERSON_NAME]"
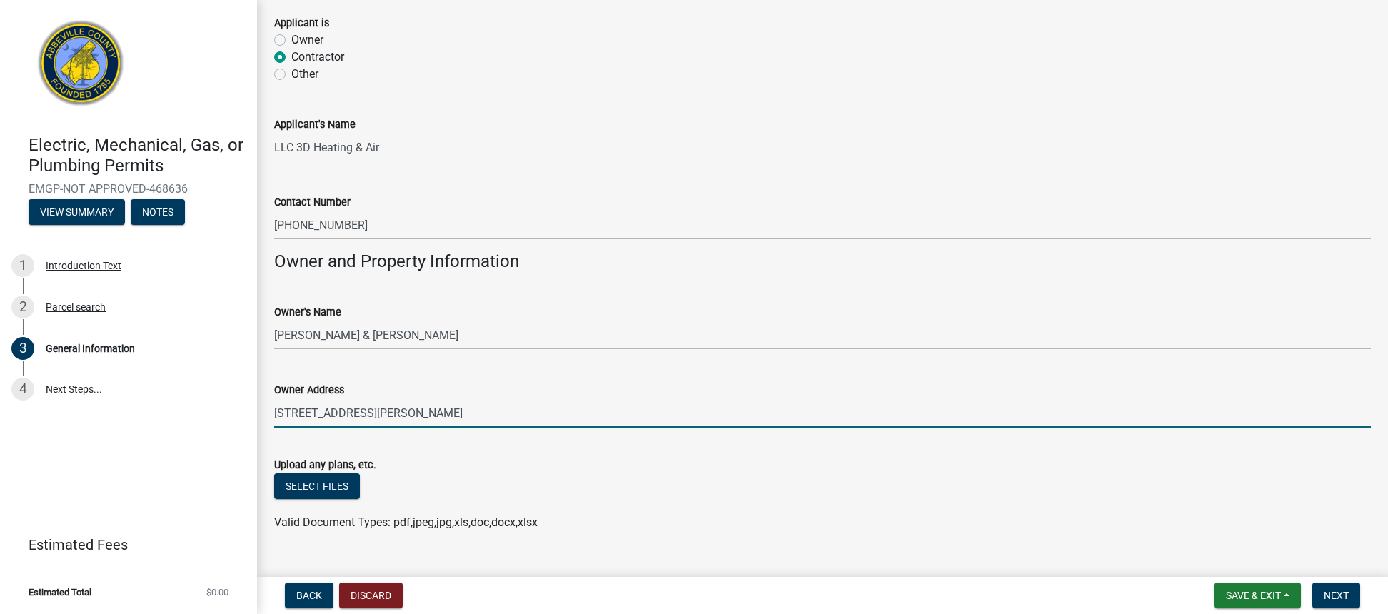
scroll to position [895, 0]
type input "[STREET_ADDRESS][PERSON_NAME]"
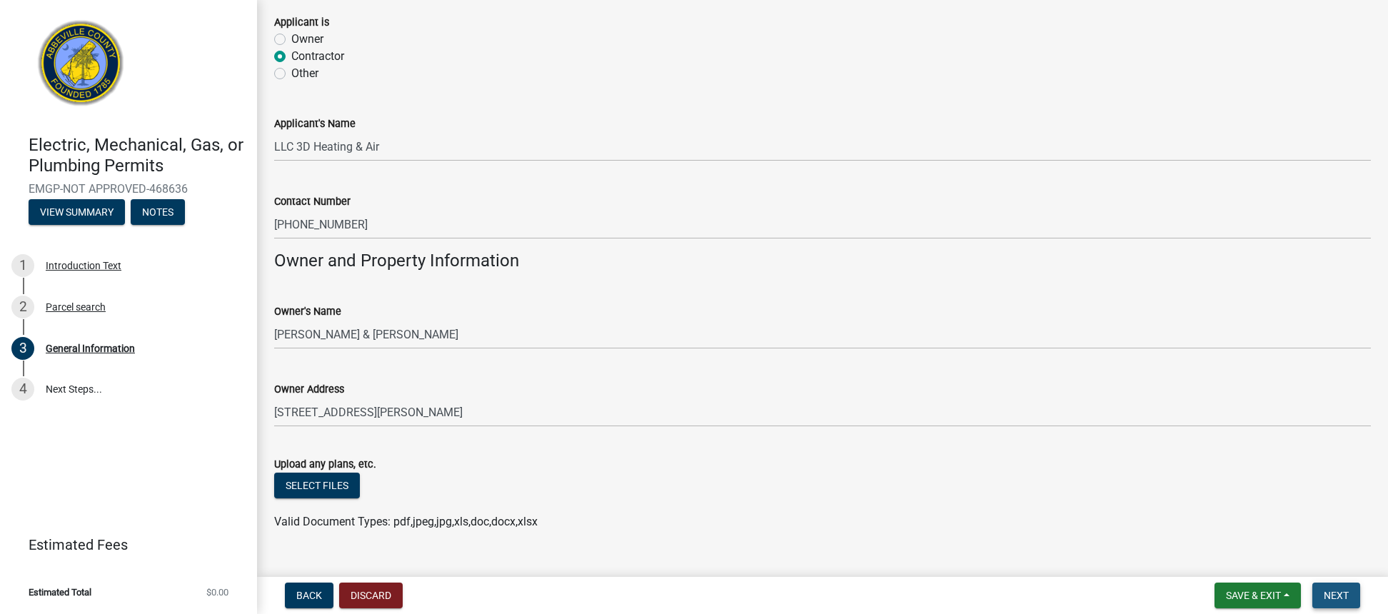
click at [1348, 600] on span "Next" at bounding box center [1336, 595] width 25 height 11
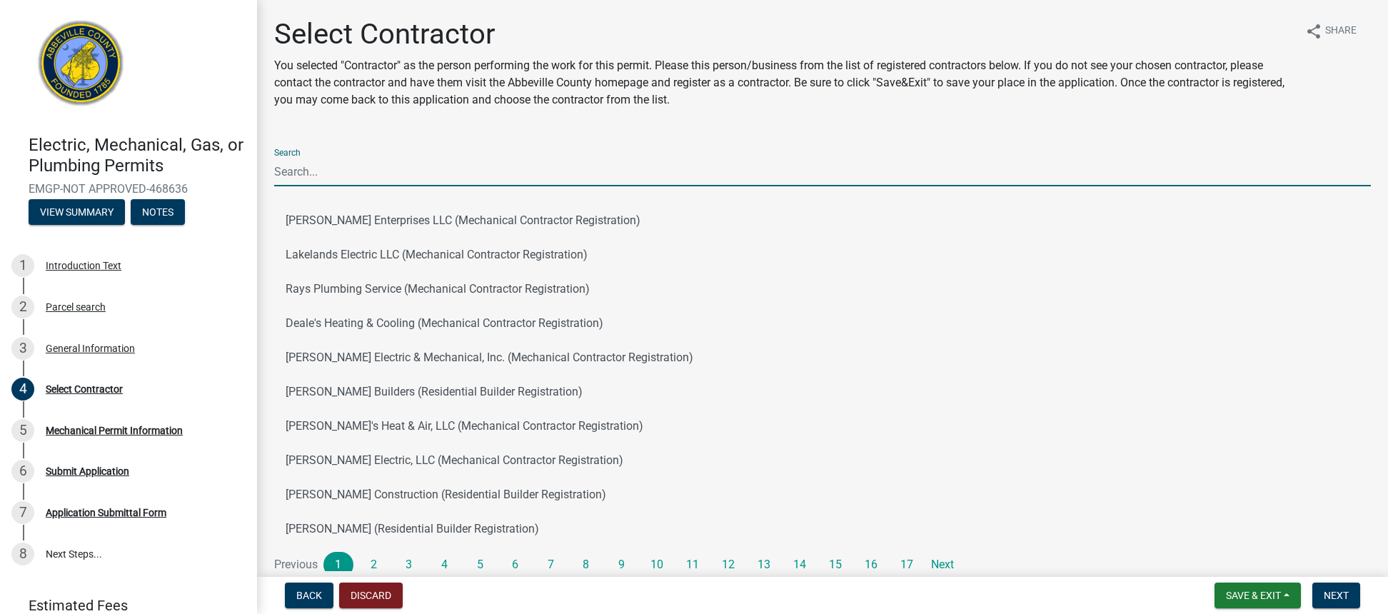
click at [461, 174] on input "Search" at bounding box center [822, 171] width 1097 height 29
type input "#"
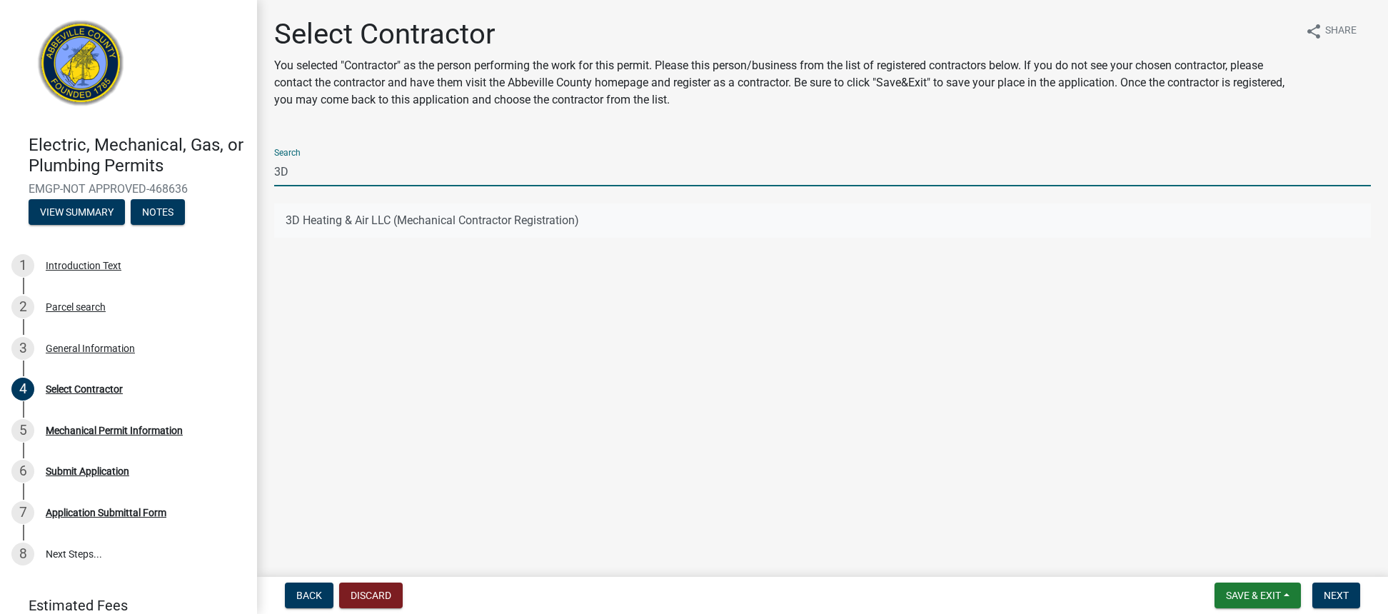
type input "3D"
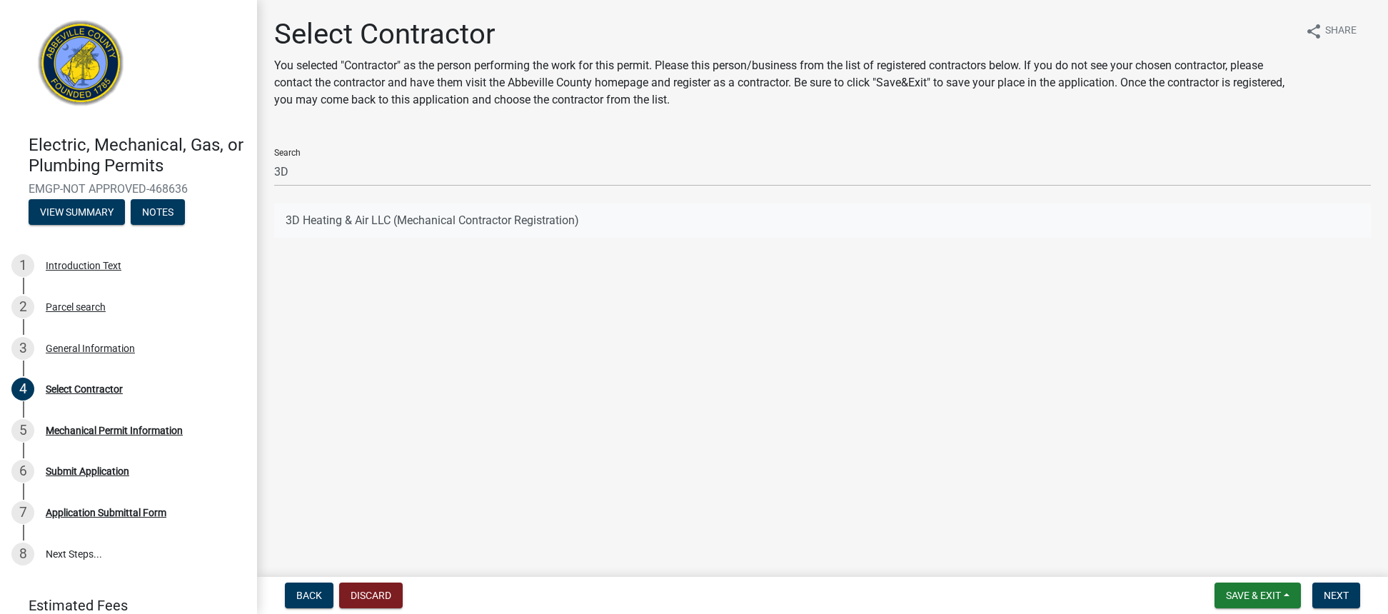
click at [457, 220] on button "3D Heating & Air LLC (Mechanical Contractor Registration)" at bounding box center [822, 221] width 1097 height 34
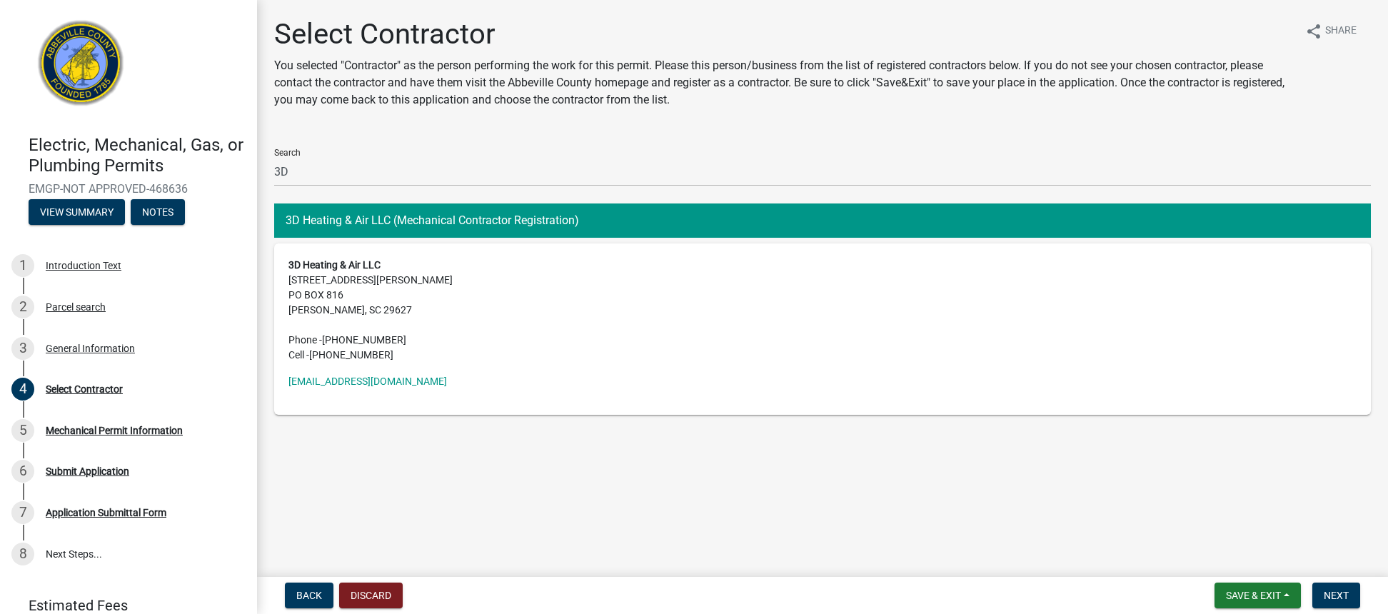
drag, startPoint x: 596, startPoint y: 220, endPoint x: 617, endPoint y: 228, distance: 23.1
click at [596, 221] on button "3D Heating & Air LLC (Mechanical Contractor Registration)" at bounding box center [822, 221] width 1097 height 34
click at [1341, 595] on span "Next" at bounding box center [1336, 595] width 25 height 11
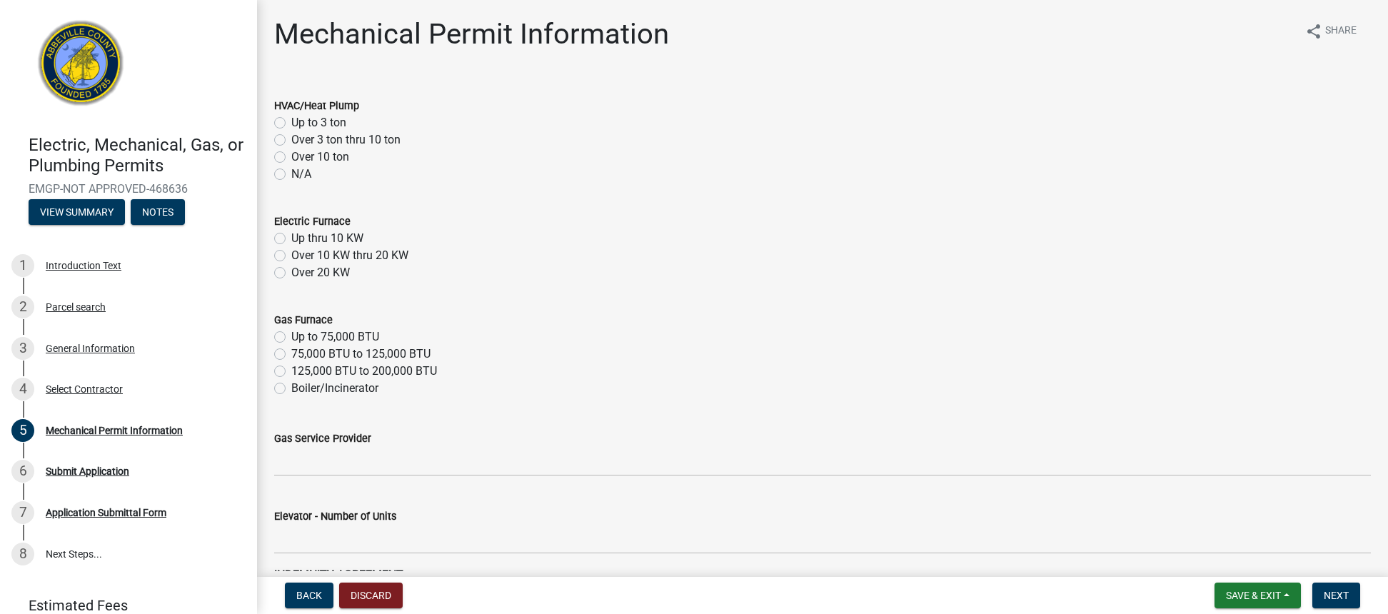
click at [291, 121] on label "Up to 3 ton" at bounding box center [318, 122] width 55 height 17
click at [291, 121] on input "Up to 3 ton" at bounding box center [295, 118] width 9 height 9
radio input "true"
click at [291, 333] on label "Up to 75,000 BTU" at bounding box center [335, 336] width 88 height 17
click at [291, 333] on input "Up to 75,000 BTU" at bounding box center [295, 332] width 9 height 9
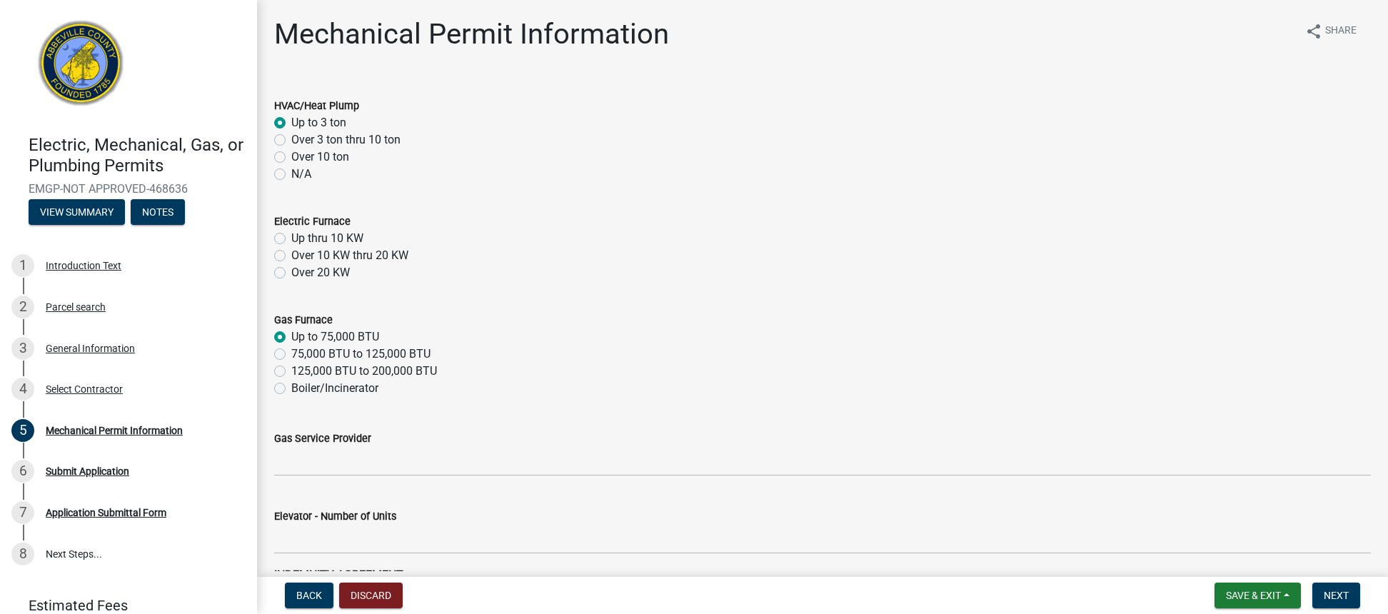
radio input "true"
click at [291, 351] on label "75,000 BTU to 125,000 BTU" at bounding box center [360, 354] width 139 height 17
click at [291, 351] on input "75,000 BTU to 125,000 BTU" at bounding box center [295, 350] width 9 height 9
radio input "true"
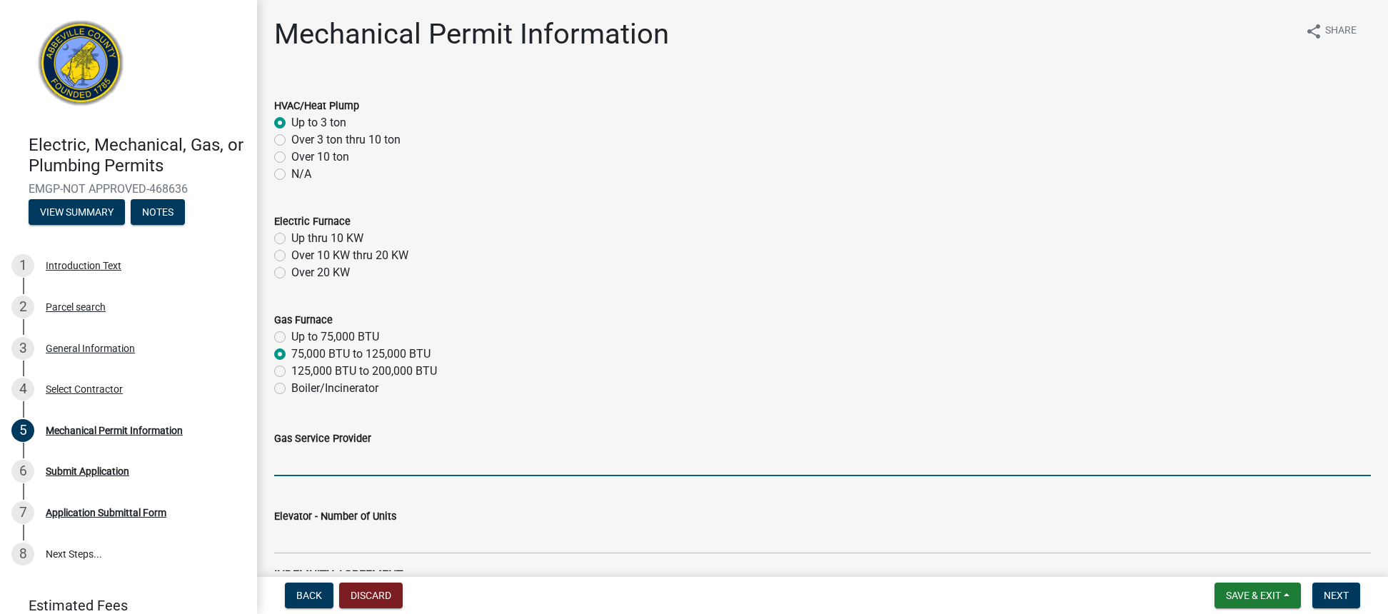
click at [323, 456] on input "Gas Service Provider" at bounding box center [822, 461] width 1097 height 29
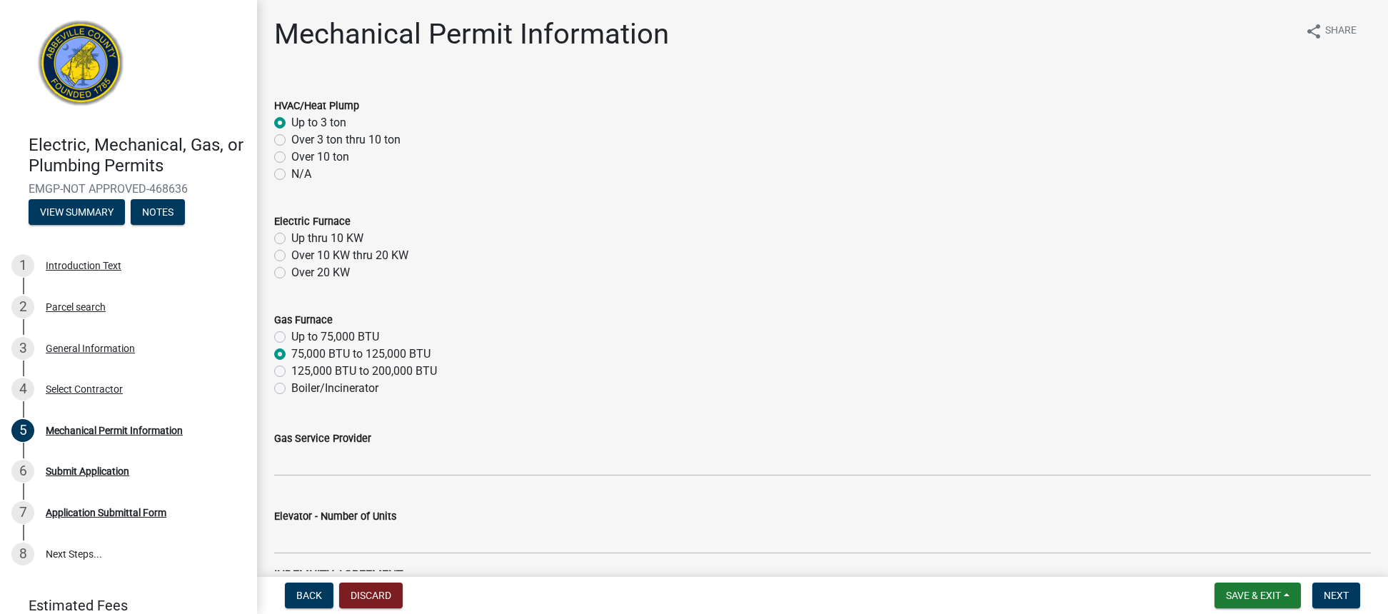
click at [291, 336] on label "Up to 75,000 BTU" at bounding box center [335, 336] width 88 height 17
click at [291, 336] on input "Up to 75,000 BTU" at bounding box center [295, 332] width 9 height 9
radio input "true"
click at [460, 318] on div "Gas Furnace" at bounding box center [822, 319] width 1097 height 17
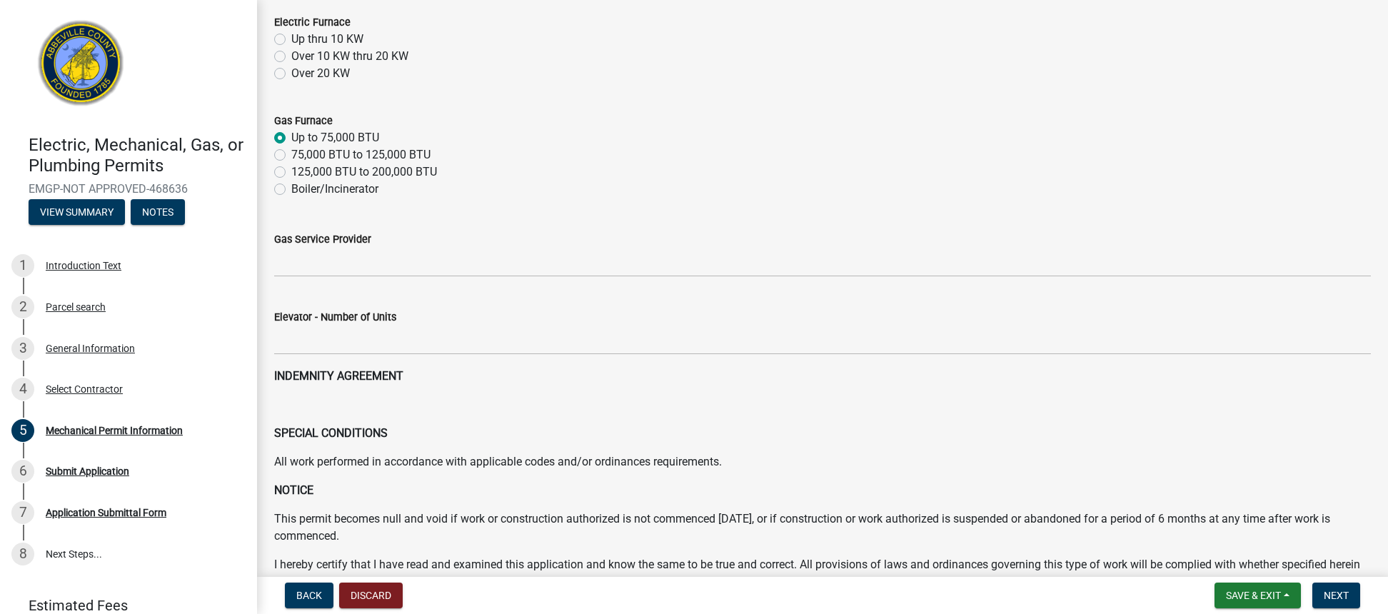
scroll to position [216, 0]
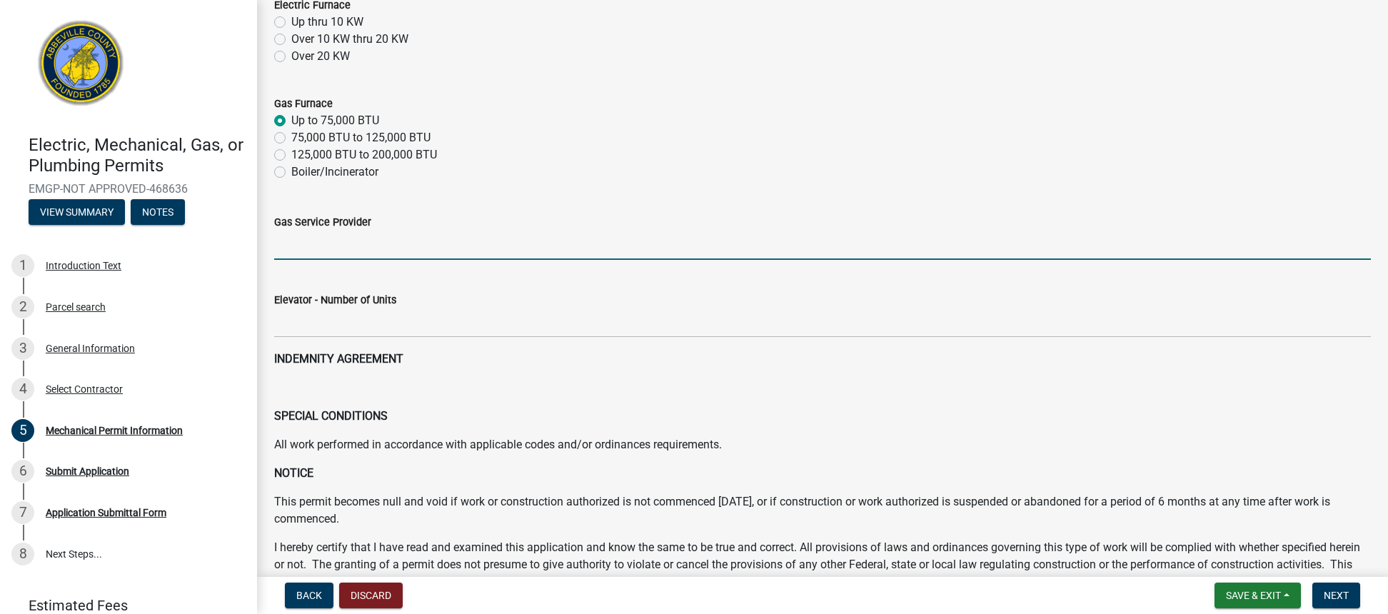
click at [425, 248] on input "Gas Service Provider" at bounding box center [822, 245] width 1097 height 29
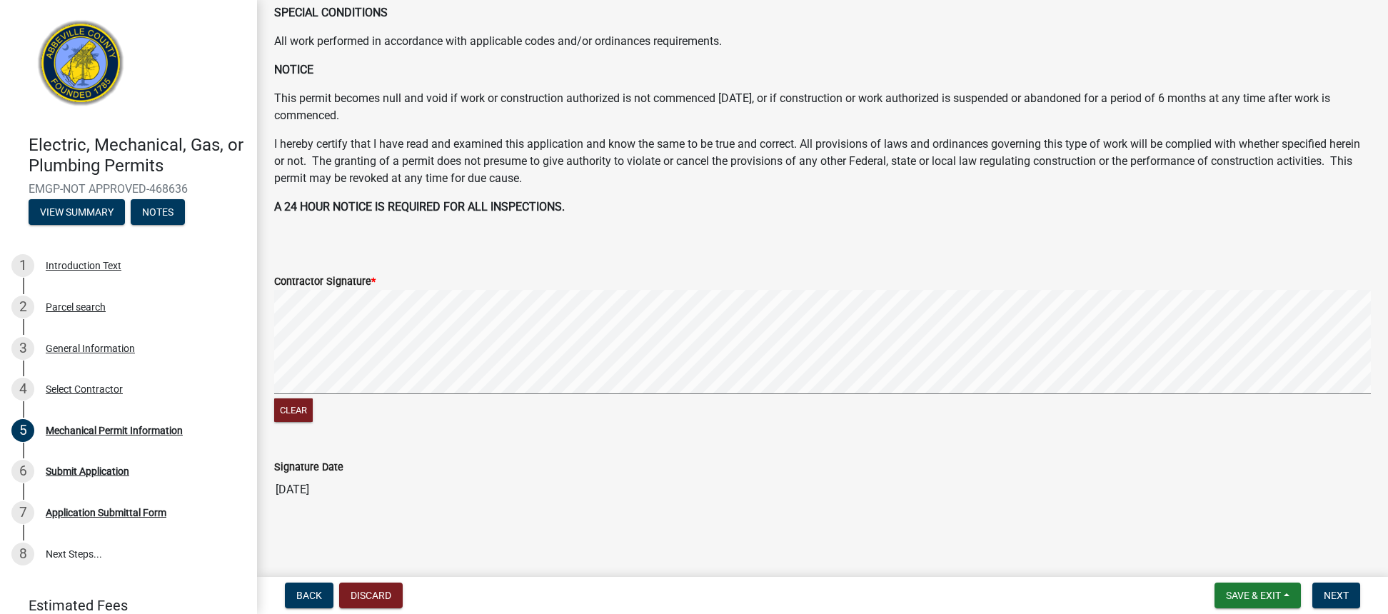
scroll to position [619, 0]
click at [310, 423] on div "Clear" at bounding box center [822, 359] width 1097 height 136
type input "Piedmont Natural Gas"
drag, startPoint x: 291, startPoint y: 407, endPoint x: 302, endPoint y: 395, distance: 16.2
click at [293, 406] on button "Clear" at bounding box center [293, 411] width 39 height 24
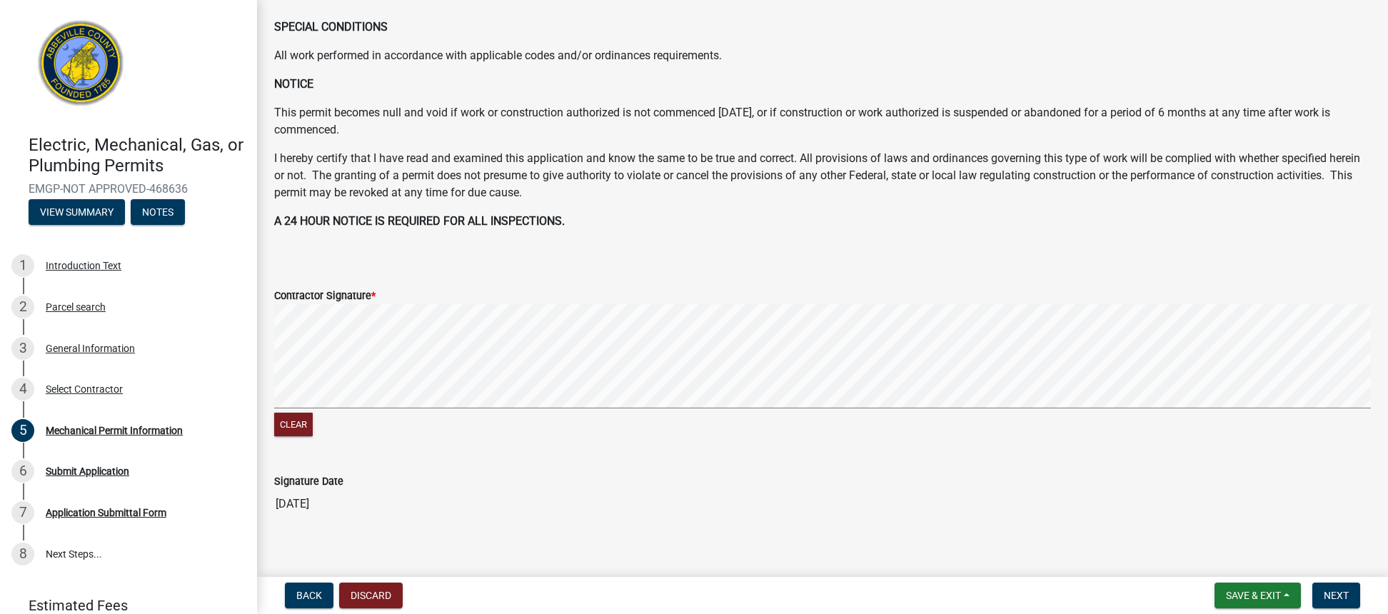
scroll to position [608, 0]
click at [1334, 593] on span "Next" at bounding box center [1336, 595] width 25 height 11
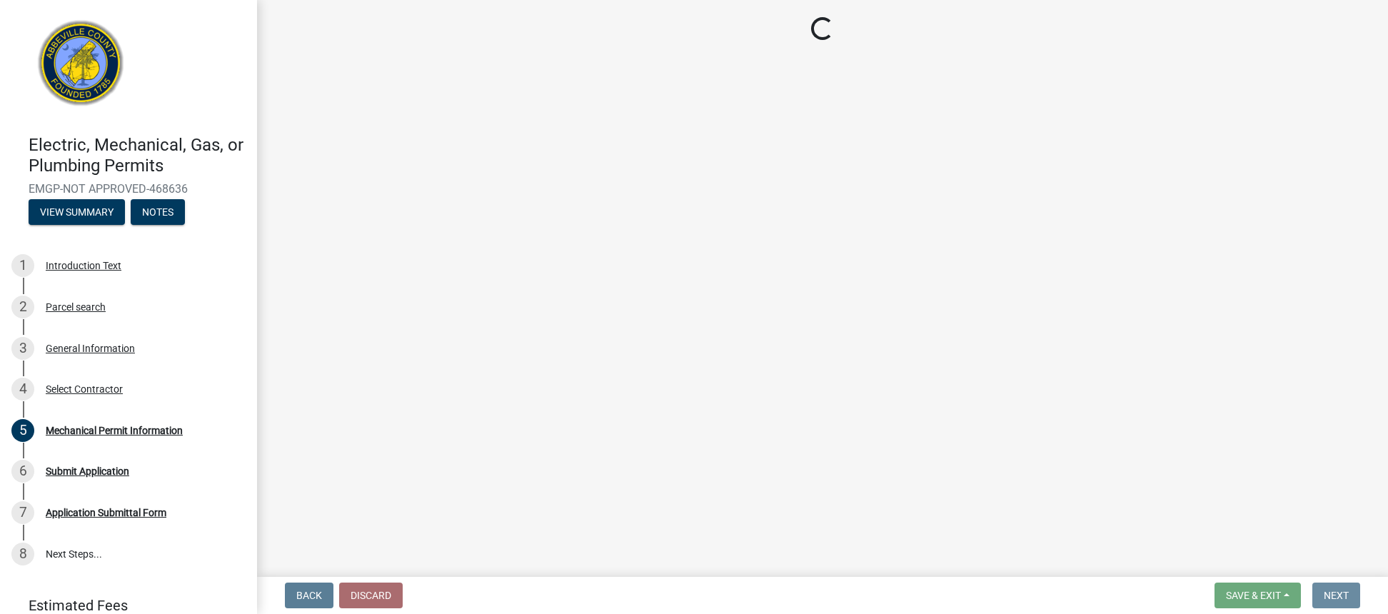
scroll to position [0, 0]
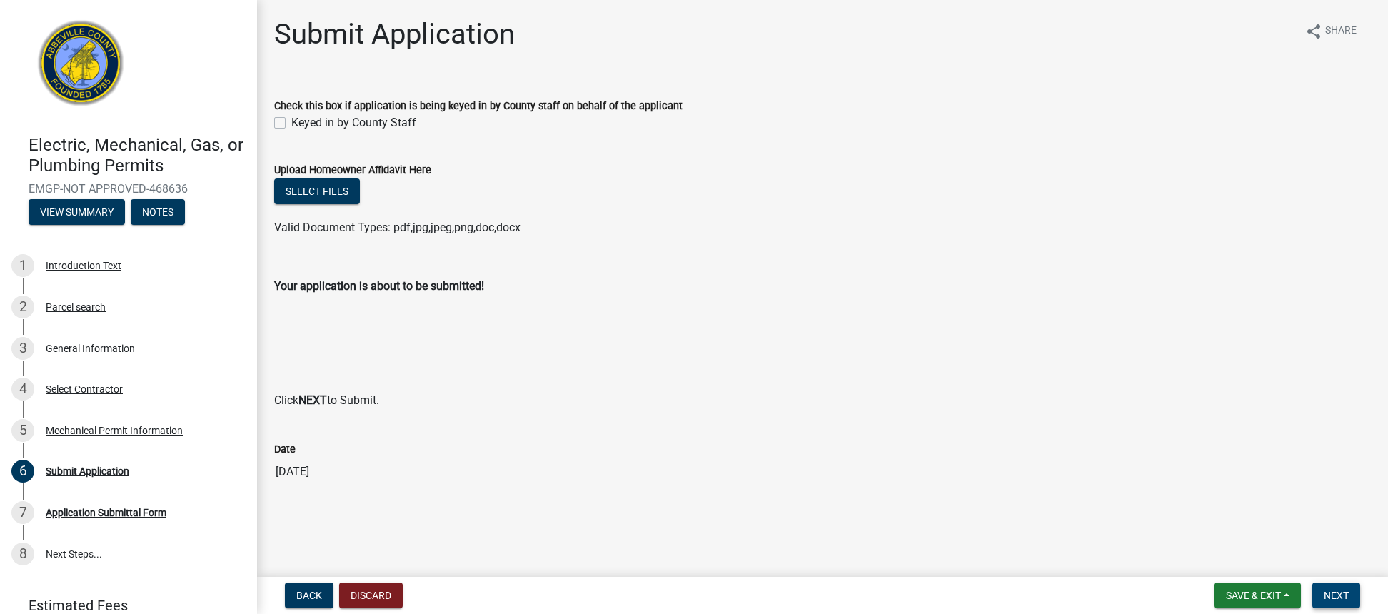
click at [1333, 594] on span "Next" at bounding box center [1336, 595] width 25 height 11
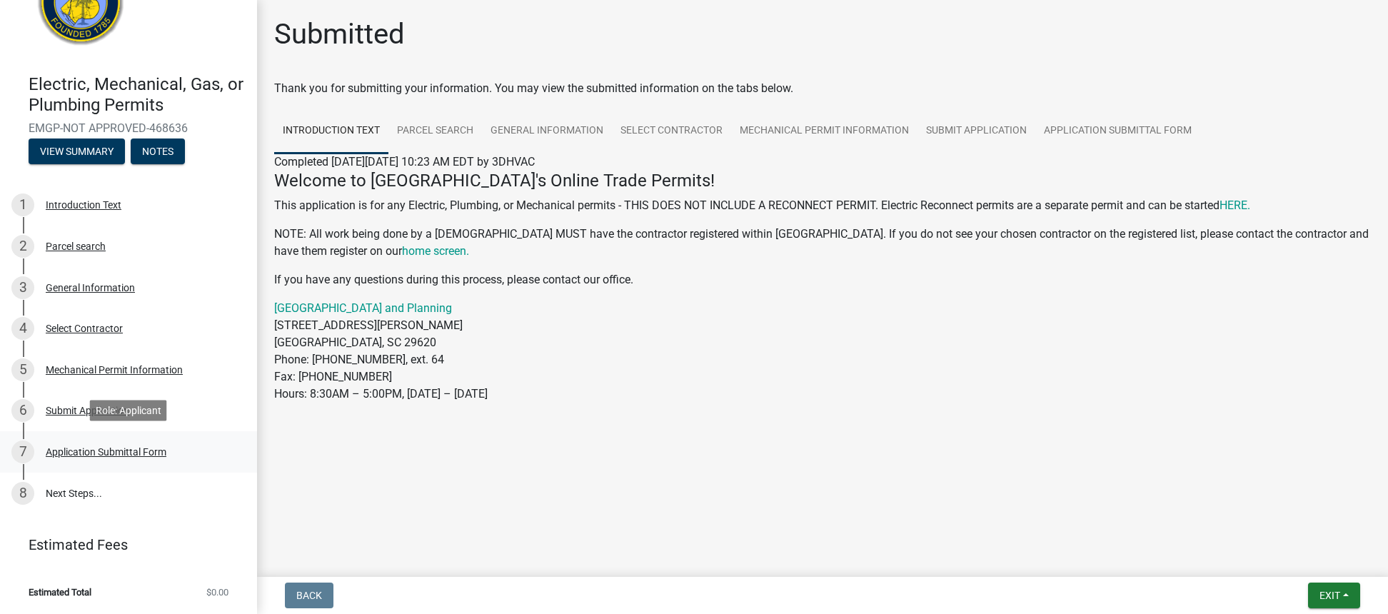
scroll to position [60, 0]
click at [1337, 593] on span "Exit" at bounding box center [1330, 595] width 21 height 11
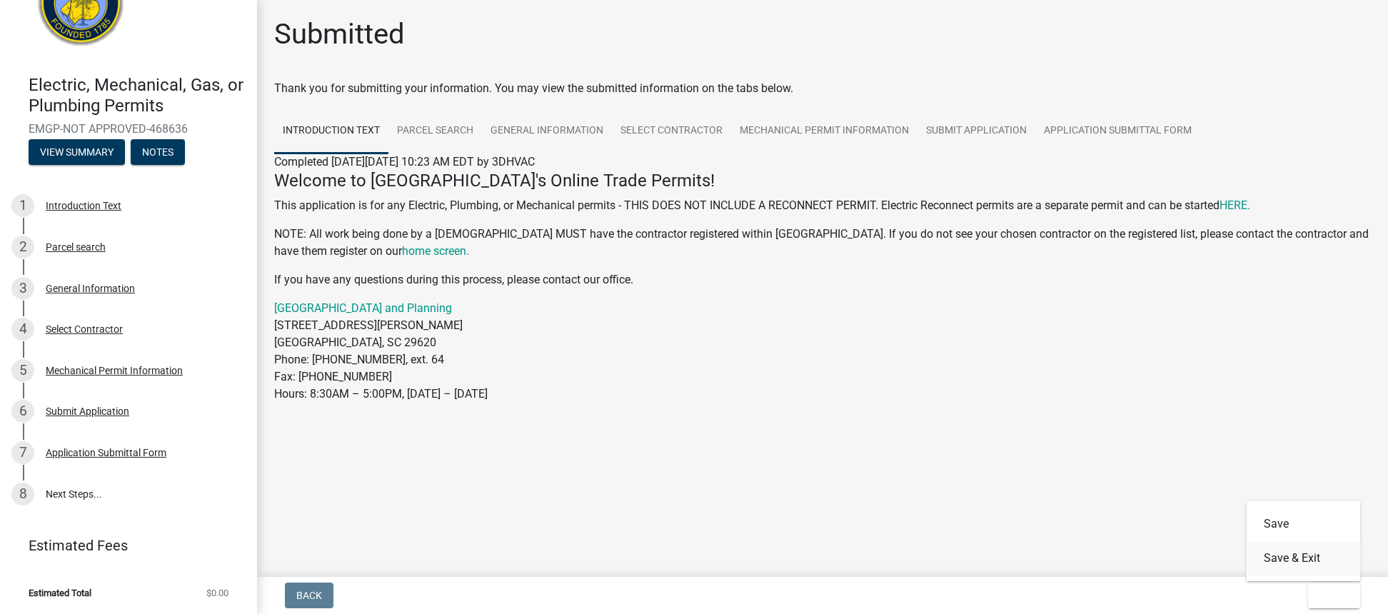
click at [1292, 556] on button "Save & Exit" at bounding box center [1304, 558] width 114 height 34
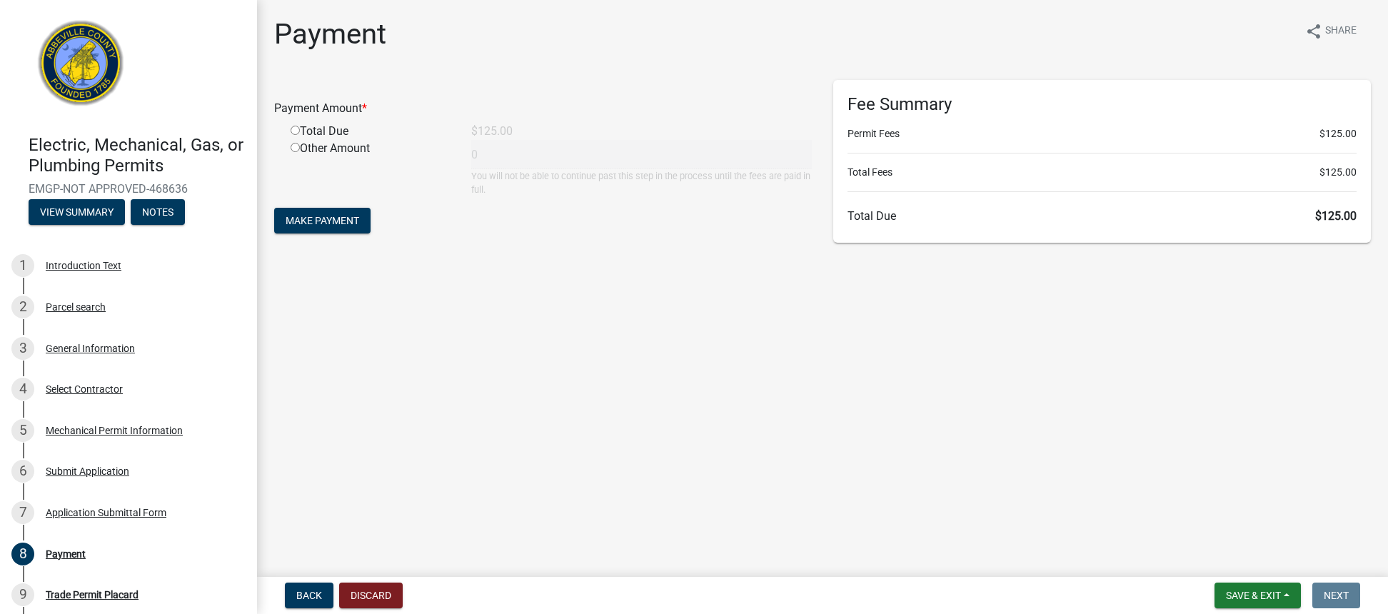
click at [295, 130] on input "radio" at bounding box center [295, 130] width 9 height 9
radio input "true"
type input "125"
click at [311, 215] on span "Make Payment" at bounding box center [323, 220] width 74 height 11
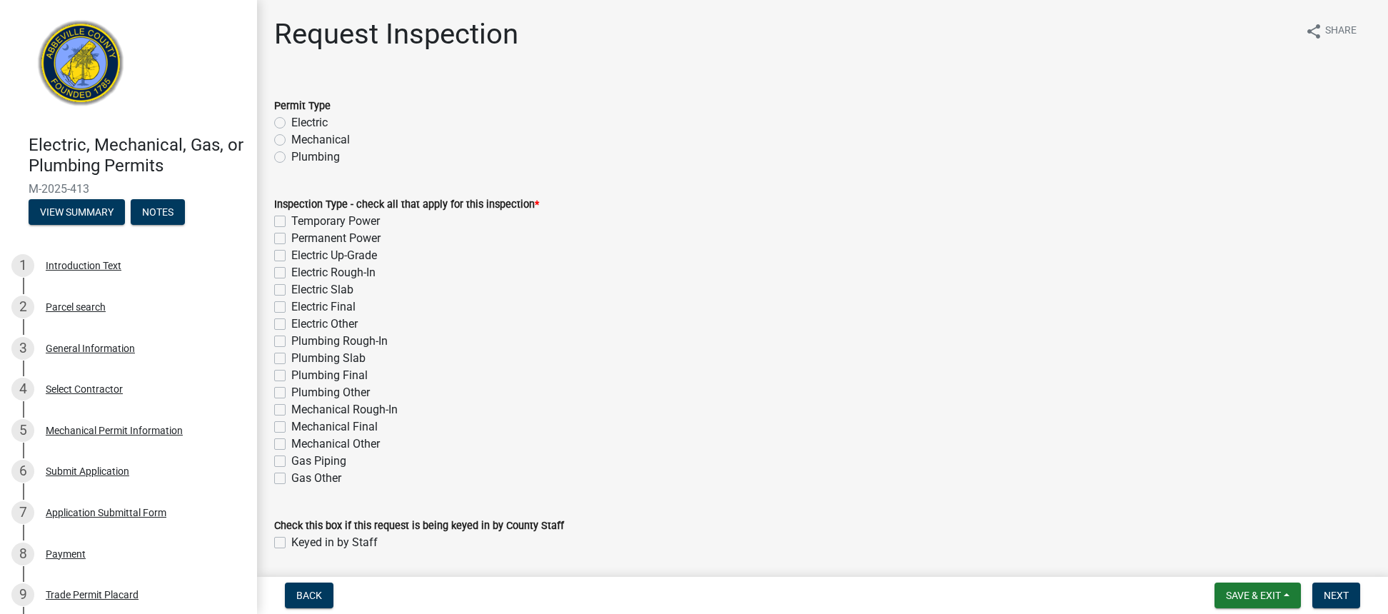
click at [291, 139] on label "Mechanical" at bounding box center [320, 139] width 59 height 17
click at [291, 139] on input "Mechanical" at bounding box center [295, 135] width 9 height 9
radio input "true"
click at [291, 423] on label "Mechanical Final" at bounding box center [334, 426] width 86 height 17
click at [291, 423] on input "Mechanical Final" at bounding box center [295, 422] width 9 height 9
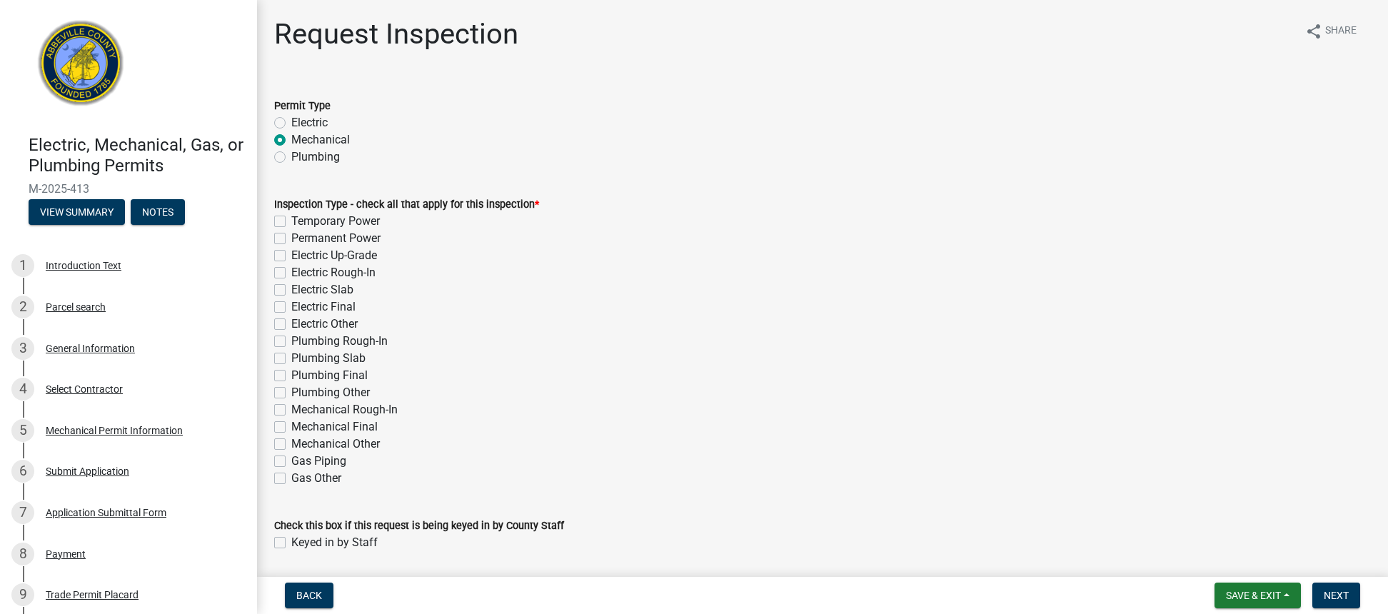
checkbox input "true"
checkbox input "false"
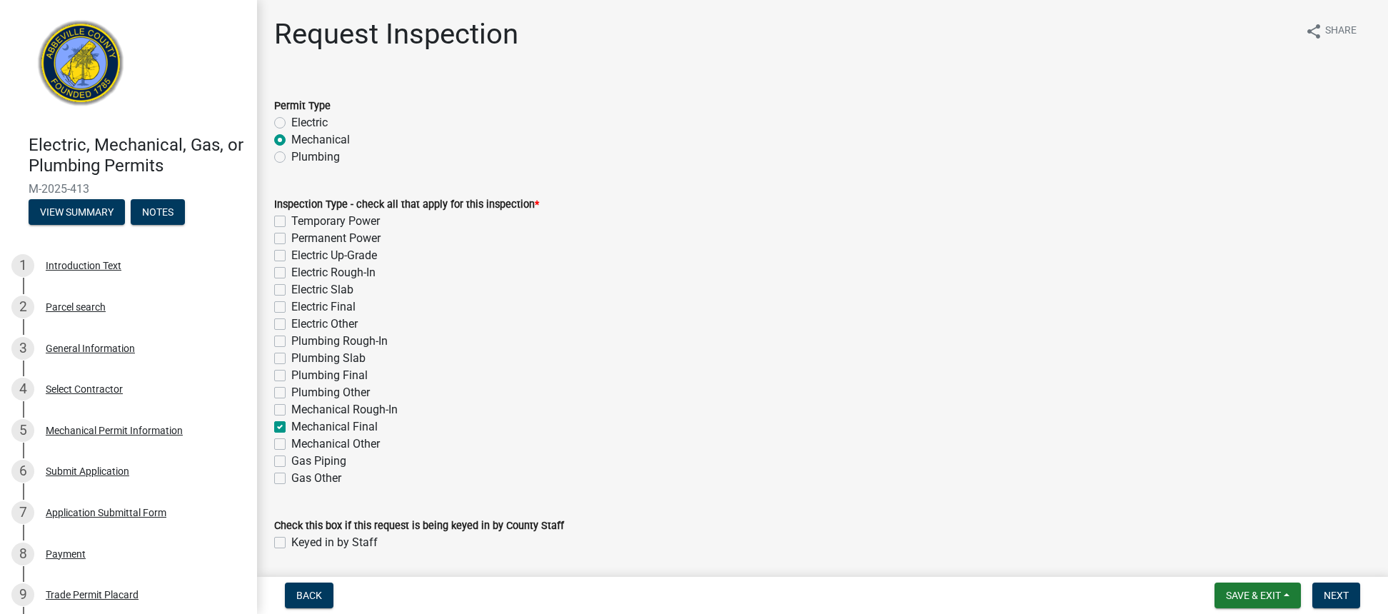
checkbox input "false"
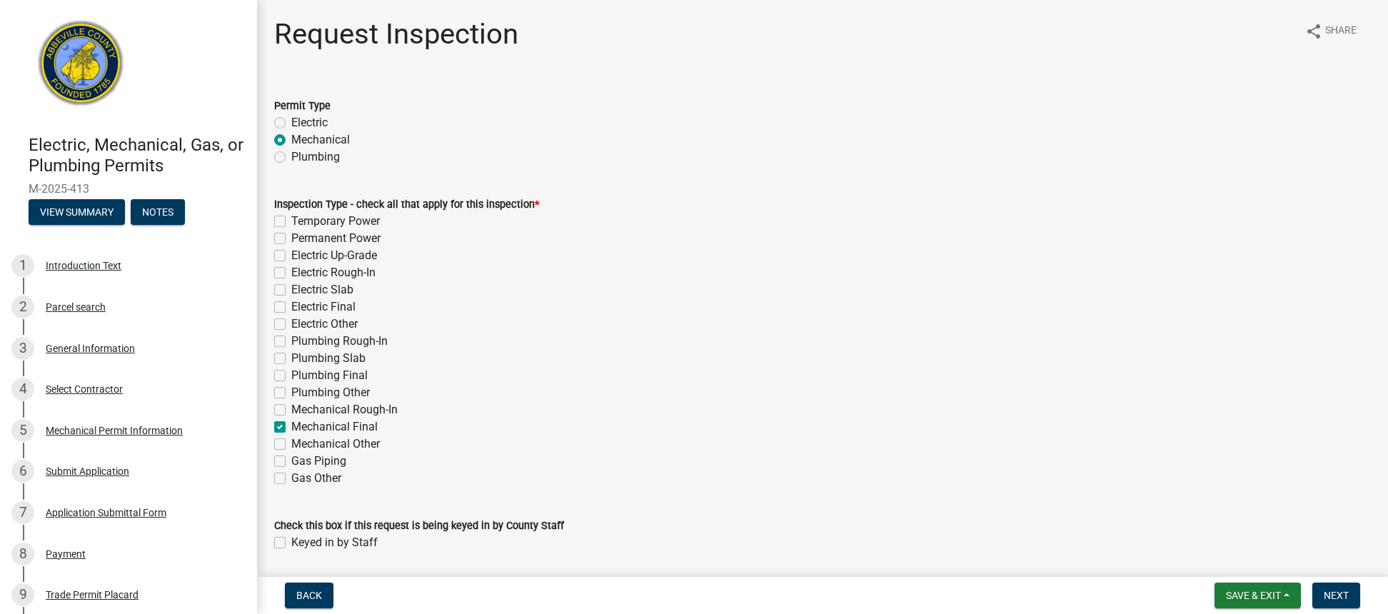
checkbox input "false"
checkbox input "true"
checkbox input "false"
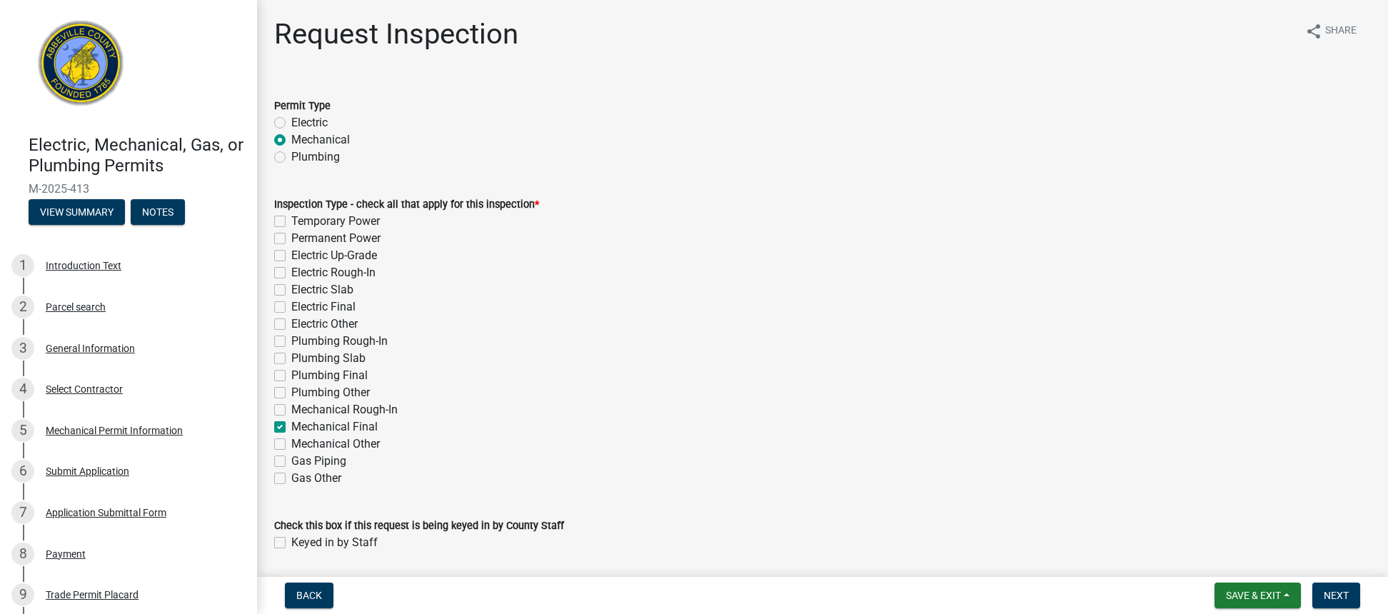
checkbox input "false"
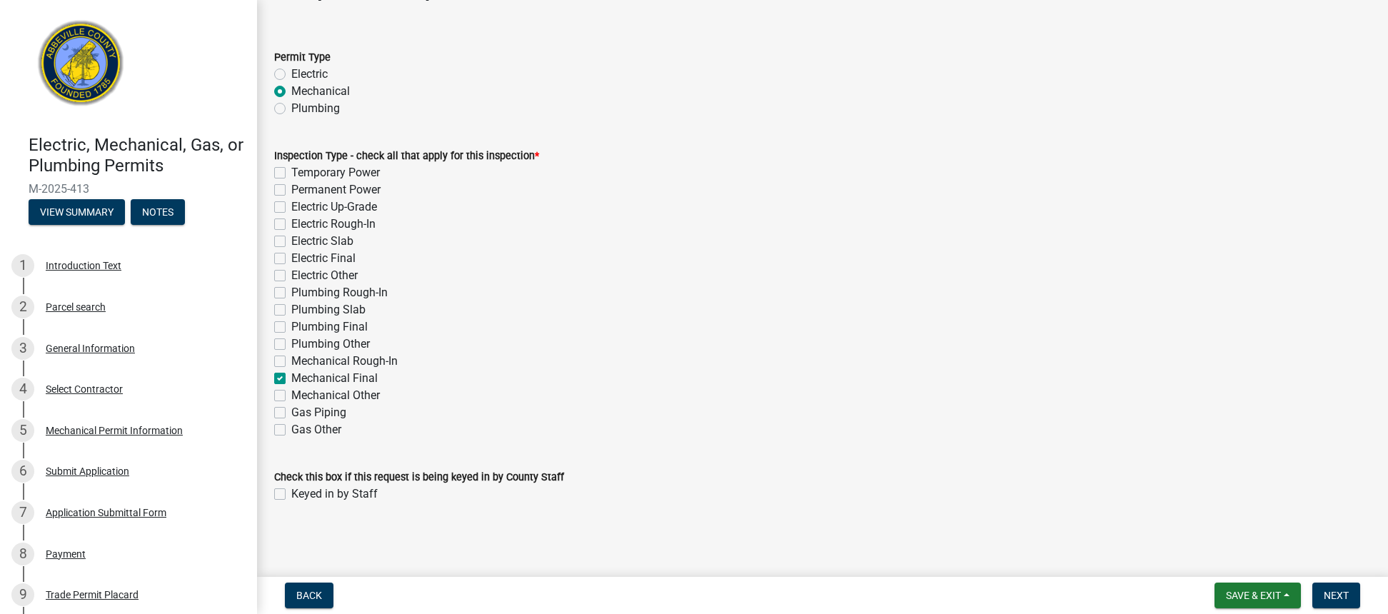
scroll to position [49, 0]
click at [1342, 596] on span "Next" at bounding box center [1336, 595] width 25 height 11
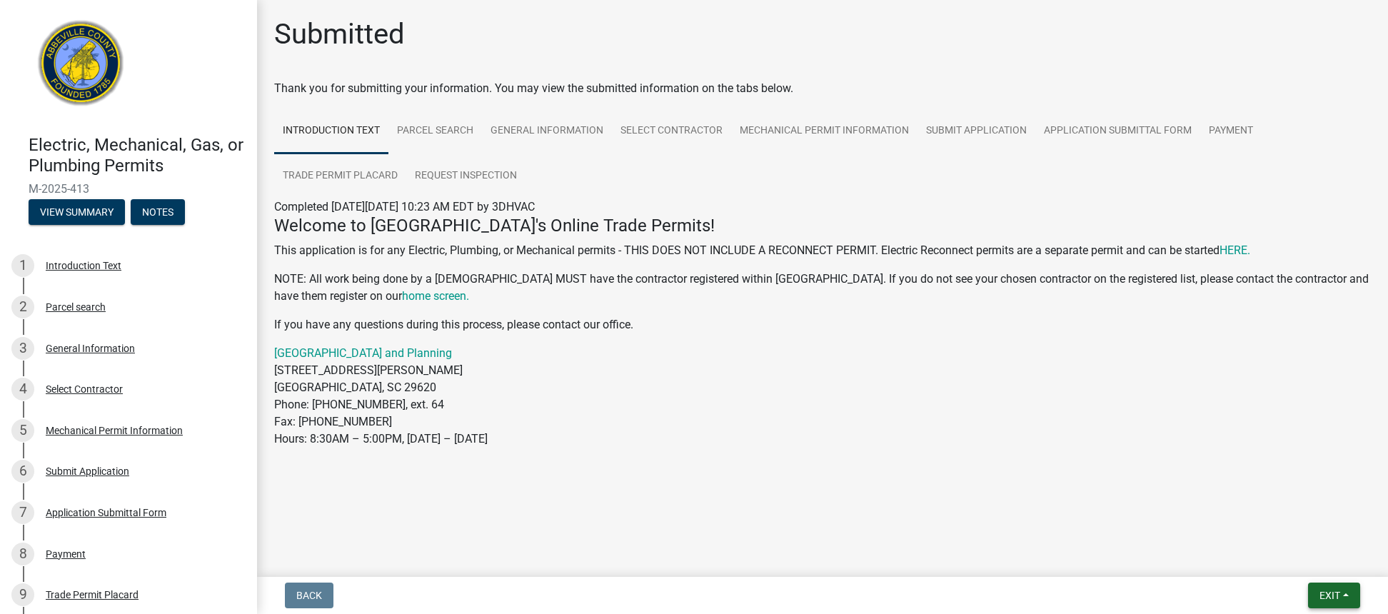
click at [1340, 596] on span "Exit" at bounding box center [1330, 595] width 21 height 11
click at [1312, 559] on button "Save & Exit" at bounding box center [1304, 558] width 114 height 34
